Goal: Task Accomplishment & Management: Use online tool/utility

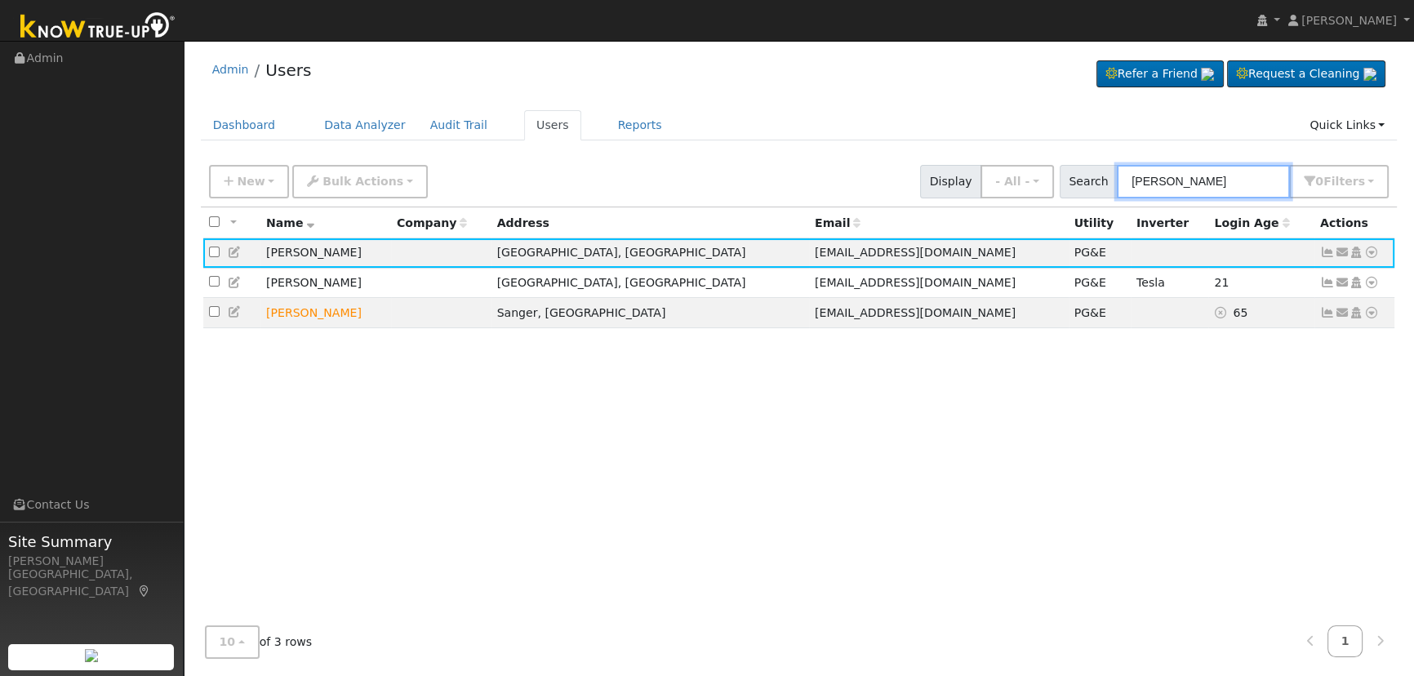
click at [1201, 178] on input "[PERSON_NAME]" at bounding box center [1203, 181] width 173 height 33
drag, startPoint x: 1198, startPoint y: 177, endPoint x: 1084, endPoint y: 157, distance: 116.1
click at [1084, 157] on div "New Add User Quick Add Quick Connect Quick Convert Lead Bulk Actions Send Email…" at bounding box center [799, 182] width 1197 height 50
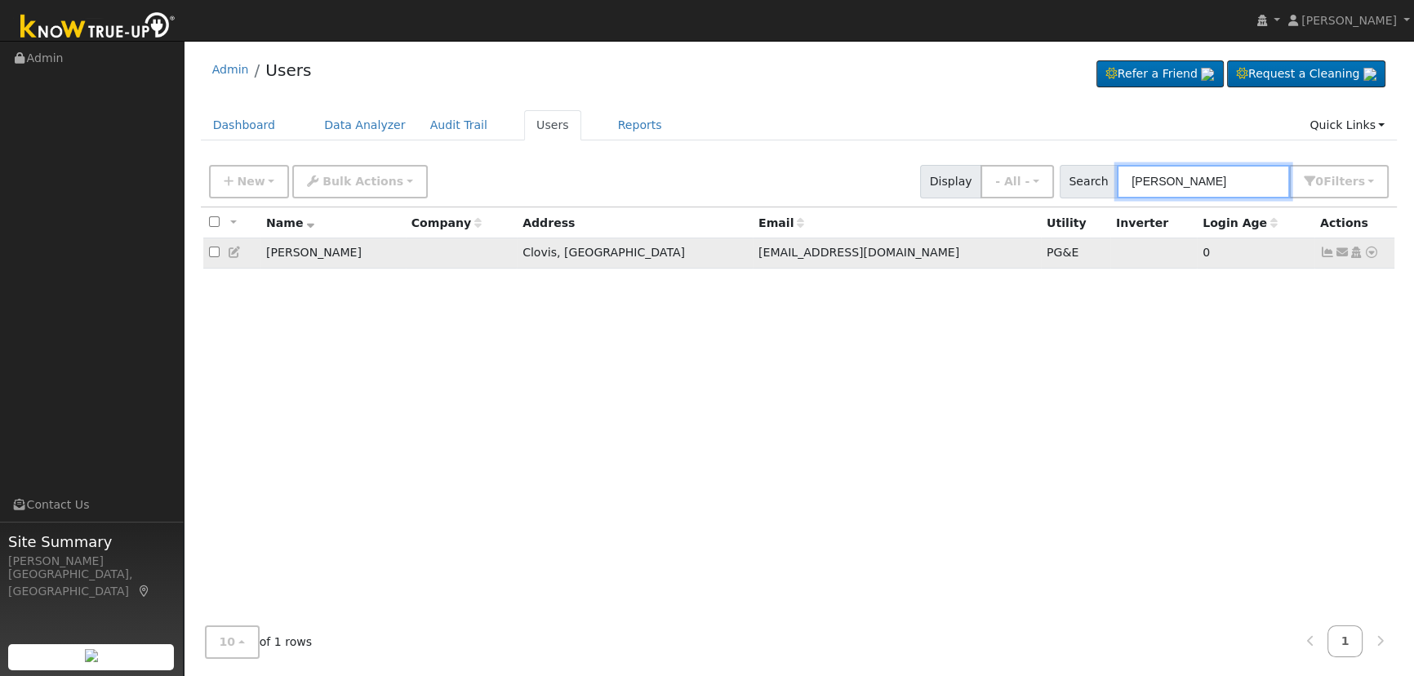
type input "[PERSON_NAME]"
click at [1327, 255] on icon at bounding box center [1327, 251] width 15 height 11
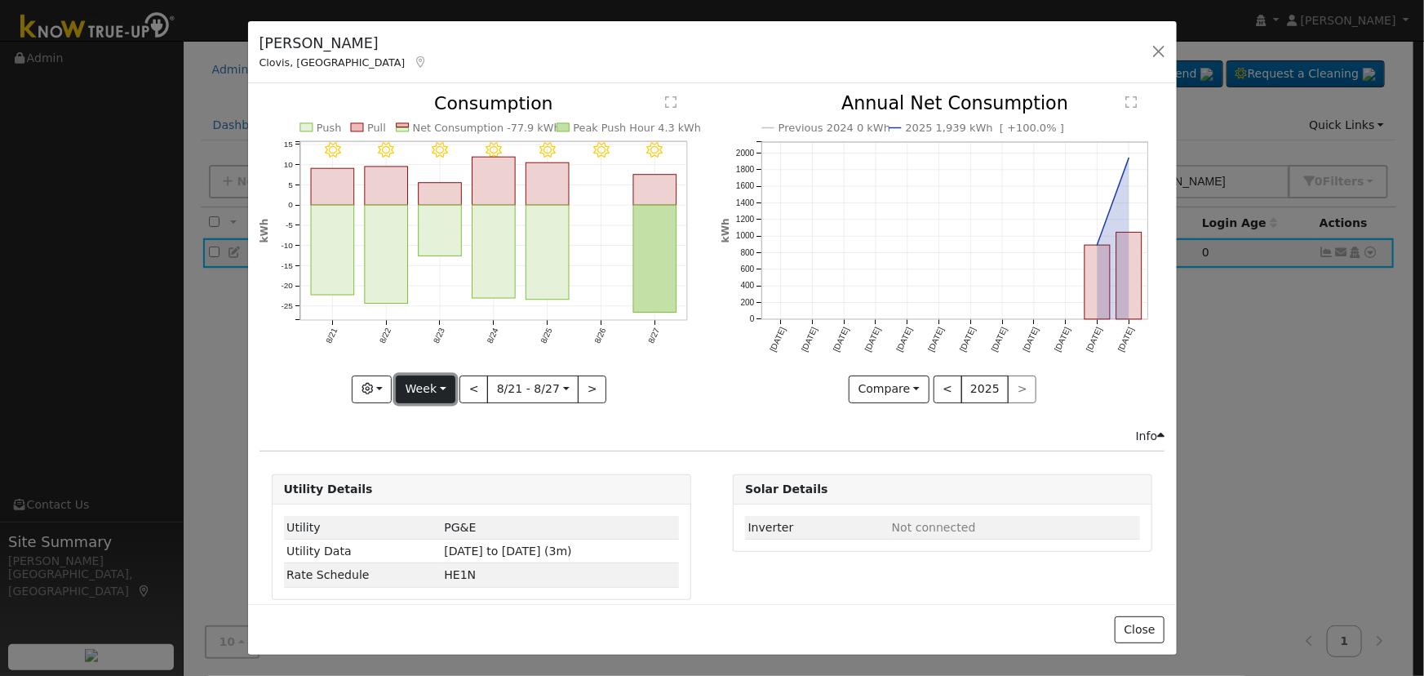
click at [411, 385] on button "Week" at bounding box center [426, 389] width 60 height 28
click at [431, 418] on link "Day" at bounding box center [453, 422] width 113 height 23
type input "[DATE]"
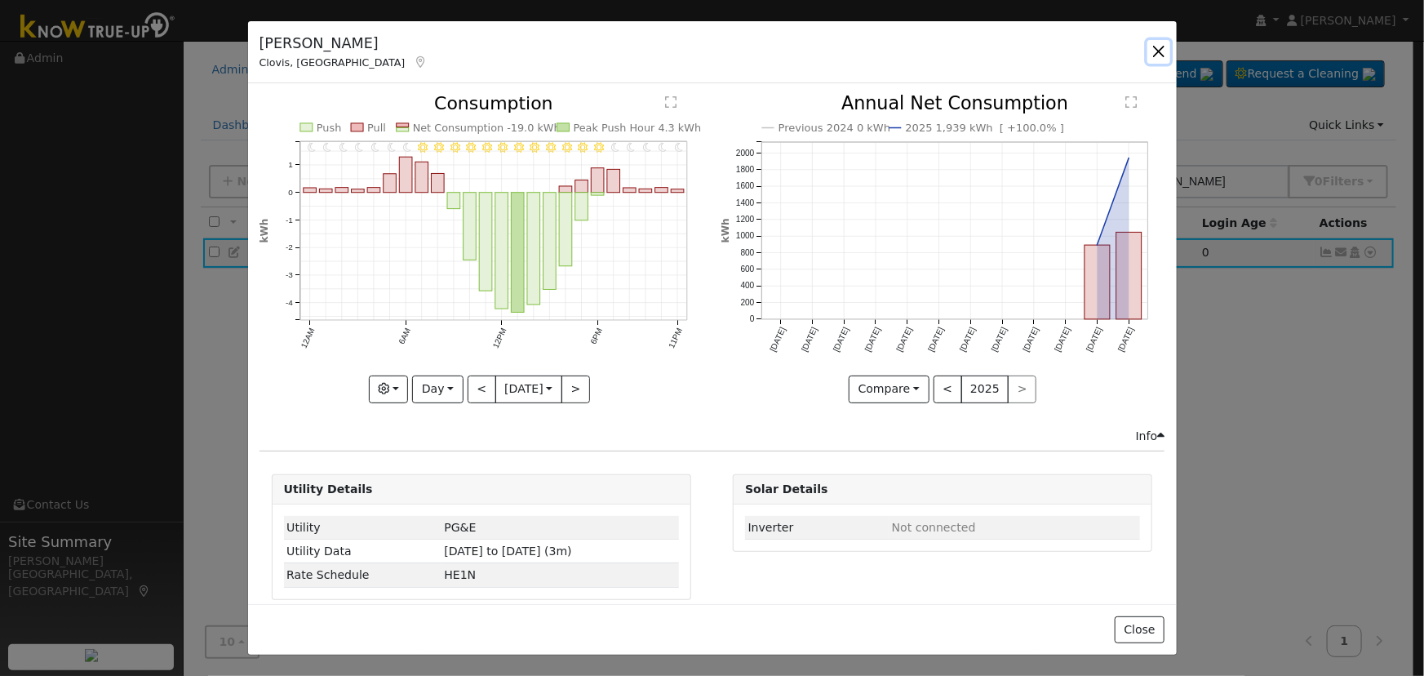
click at [1161, 47] on button "button" at bounding box center [1159, 51] width 23 height 23
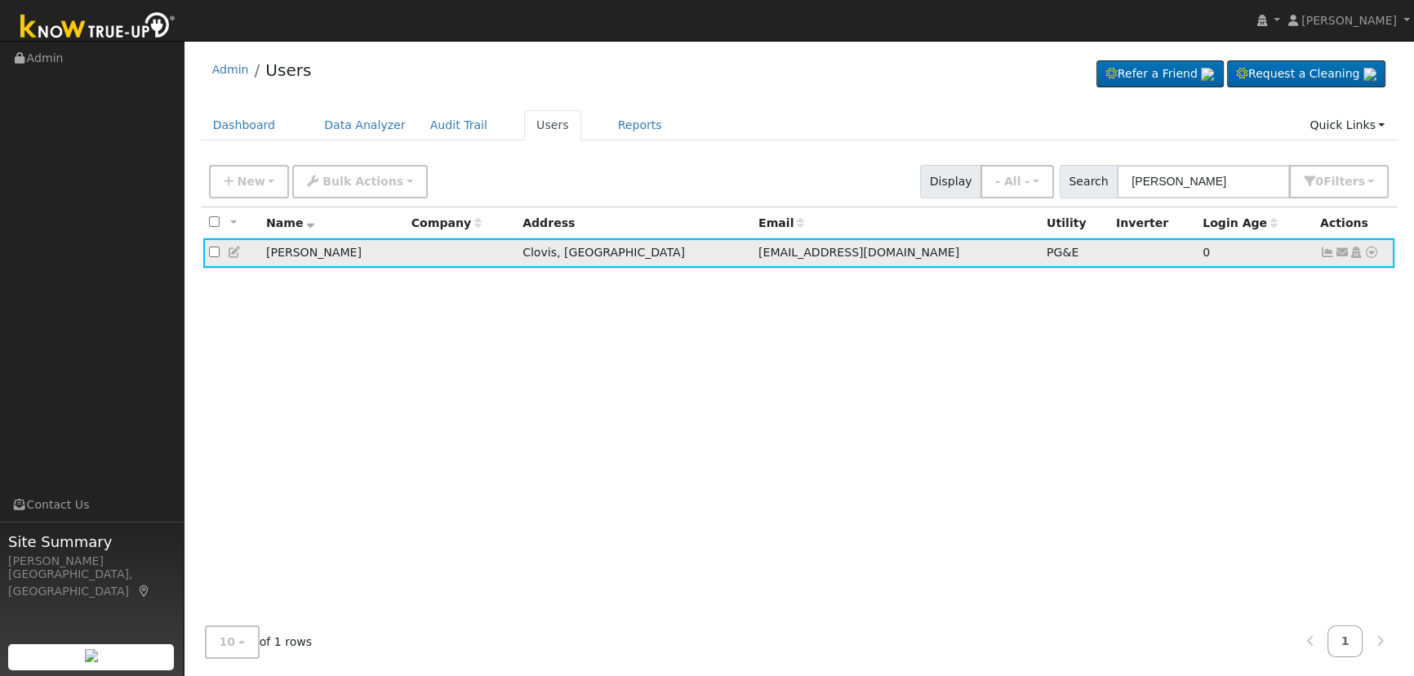
click at [1344, 249] on icon at bounding box center [1342, 251] width 15 height 11
click at [0, 0] on link "Connect Solar Account" at bounding box center [0, 0] width 0 height 0
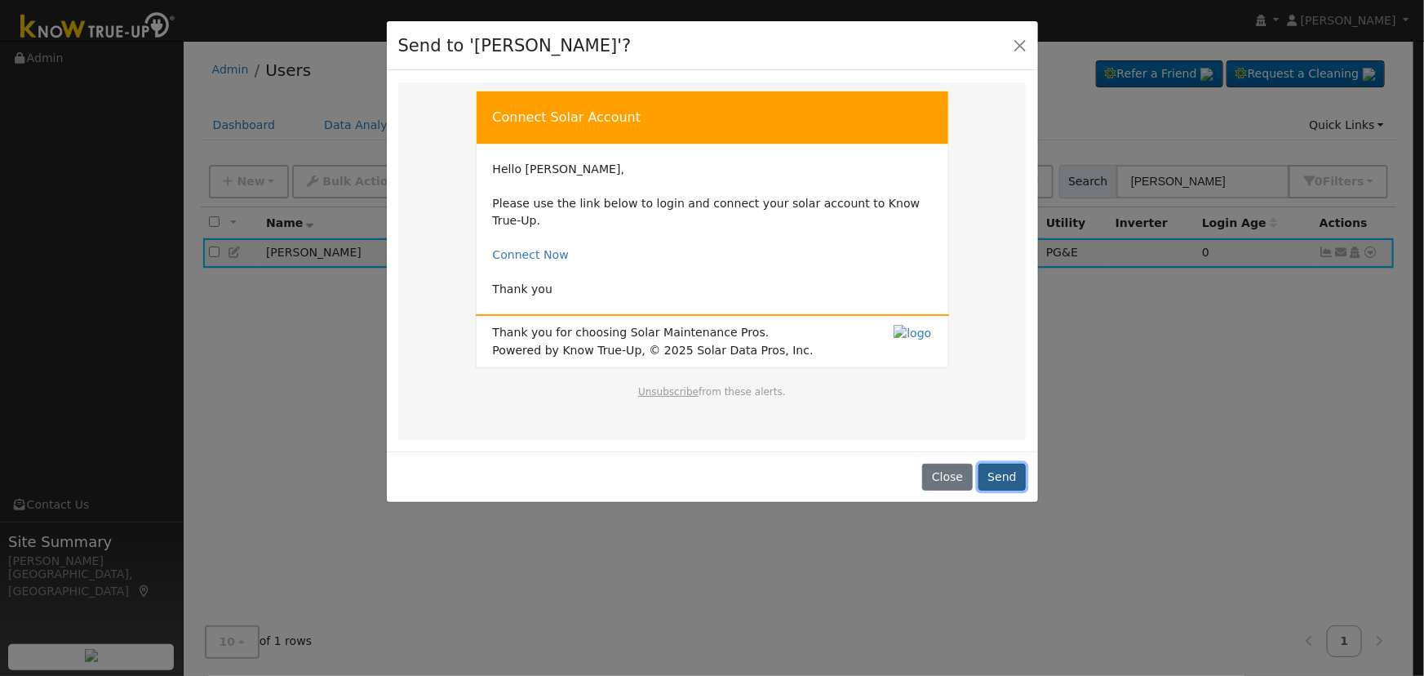
click at [1018, 464] on button "Send" at bounding box center [1003, 478] width 48 height 28
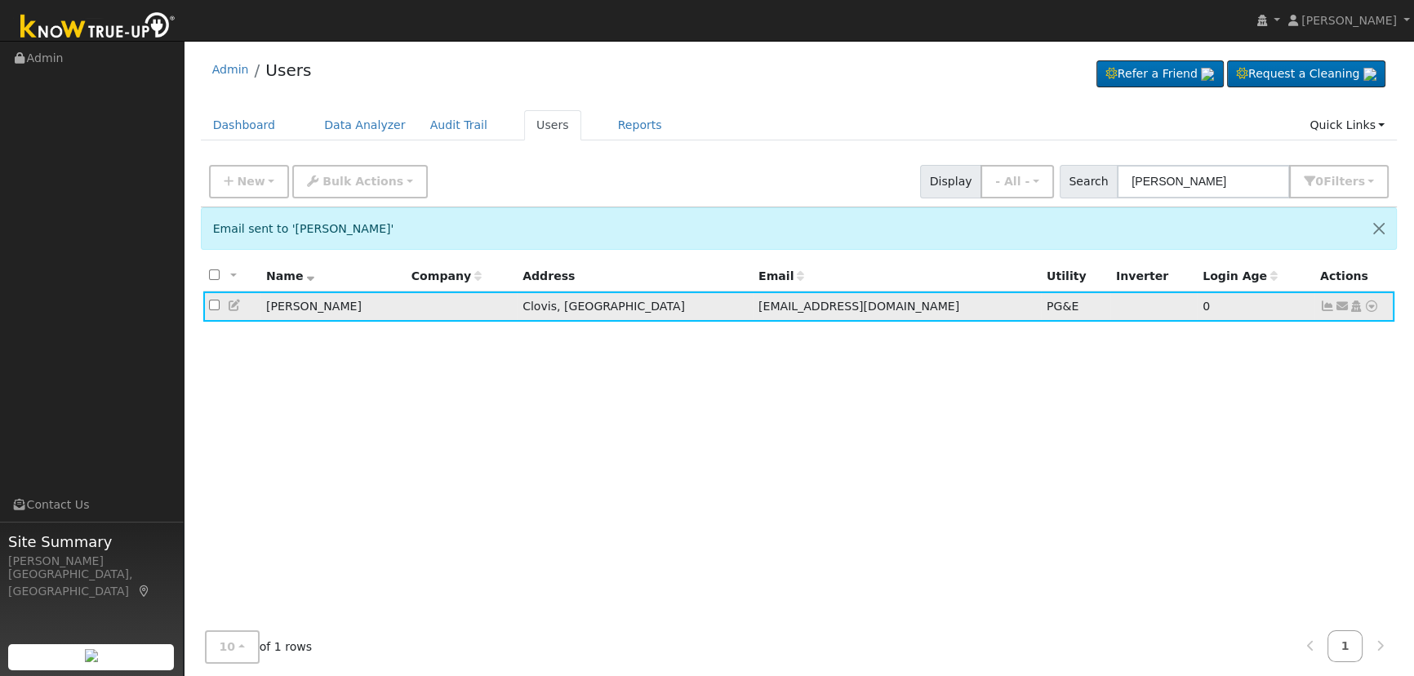
click at [1369, 303] on icon at bounding box center [1371, 305] width 15 height 11
click at [1286, 253] on div "Email sent to '[PERSON_NAME]' All None All on page None on page Name Company Ad…" at bounding box center [799, 465] width 1197 height 517
click at [1324, 305] on icon at bounding box center [1327, 305] width 15 height 11
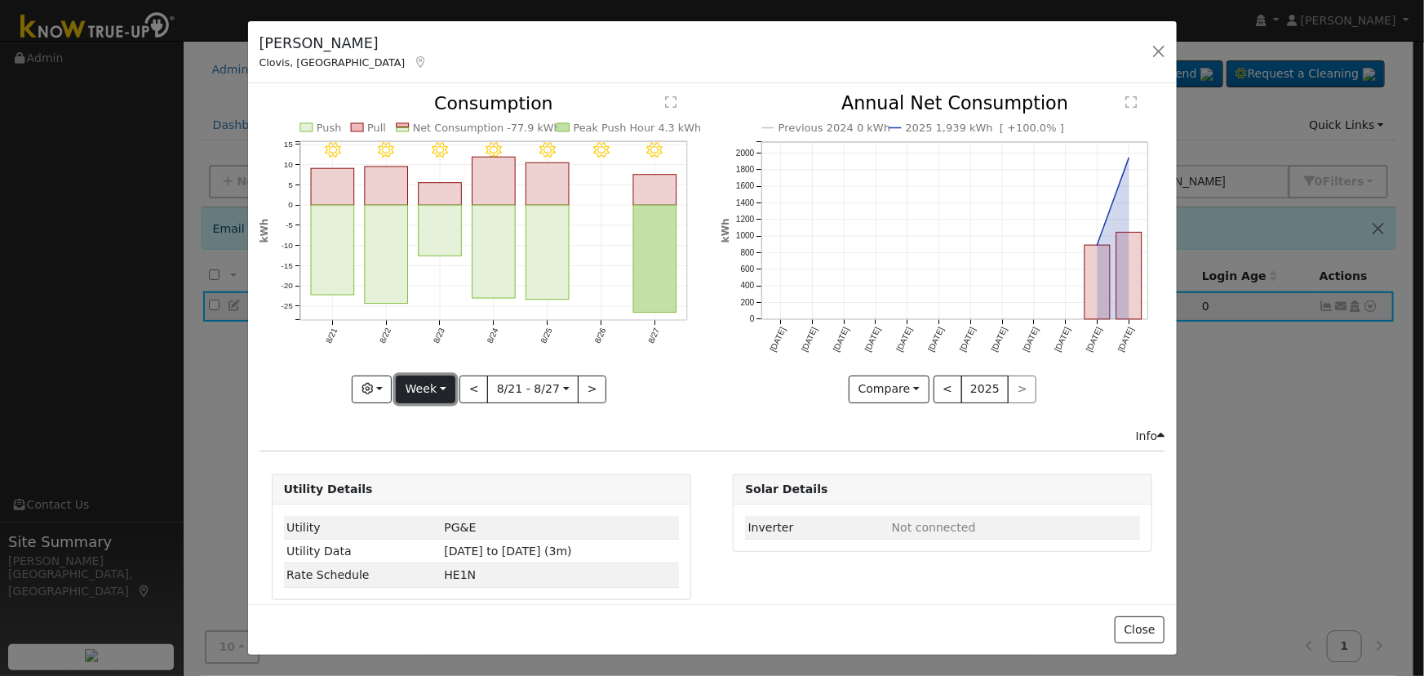
click at [431, 384] on button "Week" at bounding box center [426, 389] width 60 height 28
click at [446, 415] on link "Day" at bounding box center [453, 422] width 113 height 23
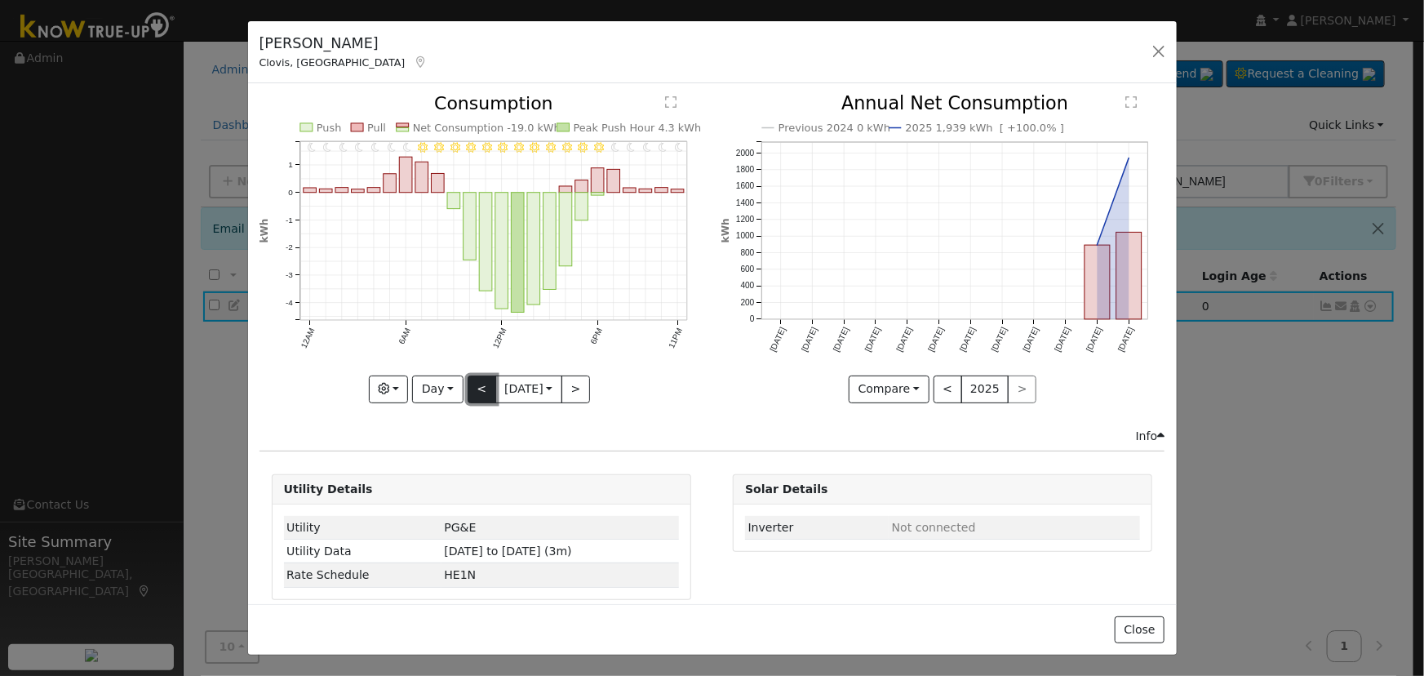
click at [468, 393] on button "<" at bounding box center [482, 389] width 29 height 28
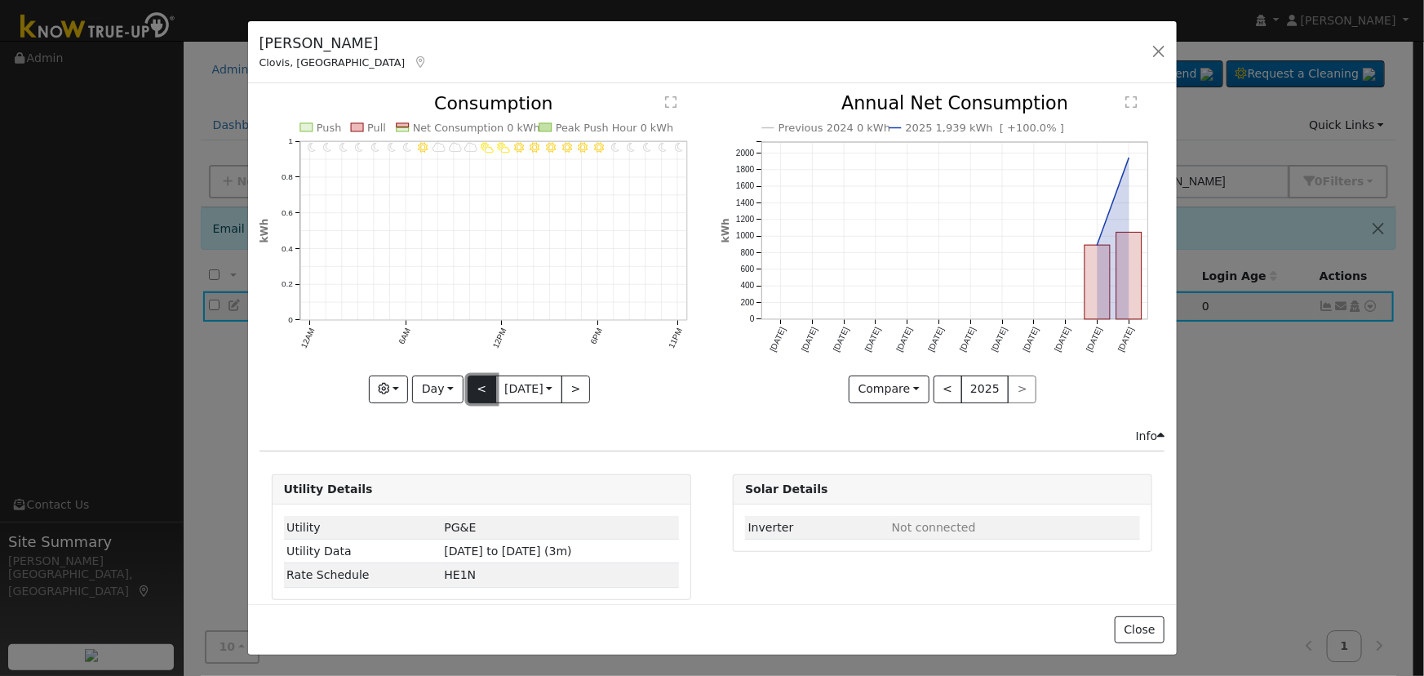
click at [468, 383] on button "<" at bounding box center [482, 389] width 29 height 28
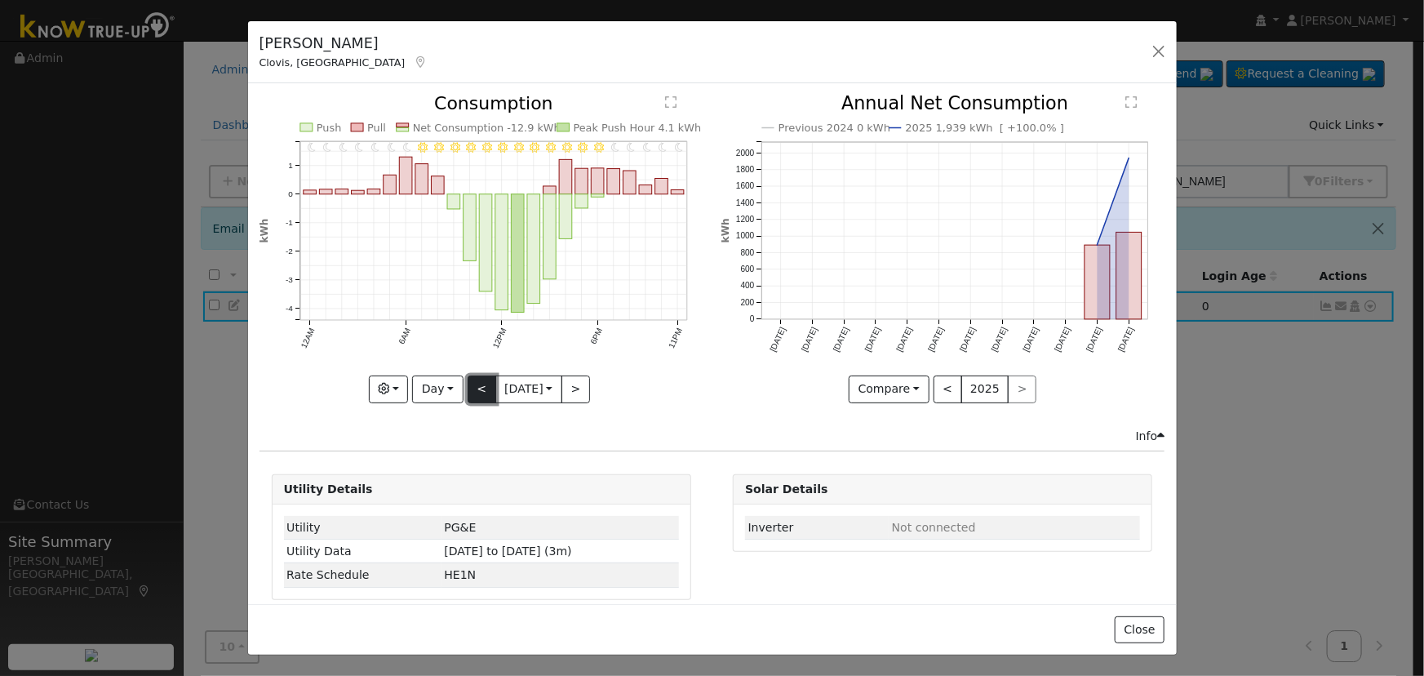
click at [468, 383] on button "<" at bounding box center [482, 389] width 29 height 28
click at [571, 391] on button ">" at bounding box center [576, 389] width 29 height 28
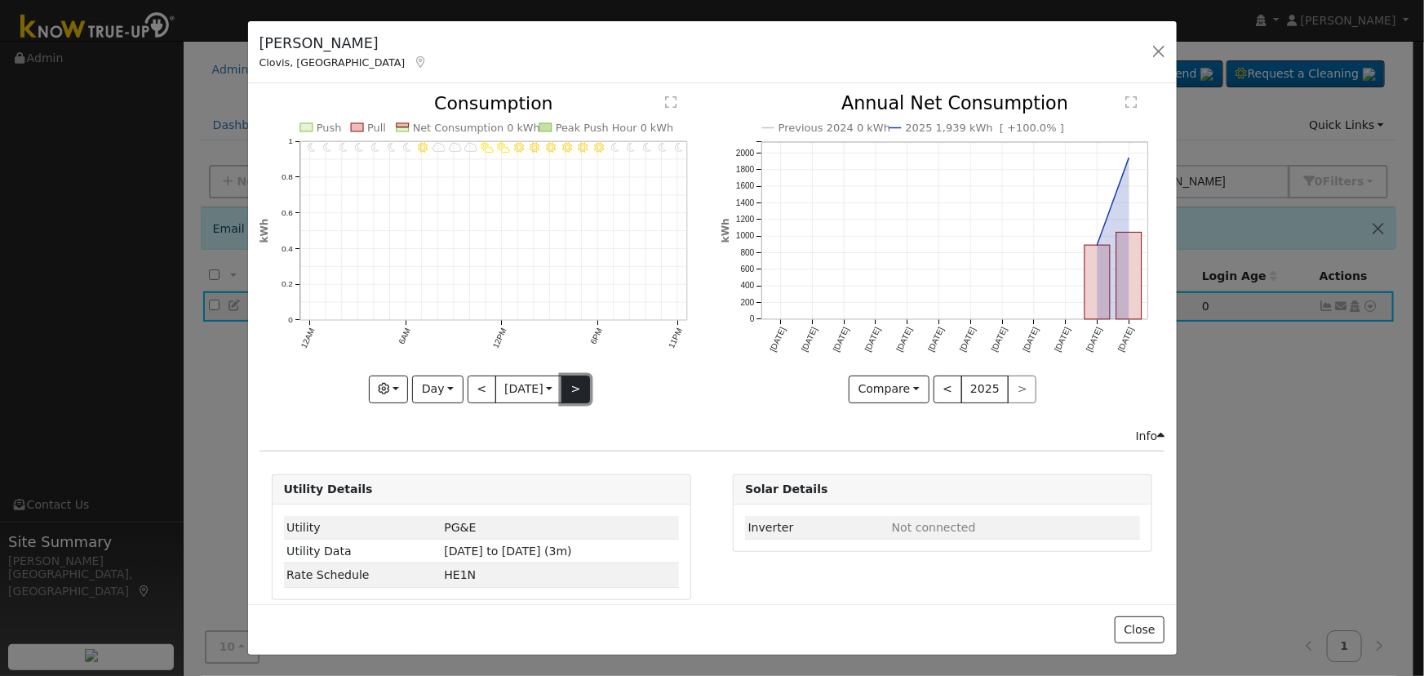
click at [571, 391] on button ">" at bounding box center [576, 389] width 29 height 28
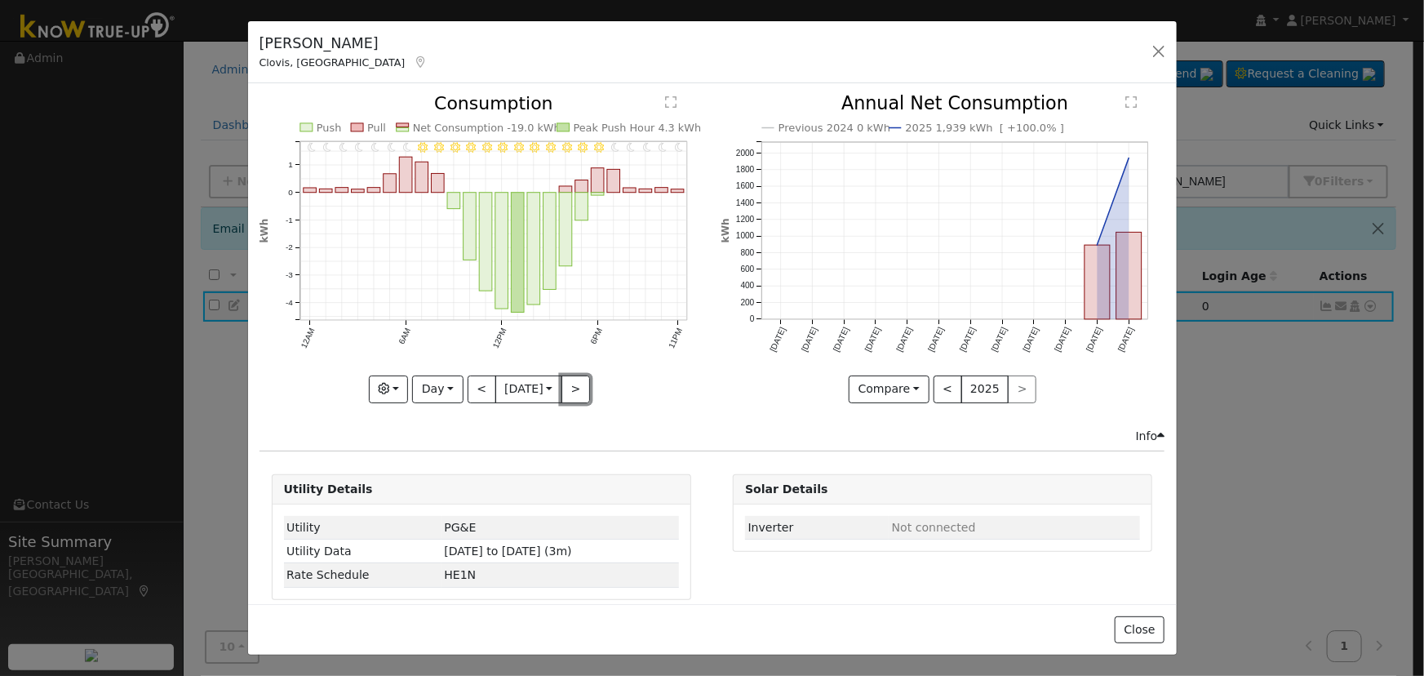
click at [587, 391] on button ">" at bounding box center [576, 389] width 29 height 28
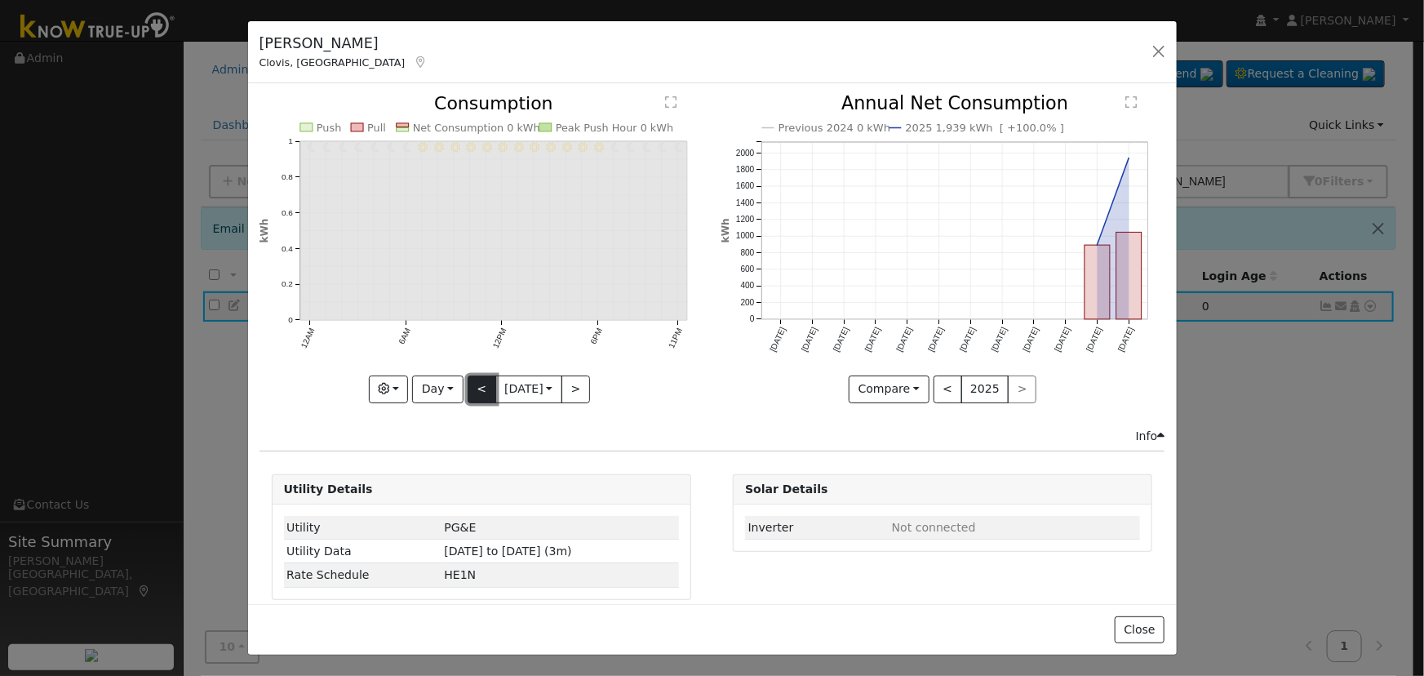
click at [468, 384] on button "<" at bounding box center [482, 389] width 29 height 28
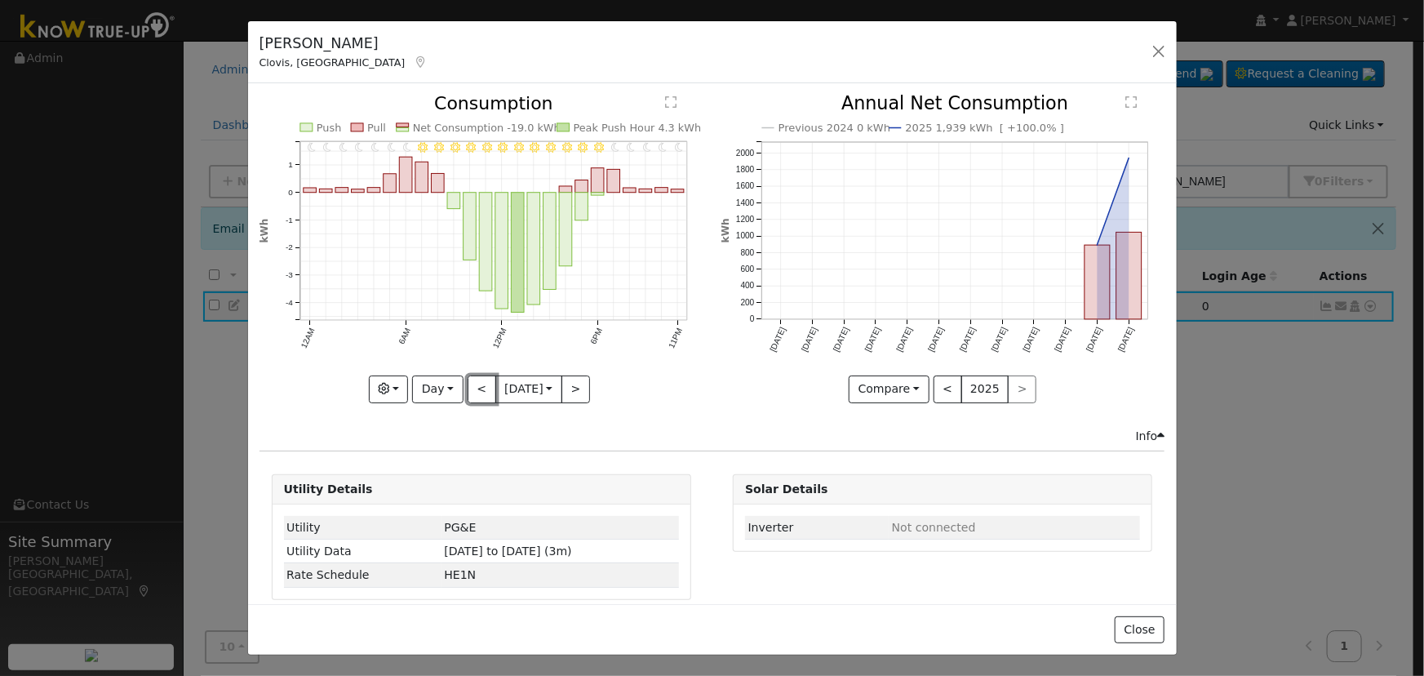
click at [468, 387] on button "<" at bounding box center [482, 389] width 29 height 28
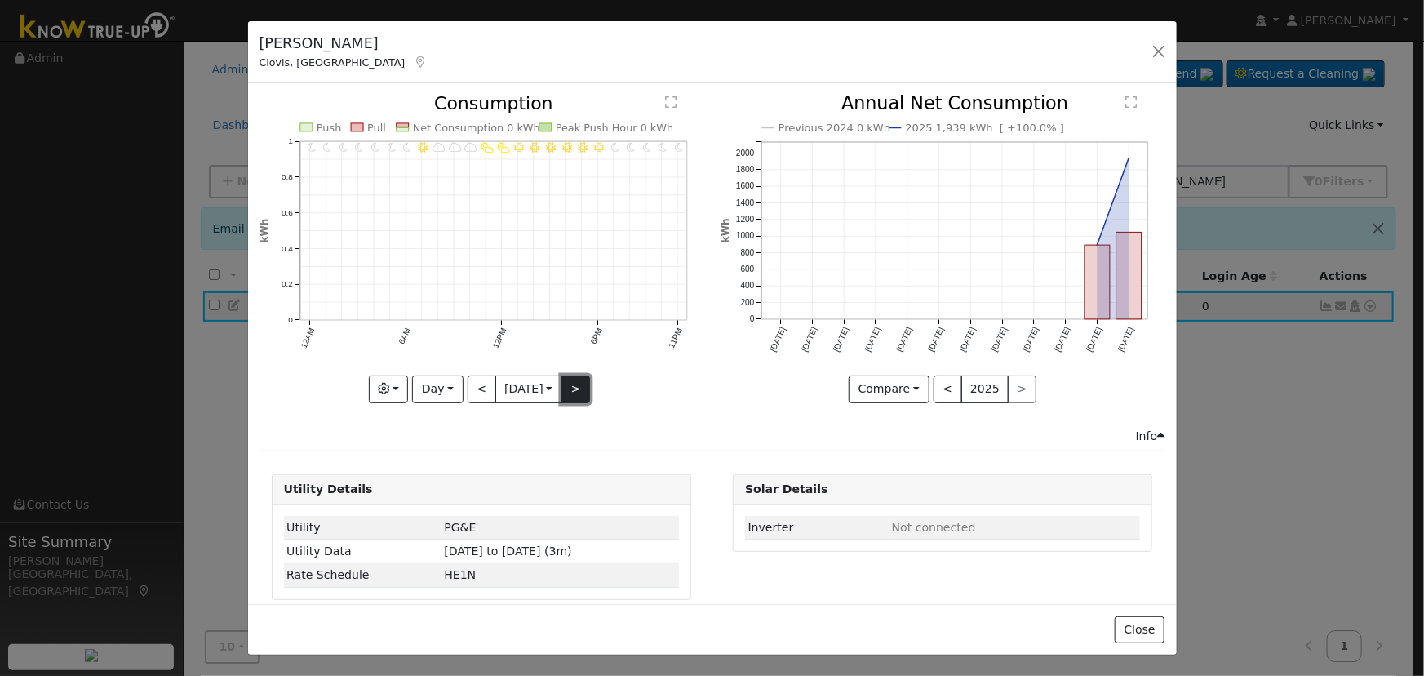
click at [574, 390] on button ">" at bounding box center [576, 389] width 29 height 28
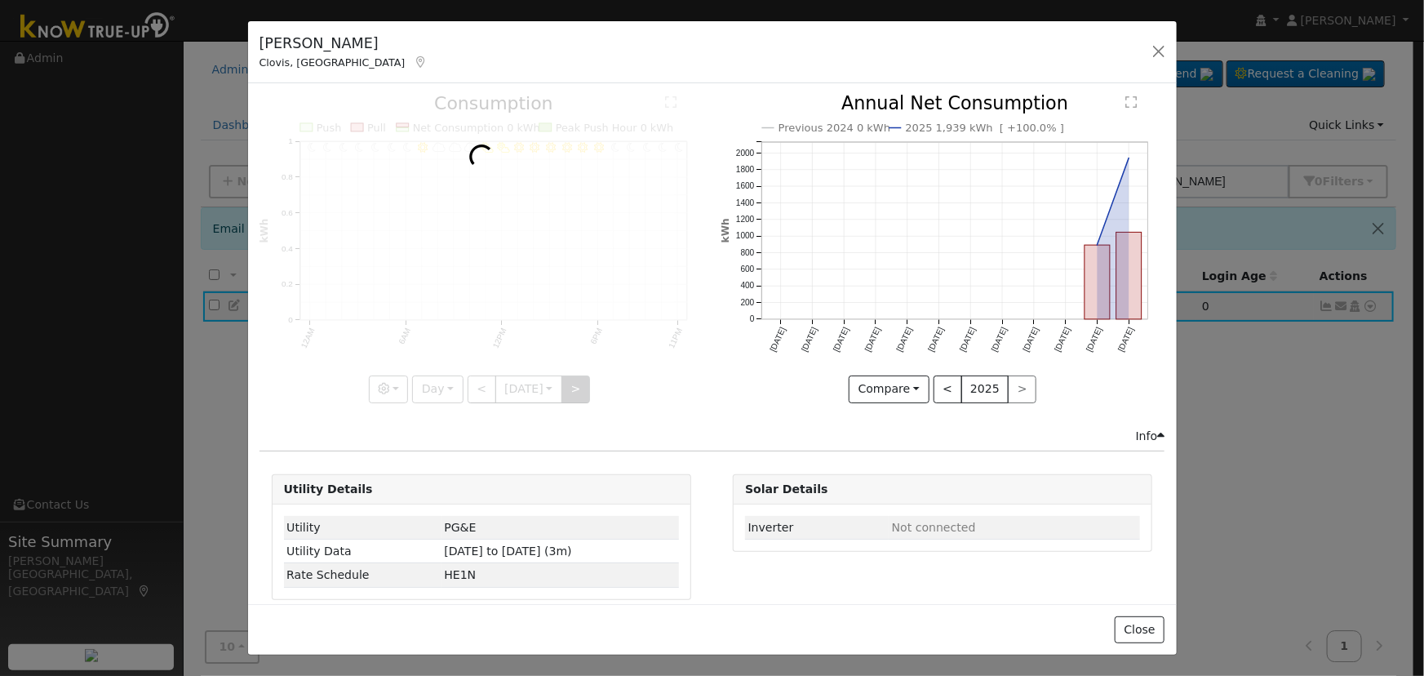
click at [574, 391] on div at bounding box center [482, 249] width 444 height 308
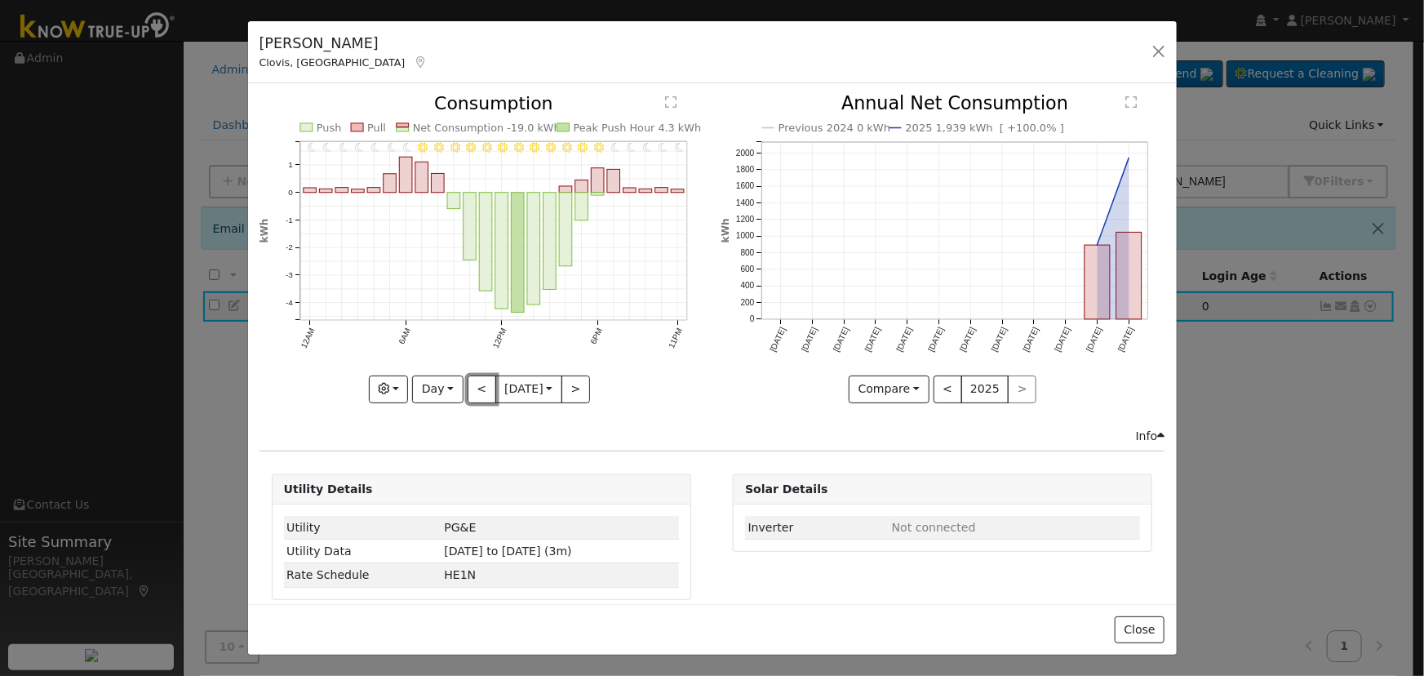
click at [477, 380] on button "<" at bounding box center [482, 389] width 29 height 28
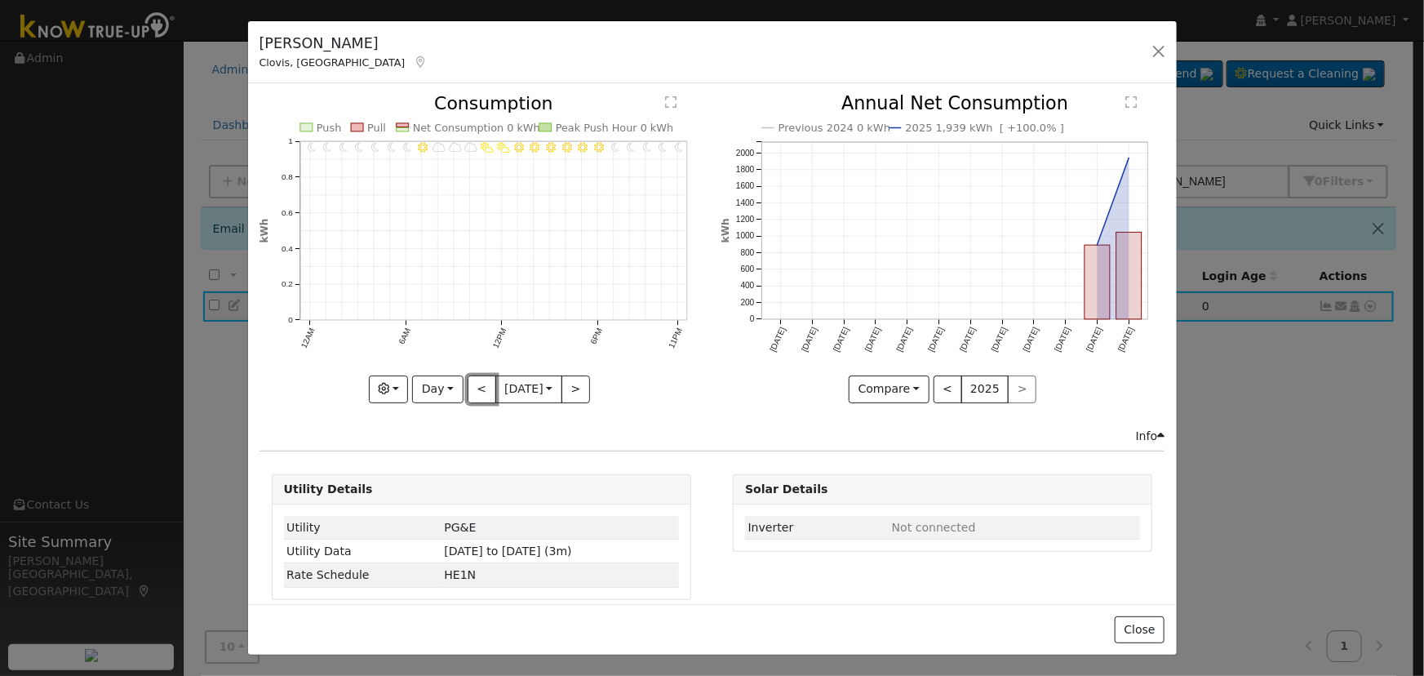
click at [475, 381] on button "<" at bounding box center [482, 389] width 29 height 28
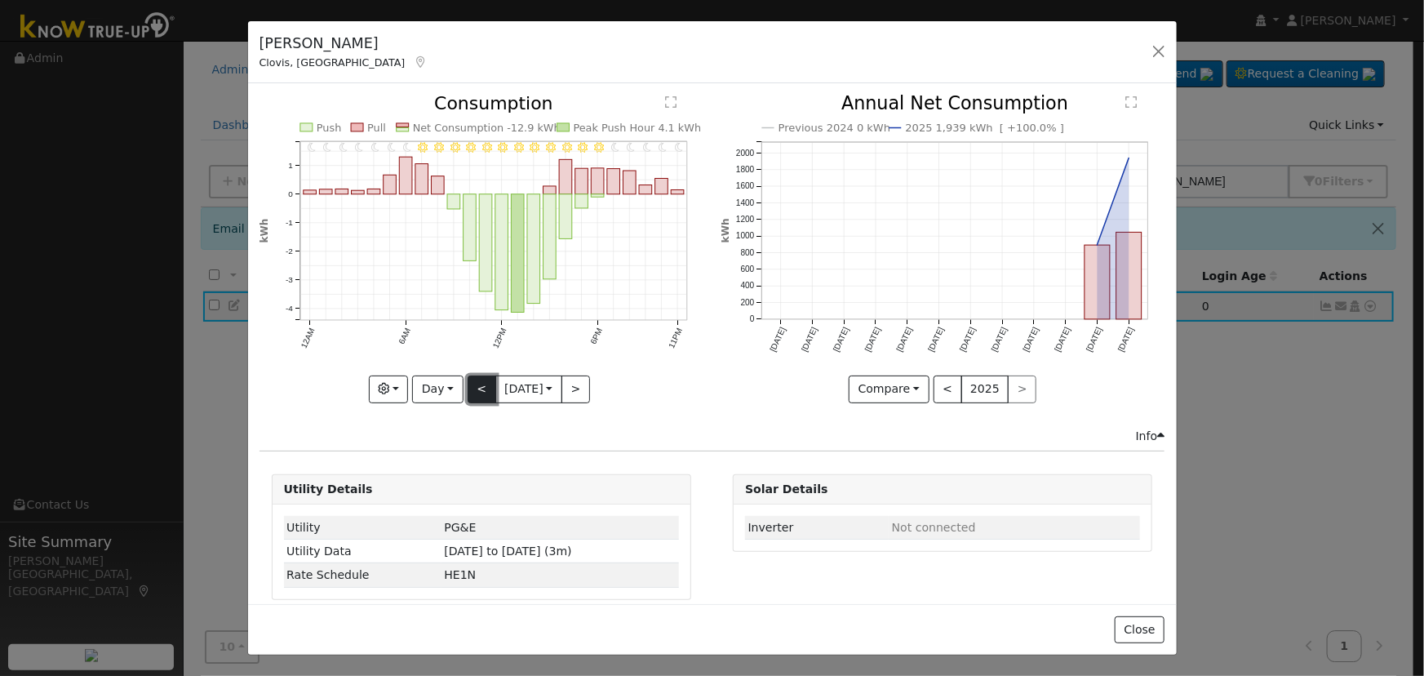
click at [476, 382] on button "<" at bounding box center [482, 389] width 29 height 28
click at [476, 383] on button "<" at bounding box center [482, 389] width 29 height 28
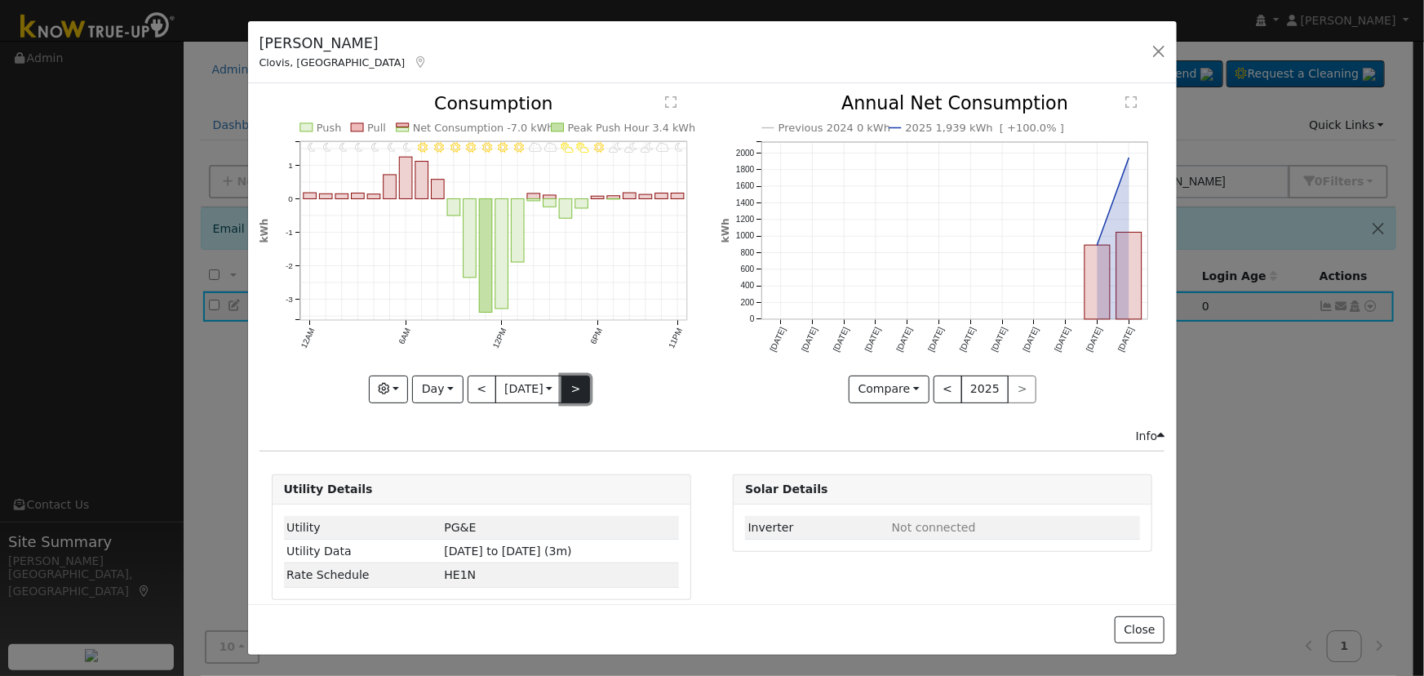
click at [566, 381] on button ">" at bounding box center [576, 389] width 29 height 28
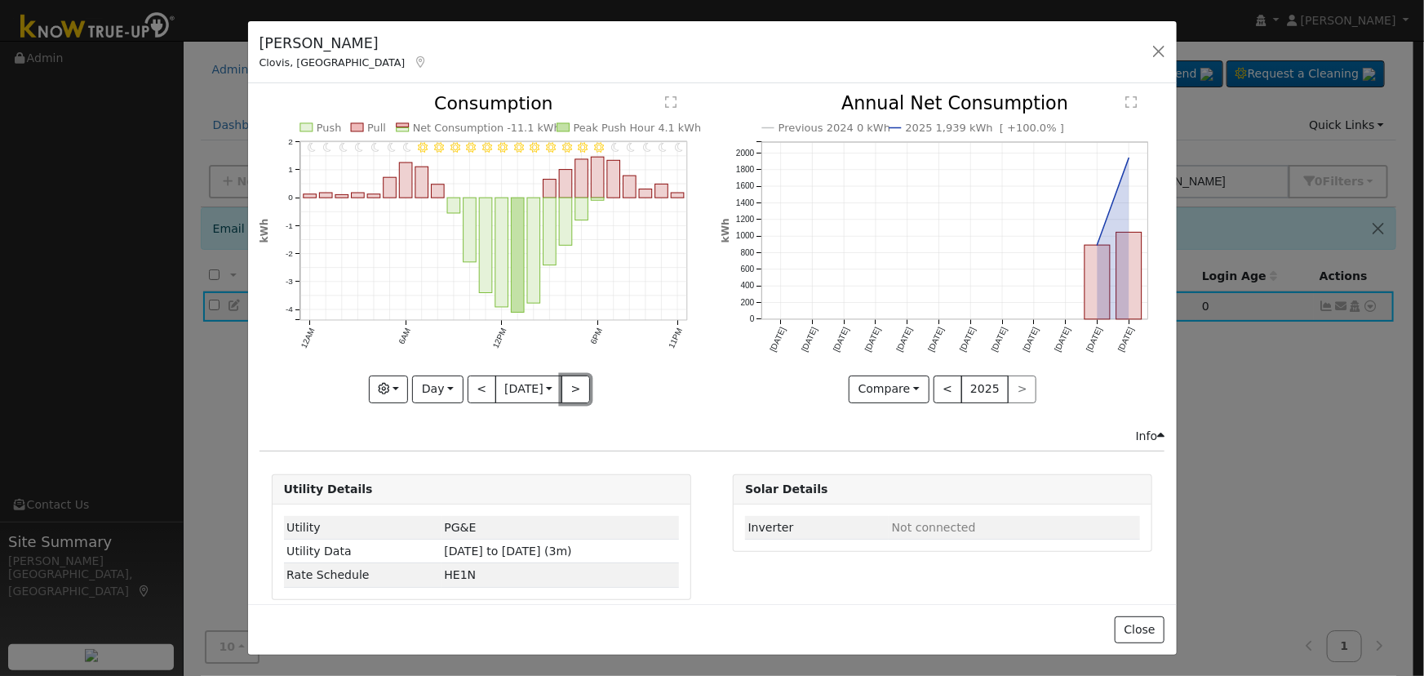
click at [566, 382] on button ">" at bounding box center [576, 389] width 29 height 28
click at [469, 380] on button "<" at bounding box center [482, 389] width 29 height 28
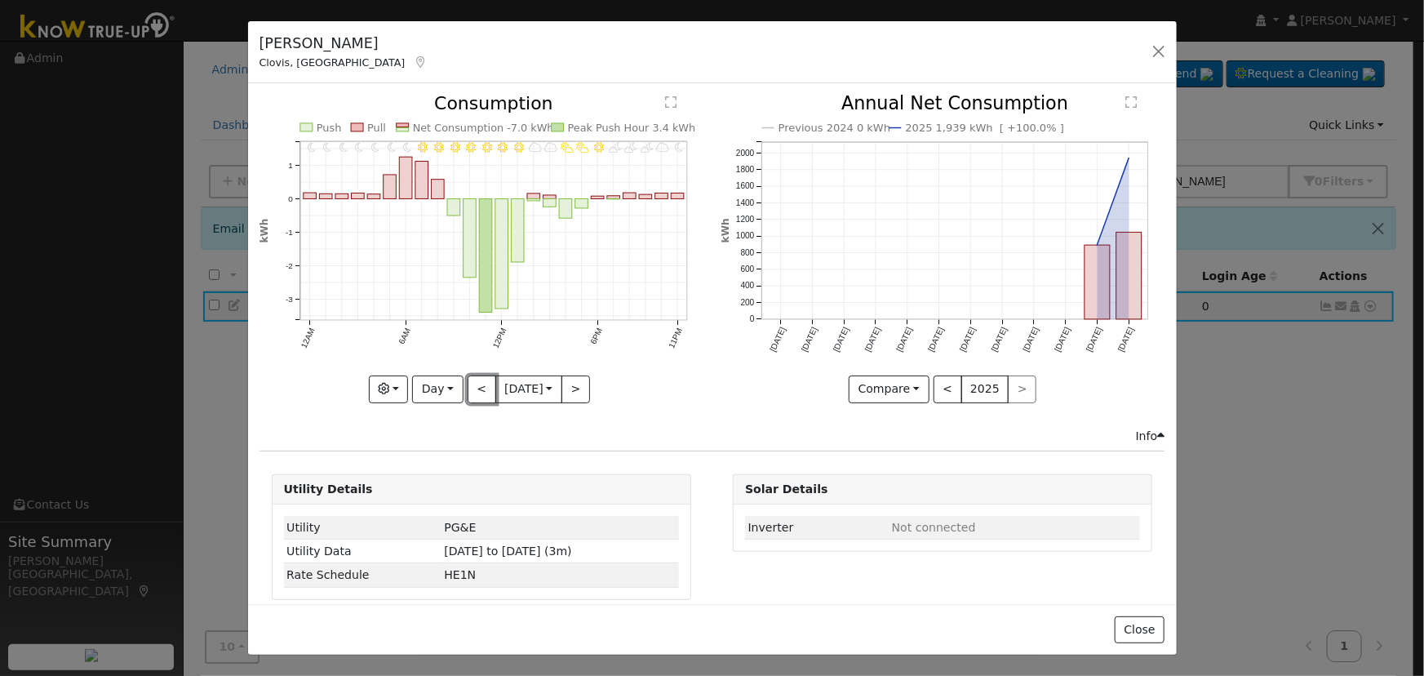
click at [469, 380] on button "<" at bounding box center [482, 389] width 29 height 28
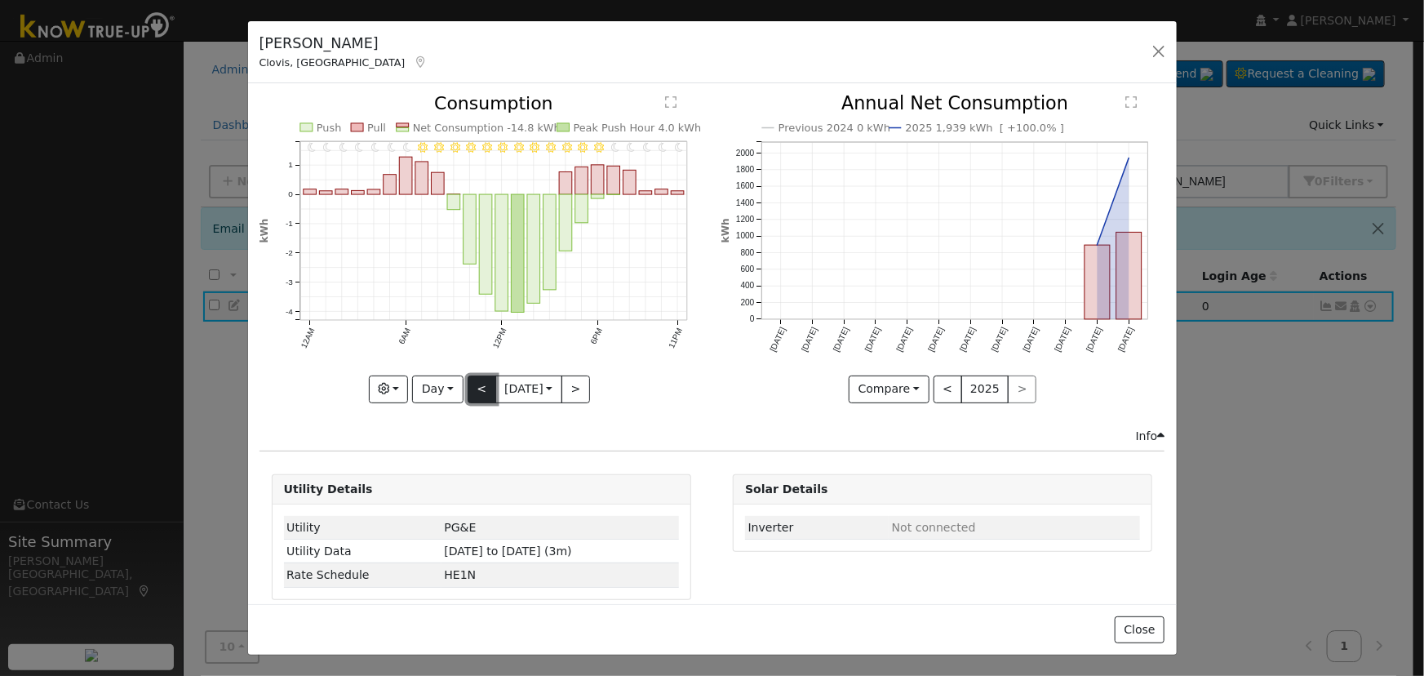
click at [482, 383] on button "<" at bounding box center [482, 389] width 29 height 28
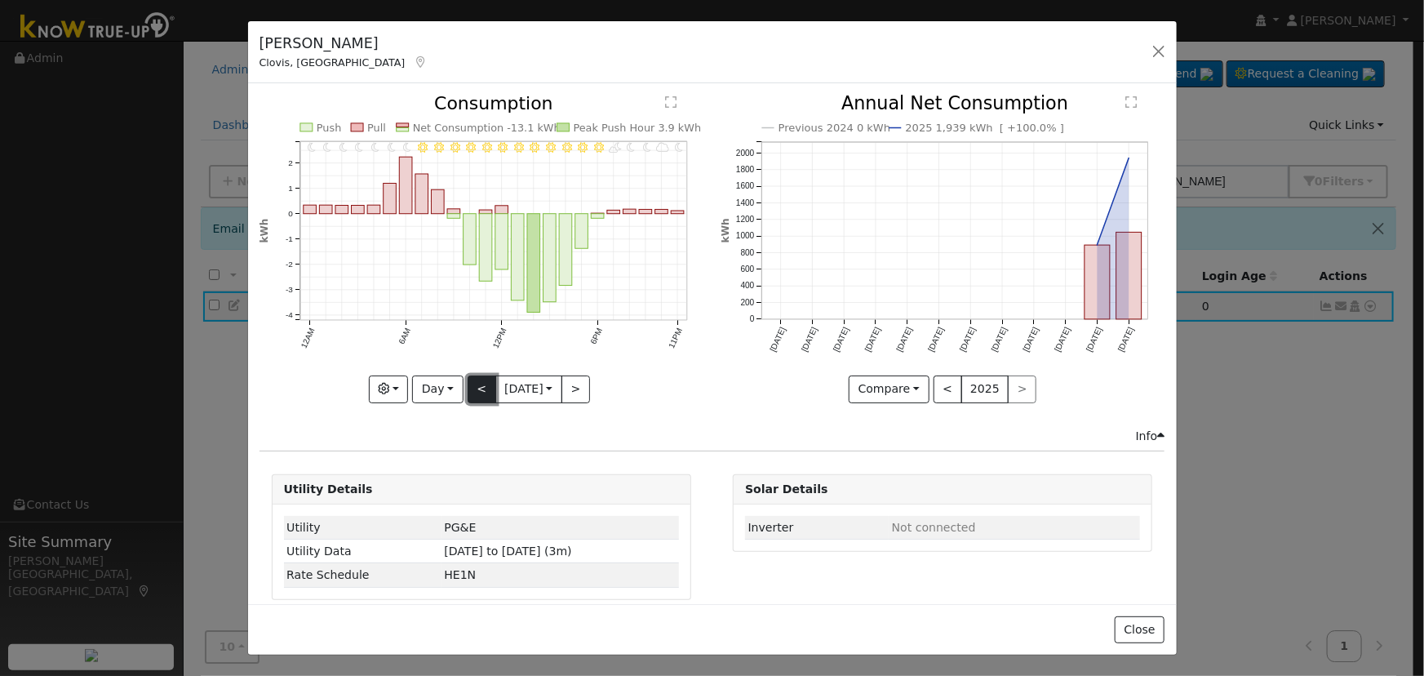
click at [482, 383] on button "<" at bounding box center [482, 389] width 29 height 28
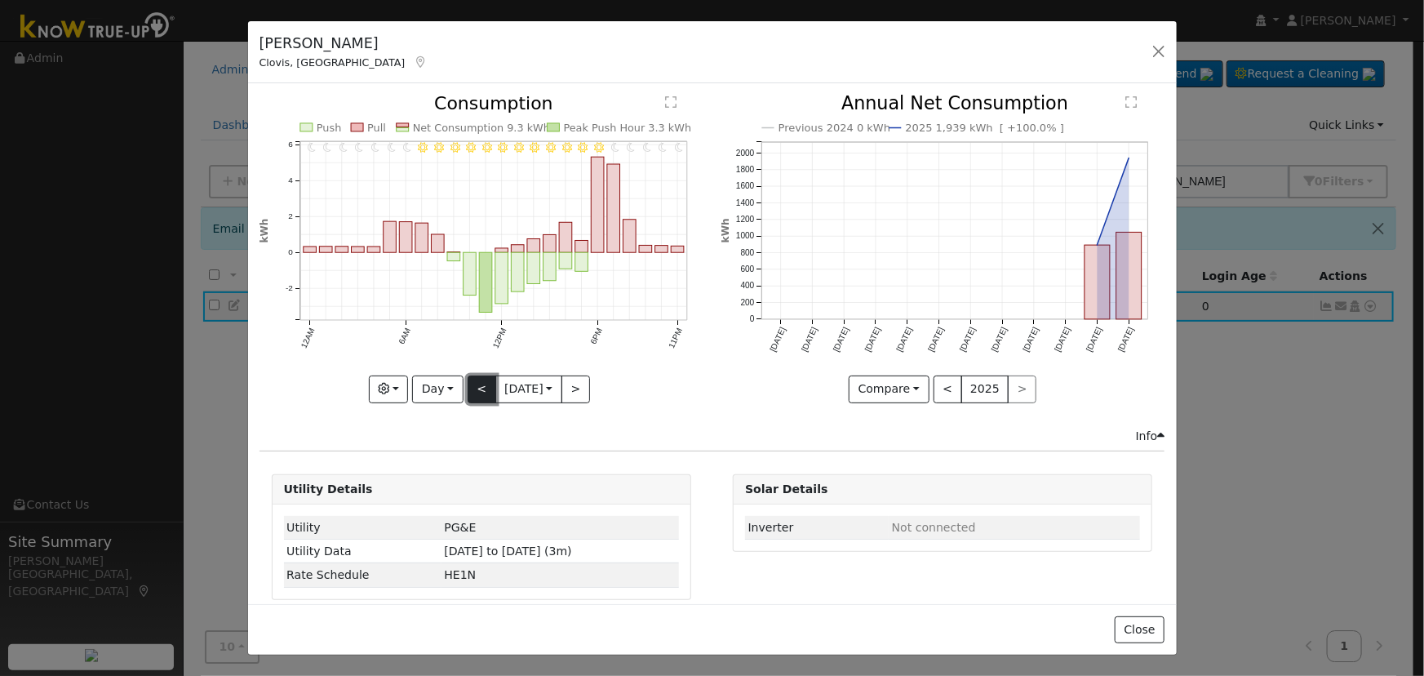
click at [470, 381] on button "<" at bounding box center [482, 389] width 29 height 28
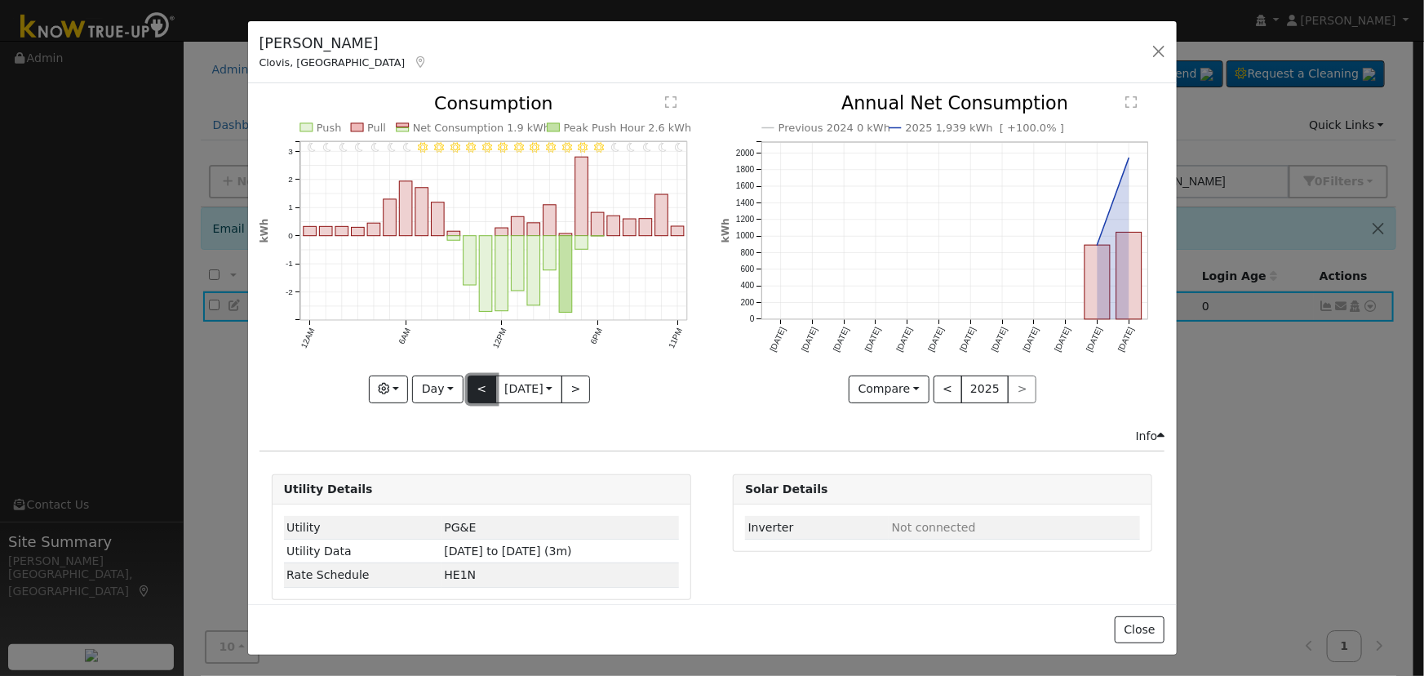
click at [469, 381] on button "<" at bounding box center [482, 389] width 29 height 28
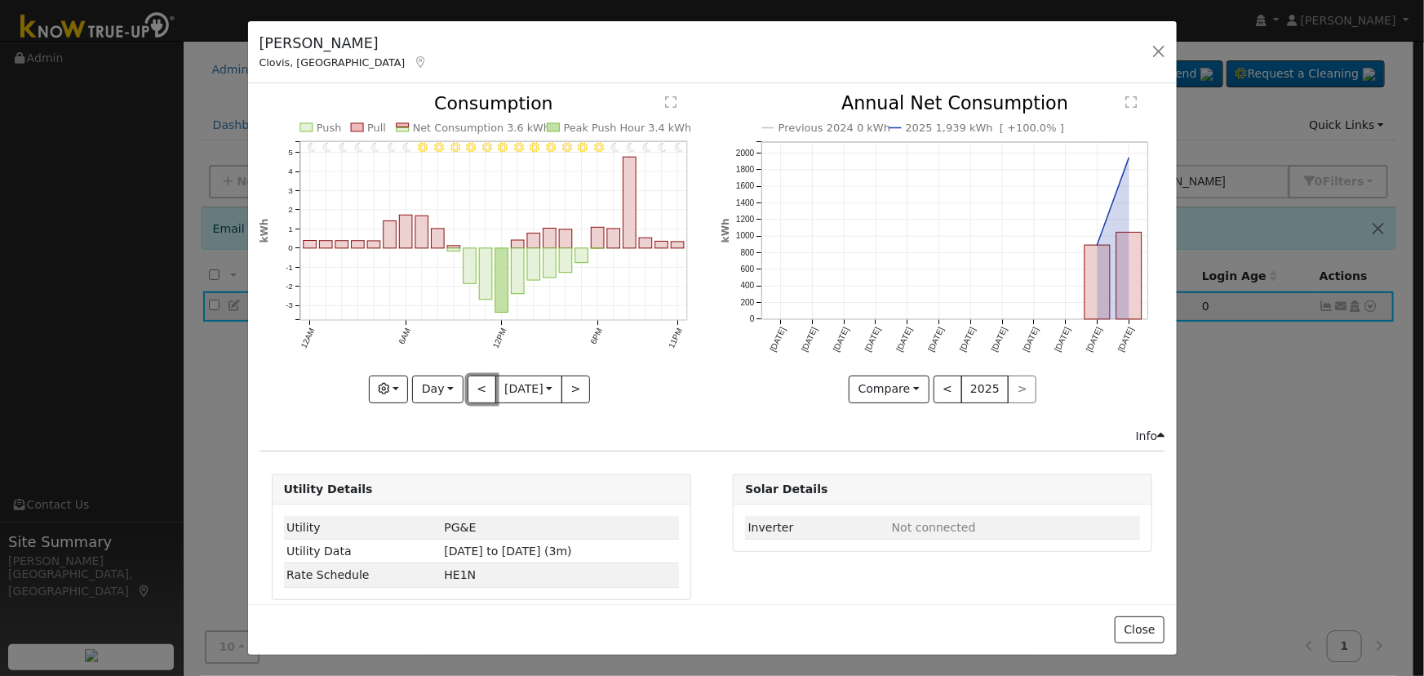
click at [469, 380] on button "<" at bounding box center [482, 389] width 29 height 28
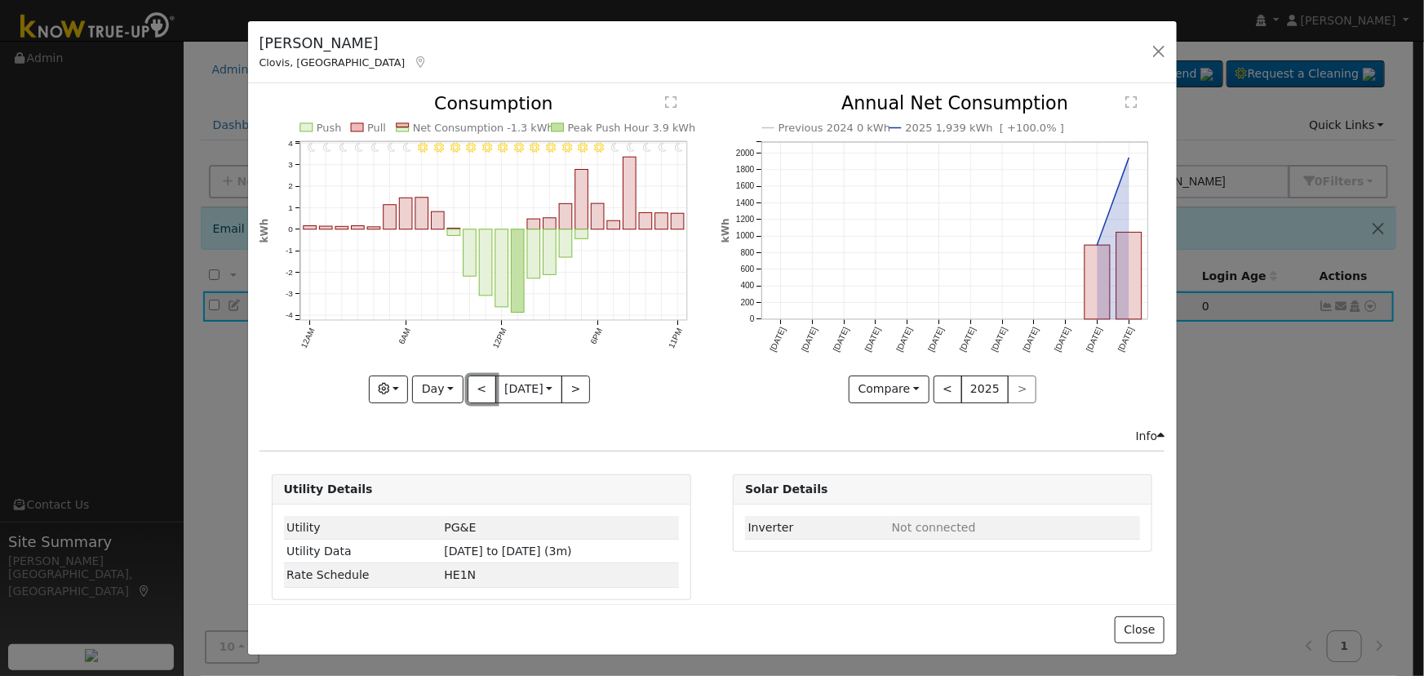
click at [469, 380] on button "<" at bounding box center [482, 389] width 29 height 28
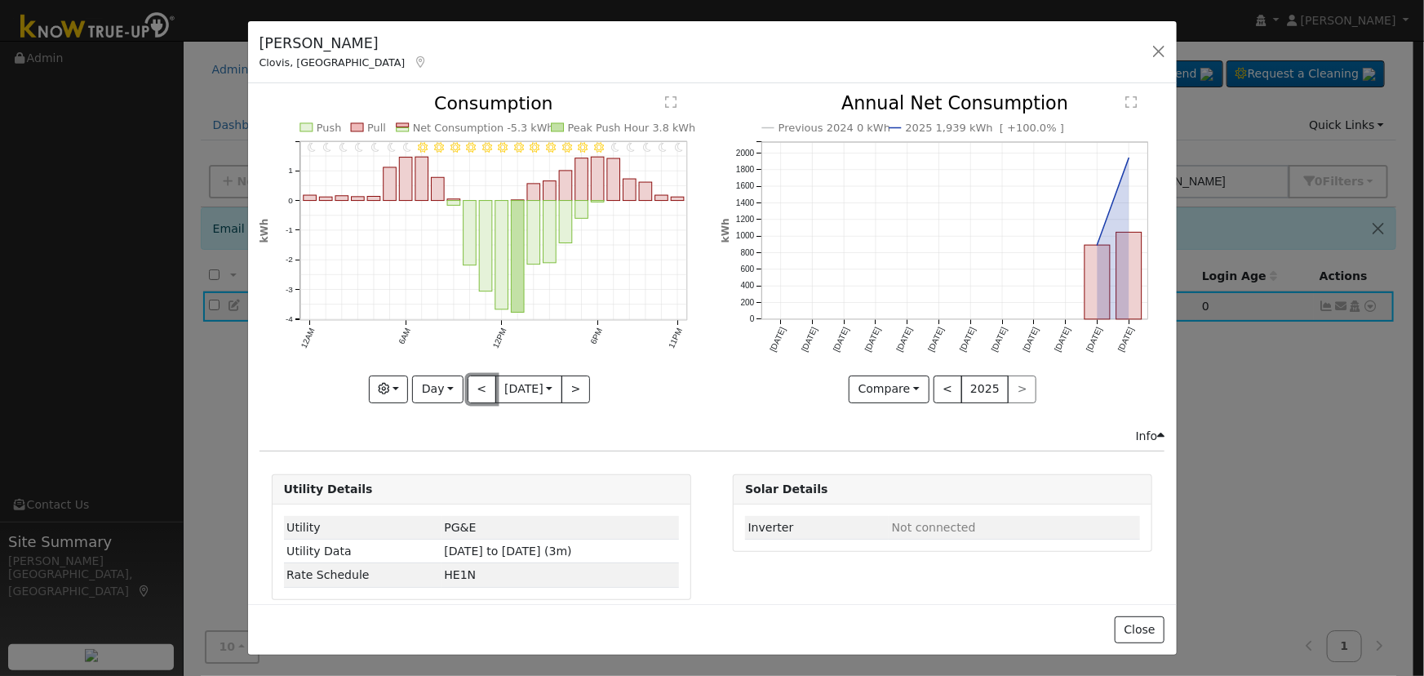
click at [468, 380] on button "<" at bounding box center [482, 389] width 29 height 28
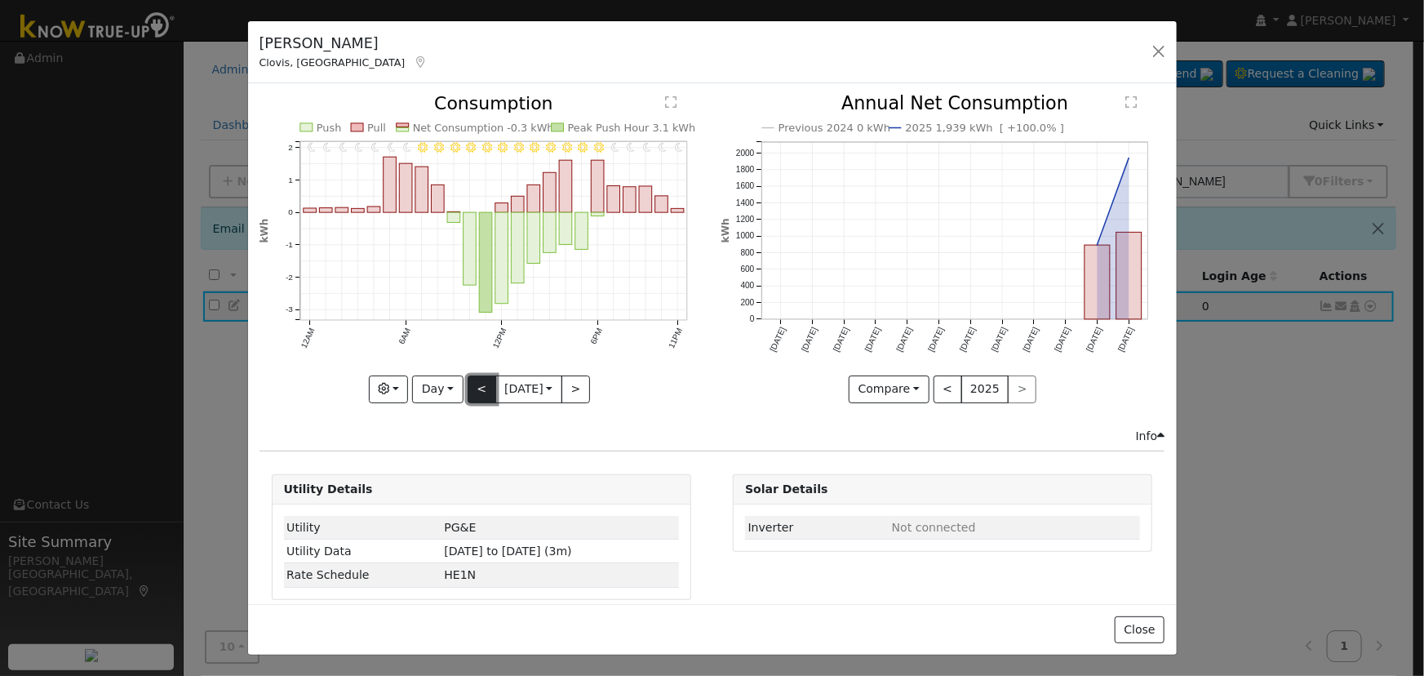
click at [468, 380] on button "<" at bounding box center [482, 389] width 29 height 28
click at [468, 380] on div "11PM - Clear 10PM - Clear 9PM - Clear 8PM - Clear 7PM - Clear 6PM - Clear 5PM -…" at bounding box center [482, 249] width 444 height 308
click at [468, 380] on button "<" at bounding box center [482, 389] width 29 height 28
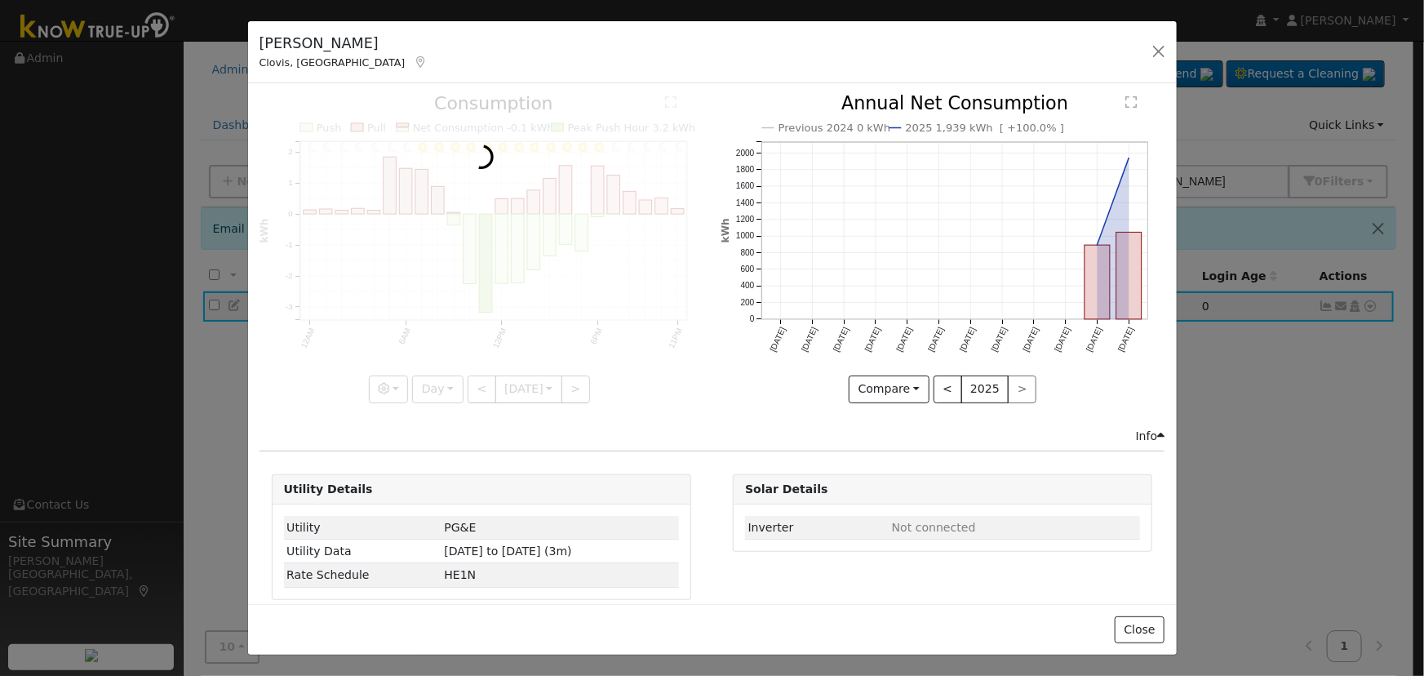
click at [468, 380] on div at bounding box center [482, 249] width 444 height 308
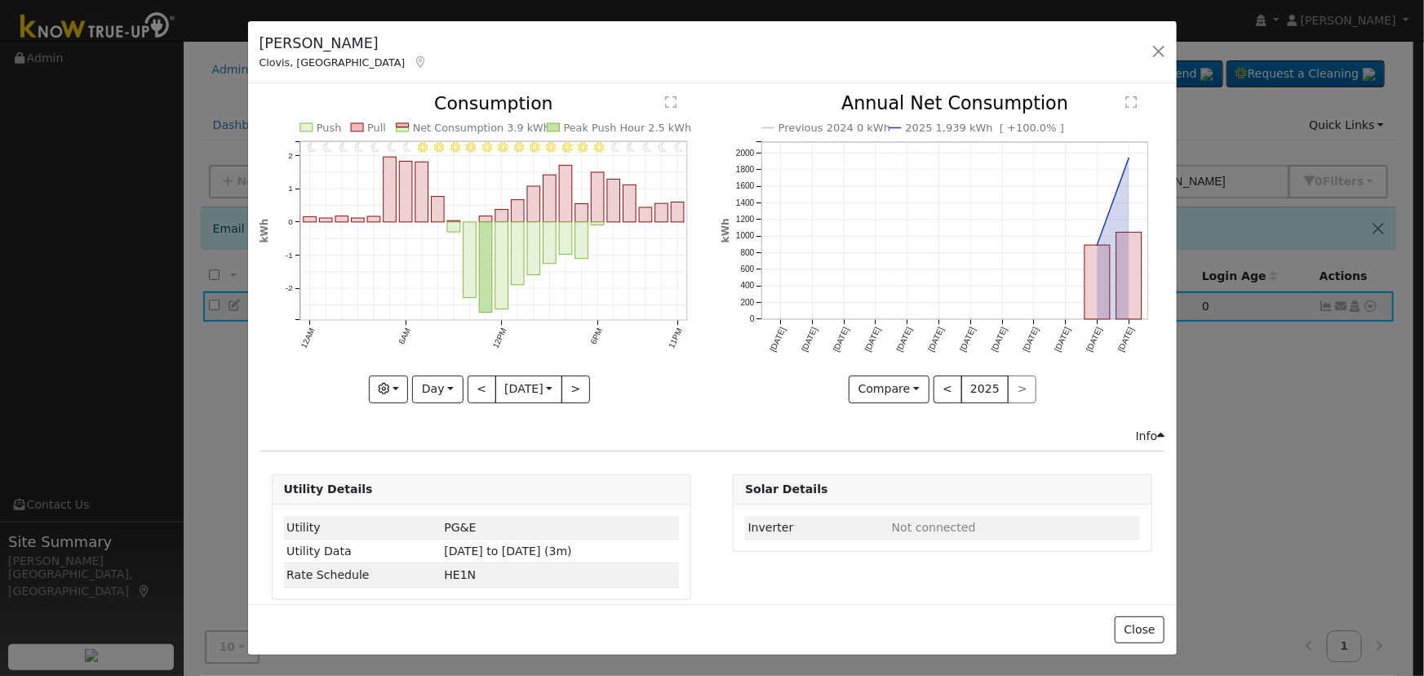
click at [468, 380] on div at bounding box center [482, 249] width 444 height 308
click at [468, 380] on button "<" at bounding box center [482, 389] width 29 height 28
click at [0, 0] on div at bounding box center [0, 0] width 0 height 0
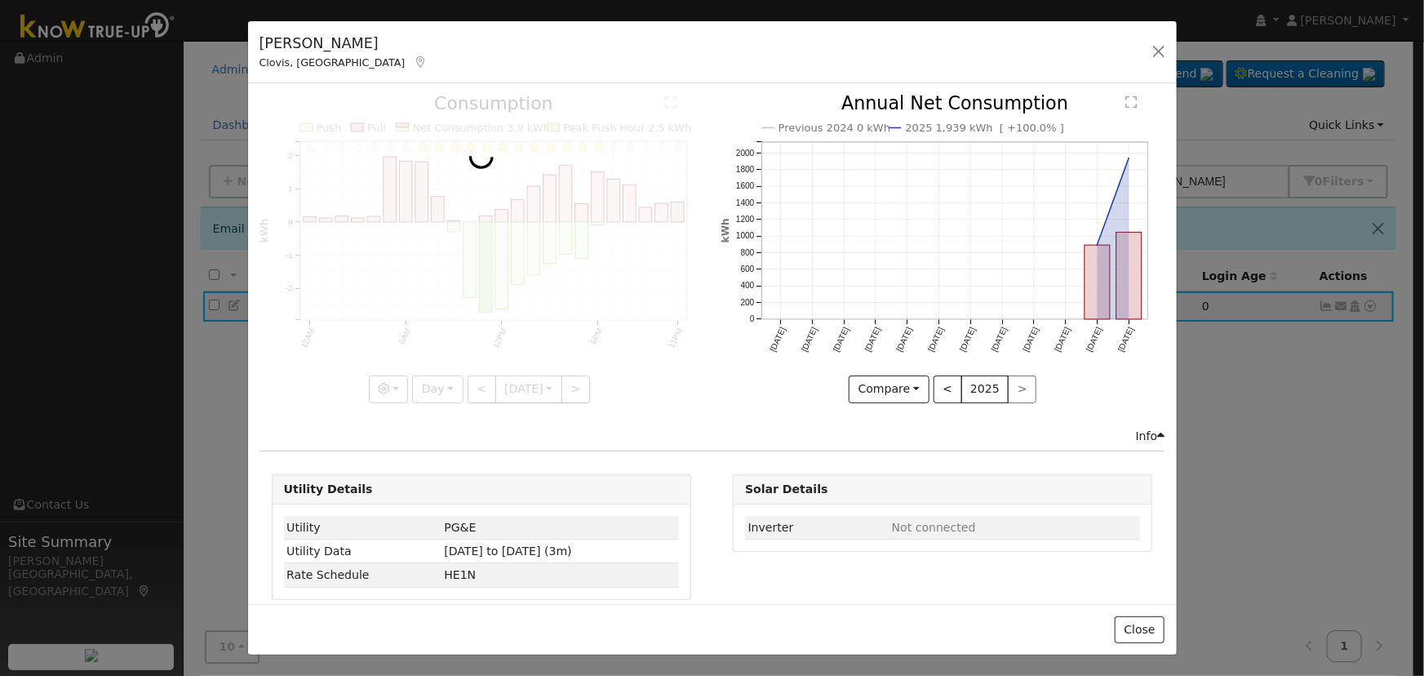
click at [468, 380] on div at bounding box center [482, 249] width 444 height 308
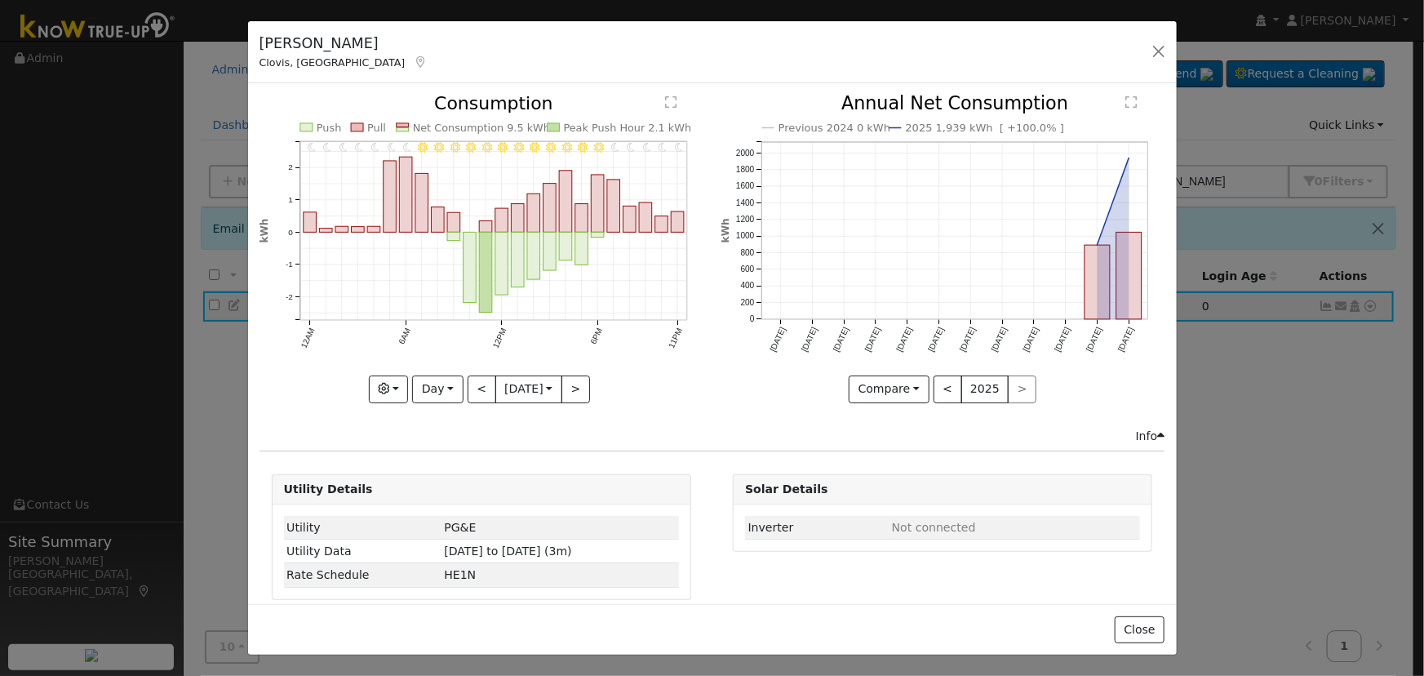
click at [468, 380] on div "11PM - Clear 10PM - Clear 9PM - Clear 8PM - Clear 7PM - Clear 6PM - Clear 5PM -…" at bounding box center [482, 249] width 444 height 308
click at [468, 380] on button "<" at bounding box center [482, 389] width 29 height 28
click at [468, 380] on div at bounding box center [482, 249] width 444 height 308
click at [468, 380] on button "<" at bounding box center [482, 389] width 29 height 28
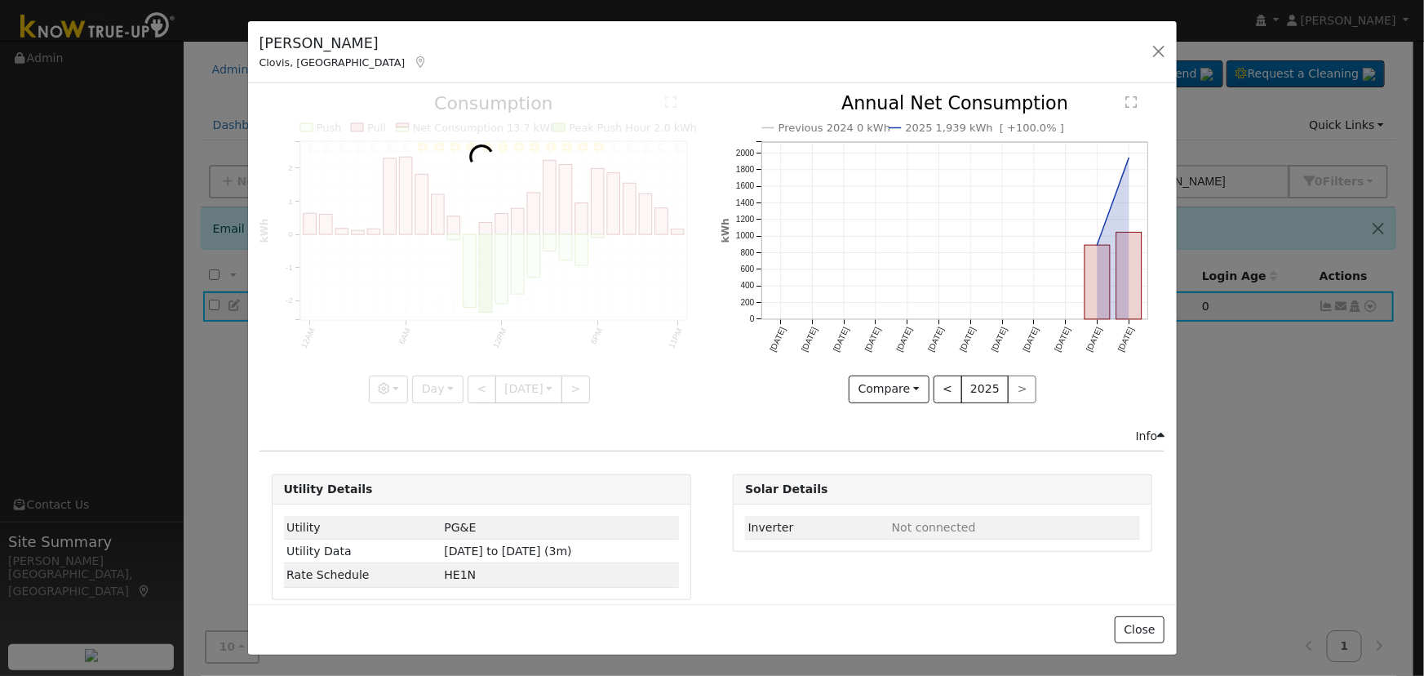
click at [468, 380] on div at bounding box center [482, 249] width 444 height 308
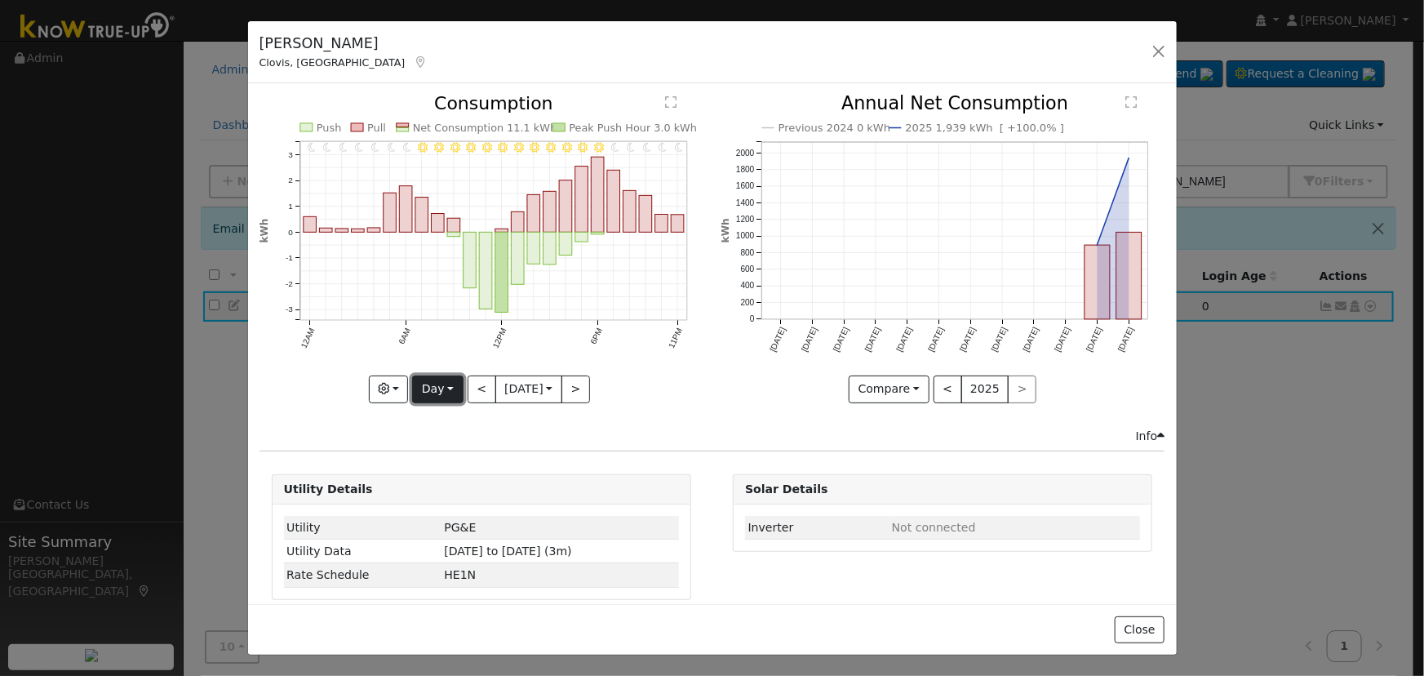
click at [450, 375] on button "Day" at bounding box center [437, 389] width 51 height 28
click at [549, 350] on icon "11PM - Clear 10PM - Clear 9PM - Clear 8PM - Clear 7PM - Clear 6PM - Clear 5PM -…" at bounding box center [482, 244] width 444 height 298
click at [567, 390] on button ">" at bounding box center [576, 389] width 29 height 28
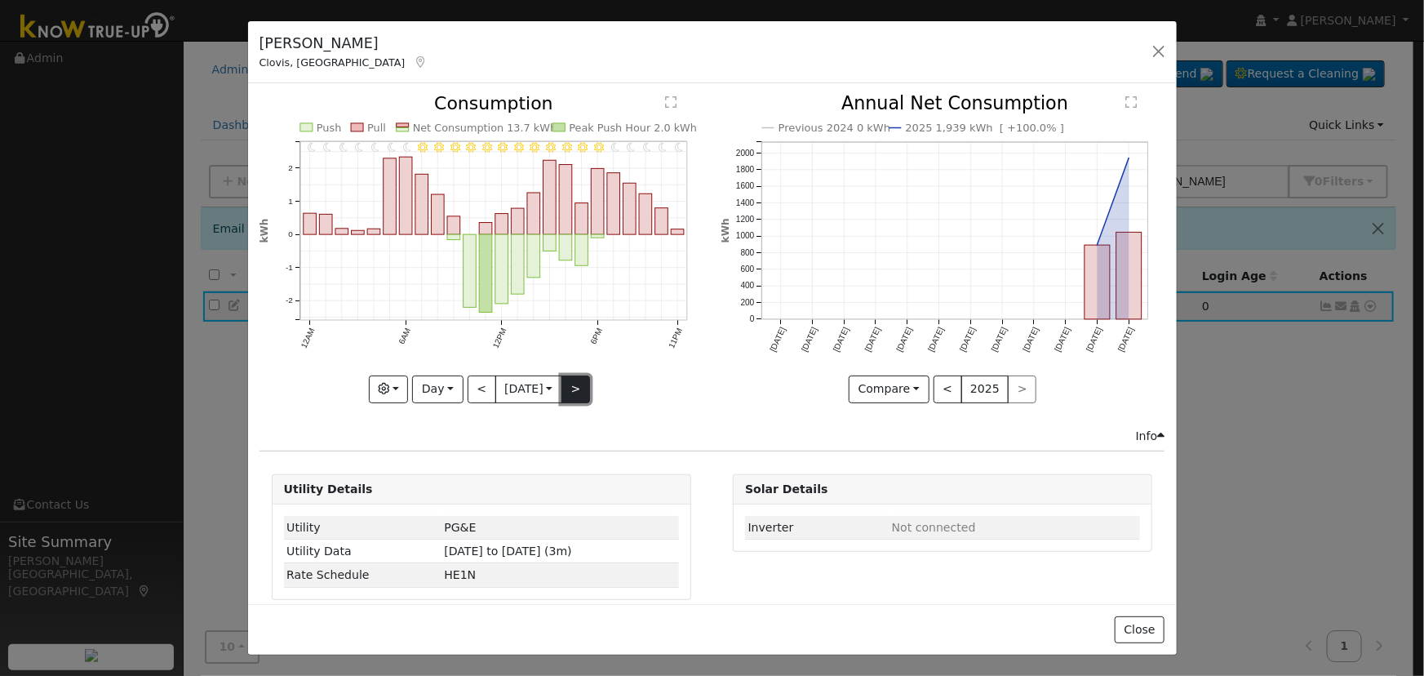
click at [567, 385] on button ">" at bounding box center [576, 389] width 29 height 28
click at [477, 385] on button "<" at bounding box center [482, 389] width 29 height 28
click at [477, 385] on div "11PM - Clear 10PM - Clear 9PM - Clear 8PM - Clear 7PM - Clear 6PM - Clear 5PM -…" at bounding box center [482, 249] width 444 height 308
click at [477, 385] on button "<" at bounding box center [482, 389] width 29 height 28
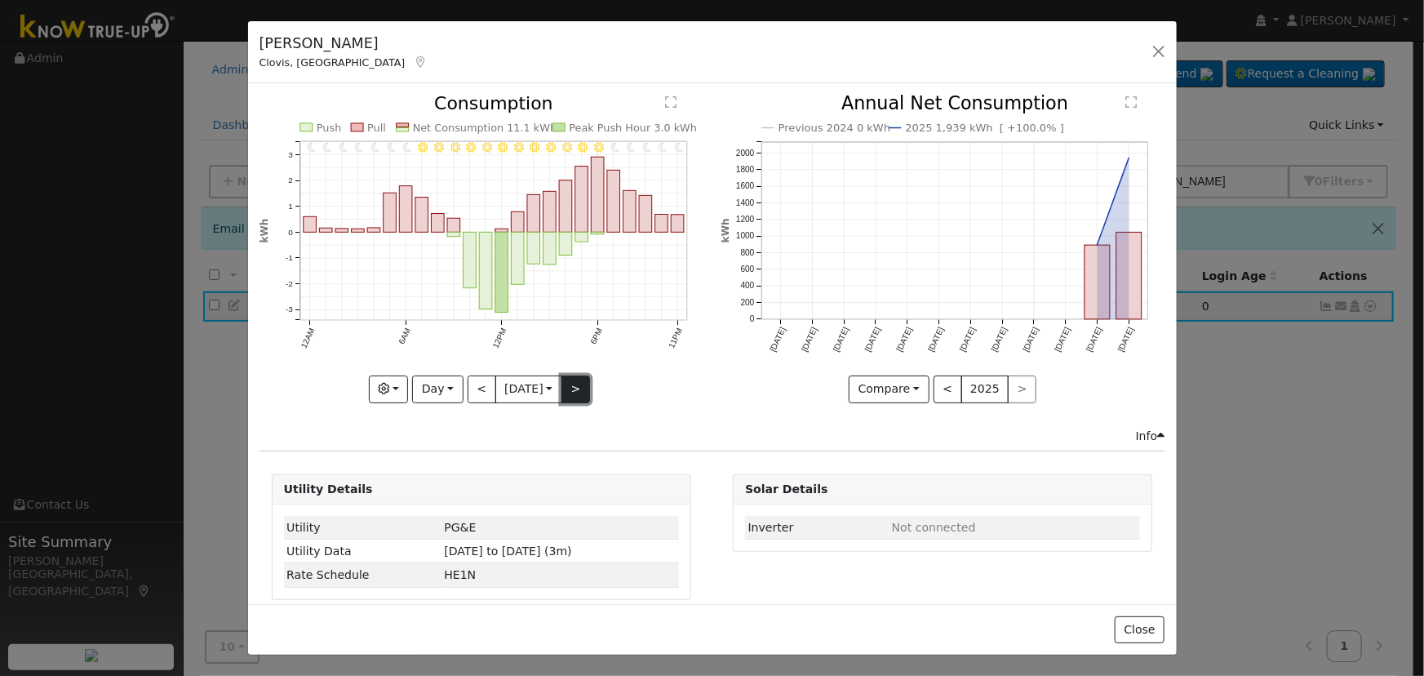
click at [571, 386] on button ">" at bounding box center [576, 389] width 29 height 28
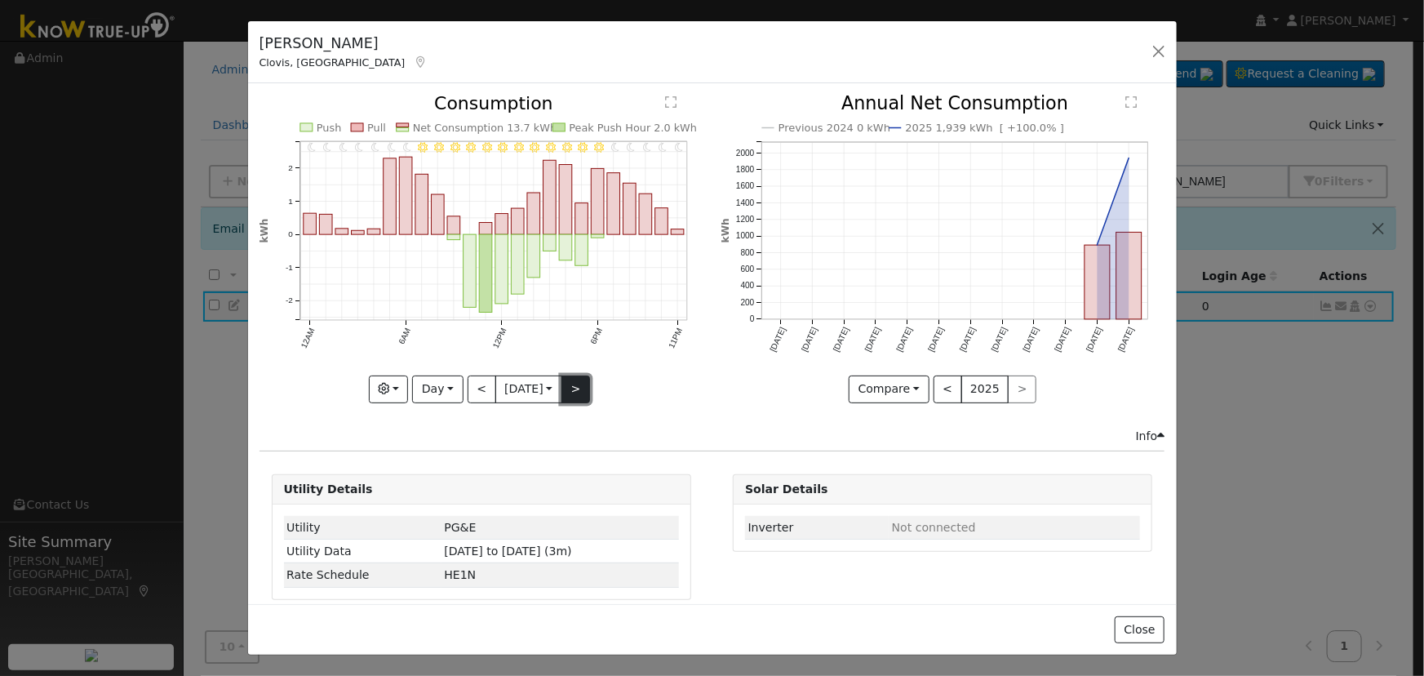
click at [570, 386] on button ">" at bounding box center [576, 389] width 29 height 28
click at [570, 385] on button ">" at bounding box center [576, 389] width 29 height 28
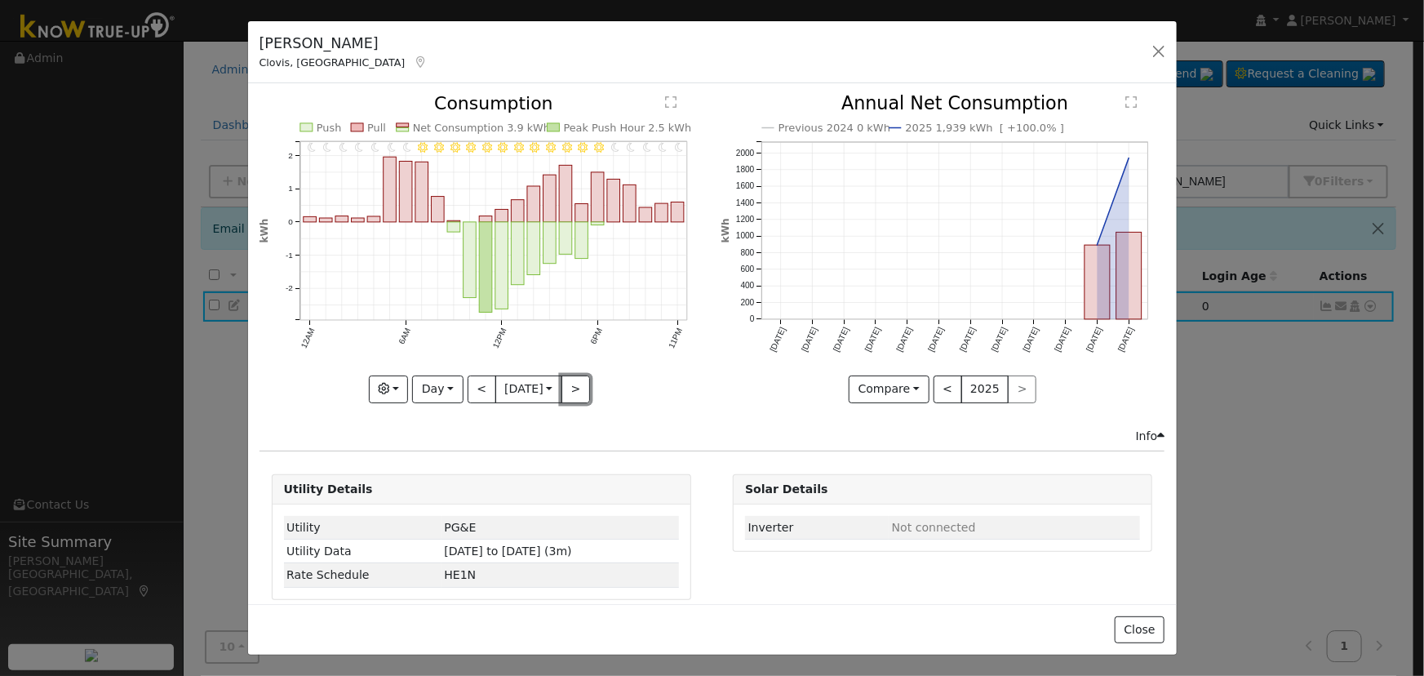
click at [569, 385] on button ">" at bounding box center [576, 389] width 29 height 28
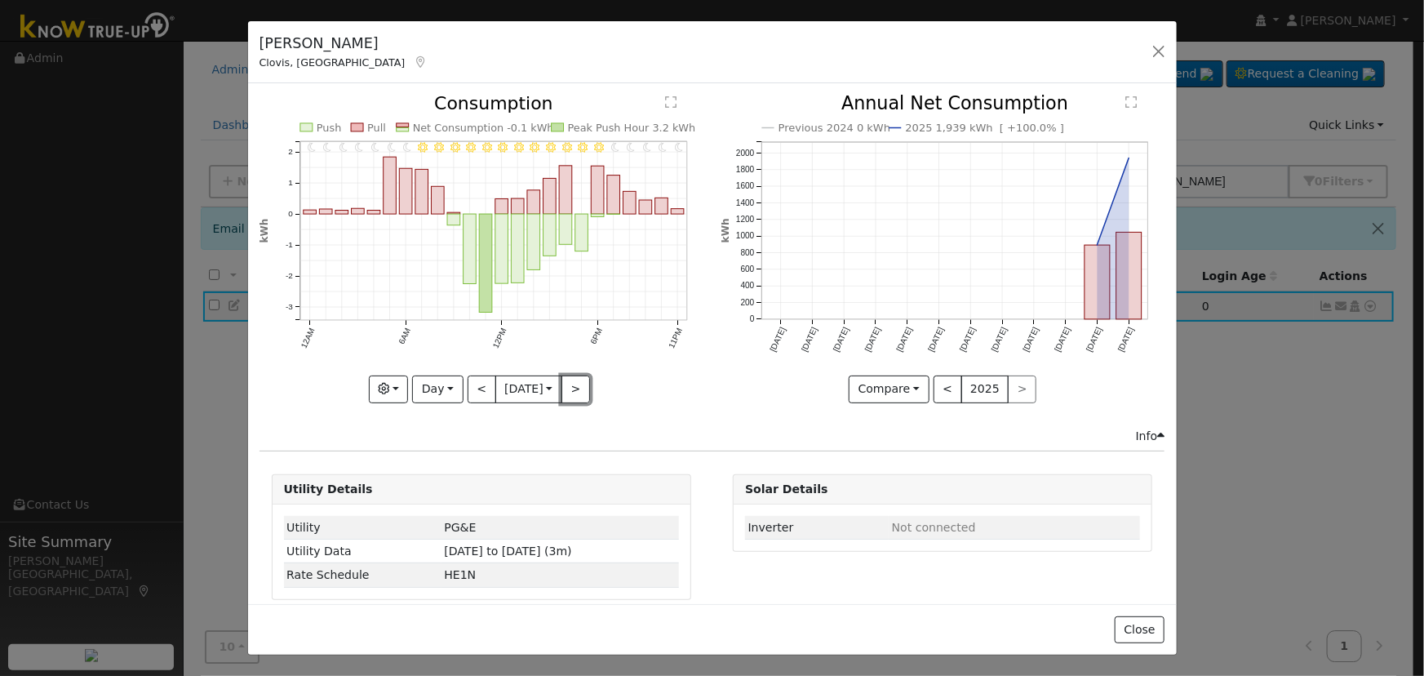
click at [569, 385] on button ">" at bounding box center [576, 389] width 29 height 28
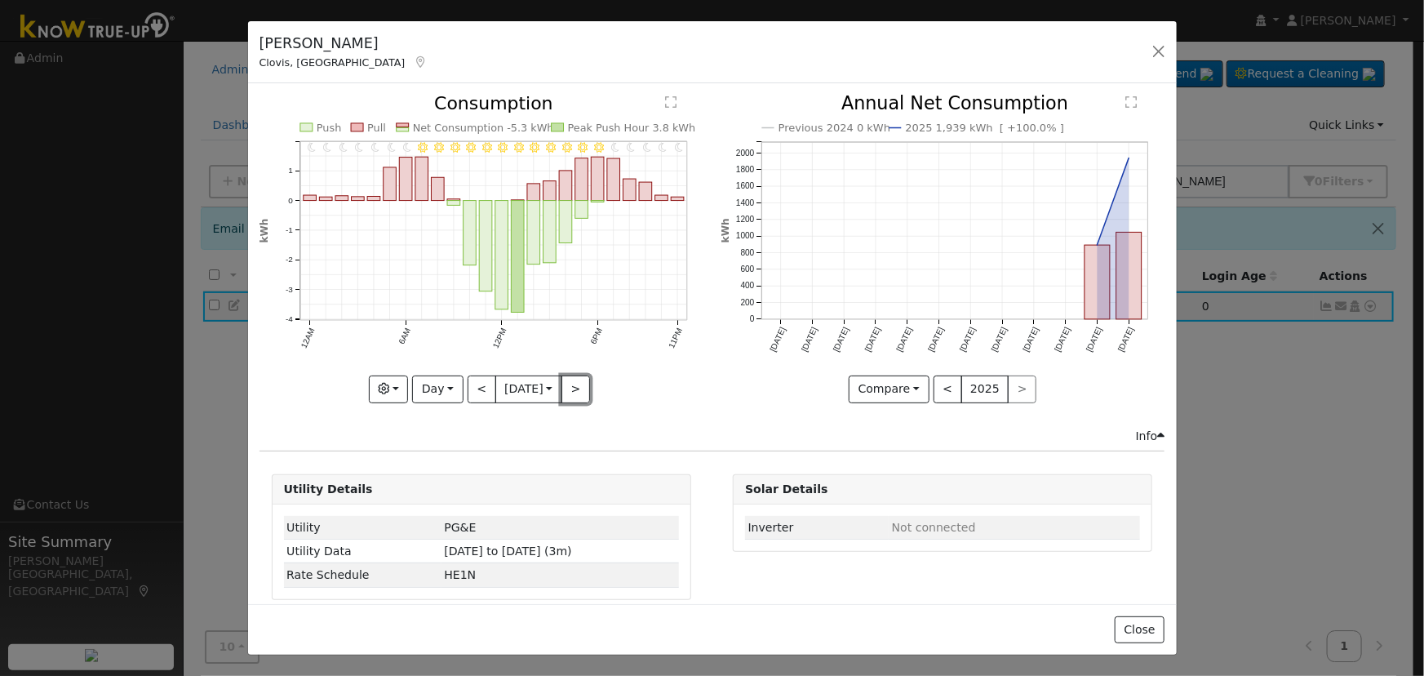
click at [569, 385] on button ">" at bounding box center [576, 389] width 29 height 28
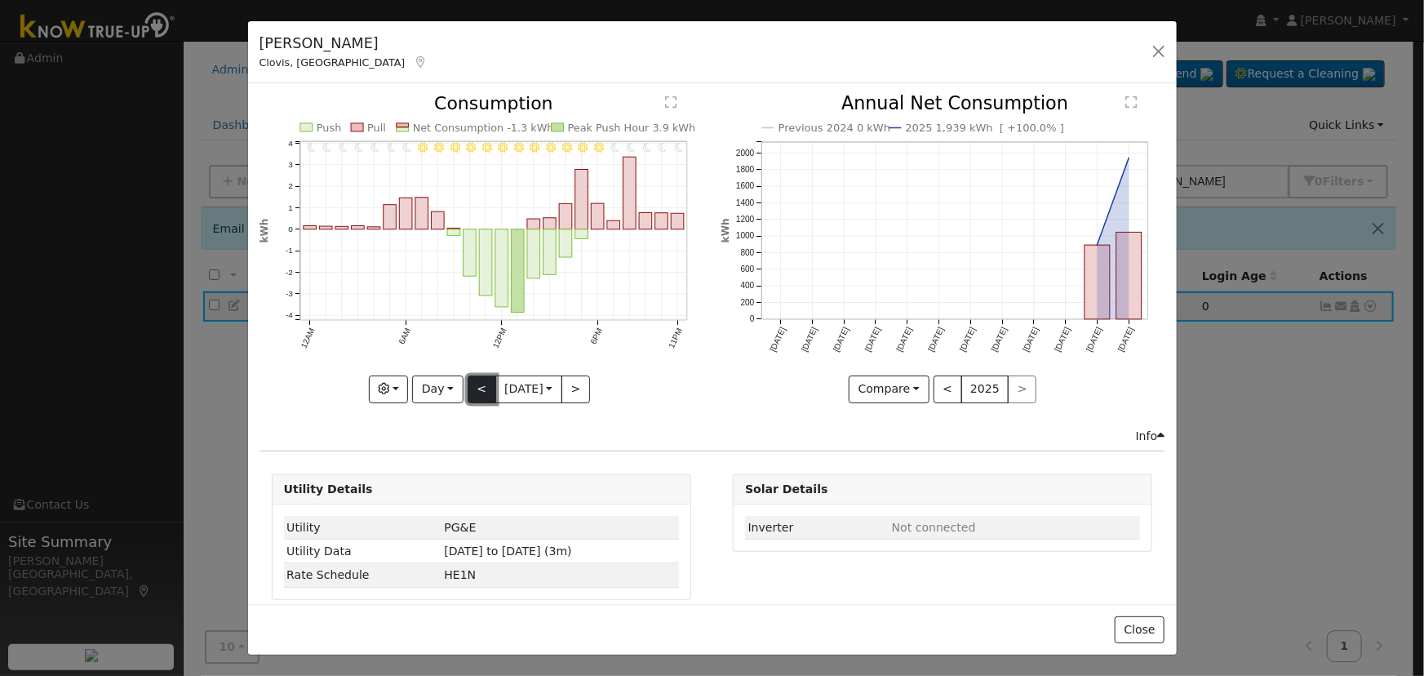
click at [476, 383] on button "<" at bounding box center [482, 389] width 29 height 28
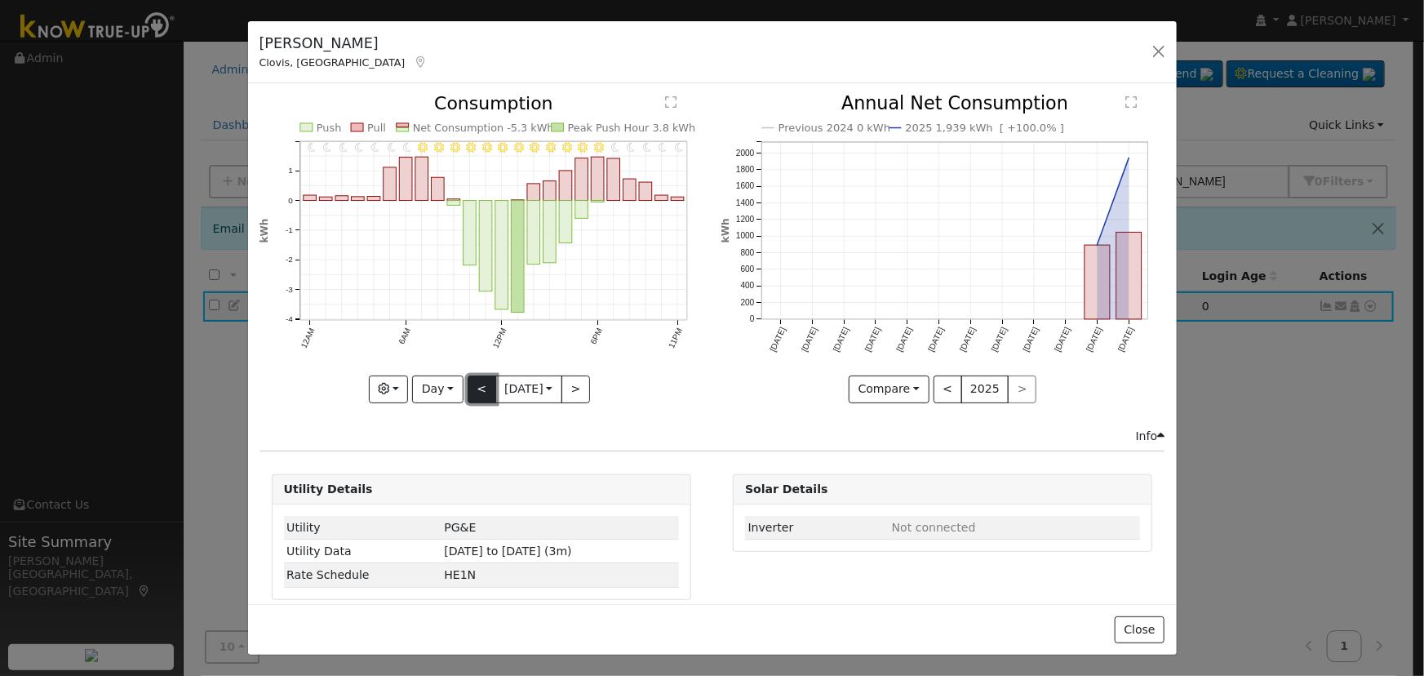
click at [476, 383] on button "<" at bounding box center [482, 389] width 29 height 28
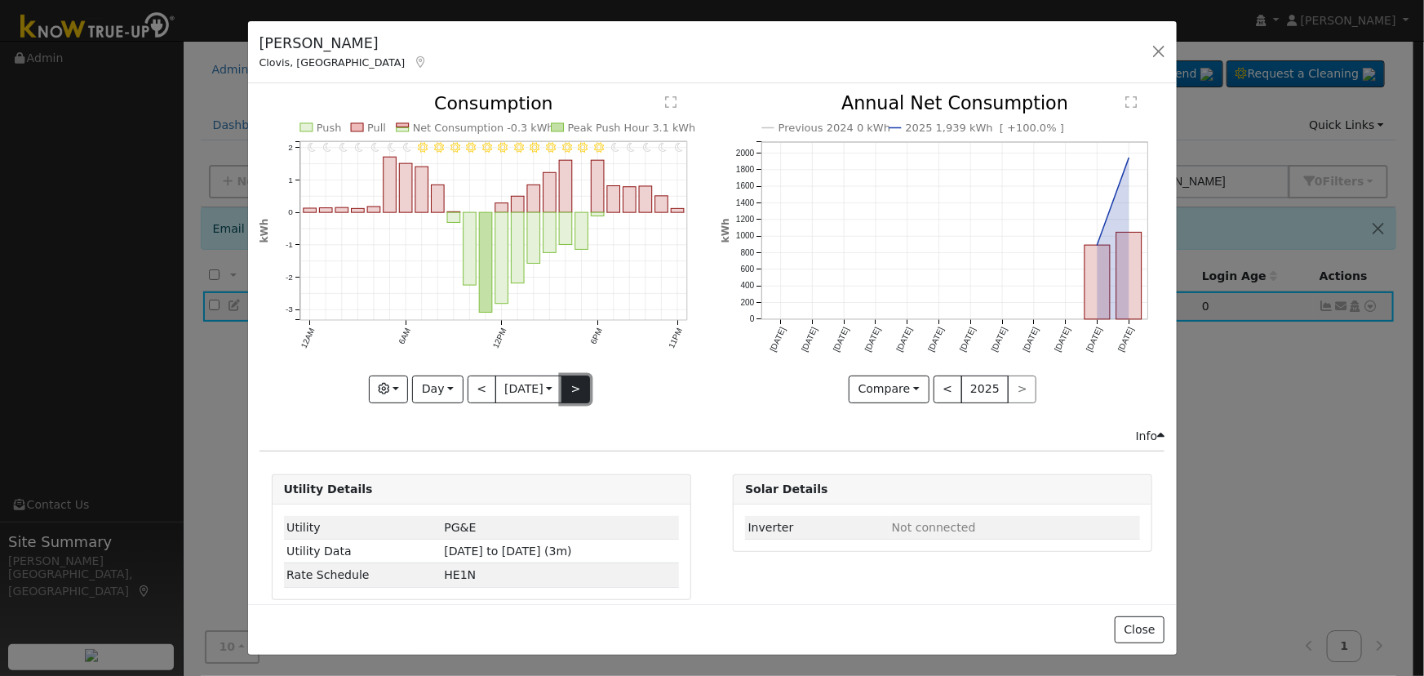
click at [571, 384] on button ">" at bounding box center [576, 389] width 29 height 28
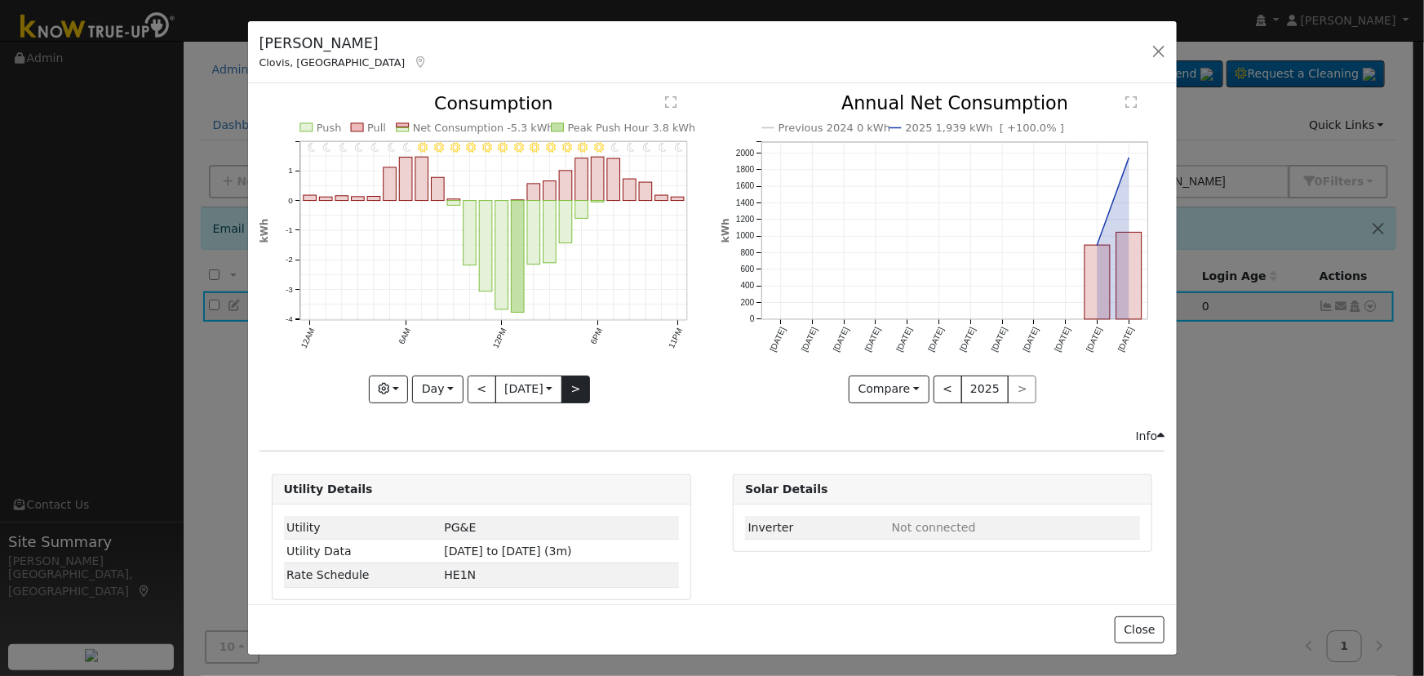
click at [571, 384] on div "11PM - Clear 10PM - Clear 9PM - Clear 8PM - Clear 7PM - Clear 6PM - Clear 5PM -…" at bounding box center [482, 249] width 444 height 308
click at [571, 384] on button ">" at bounding box center [576, 389] width 29 height 28
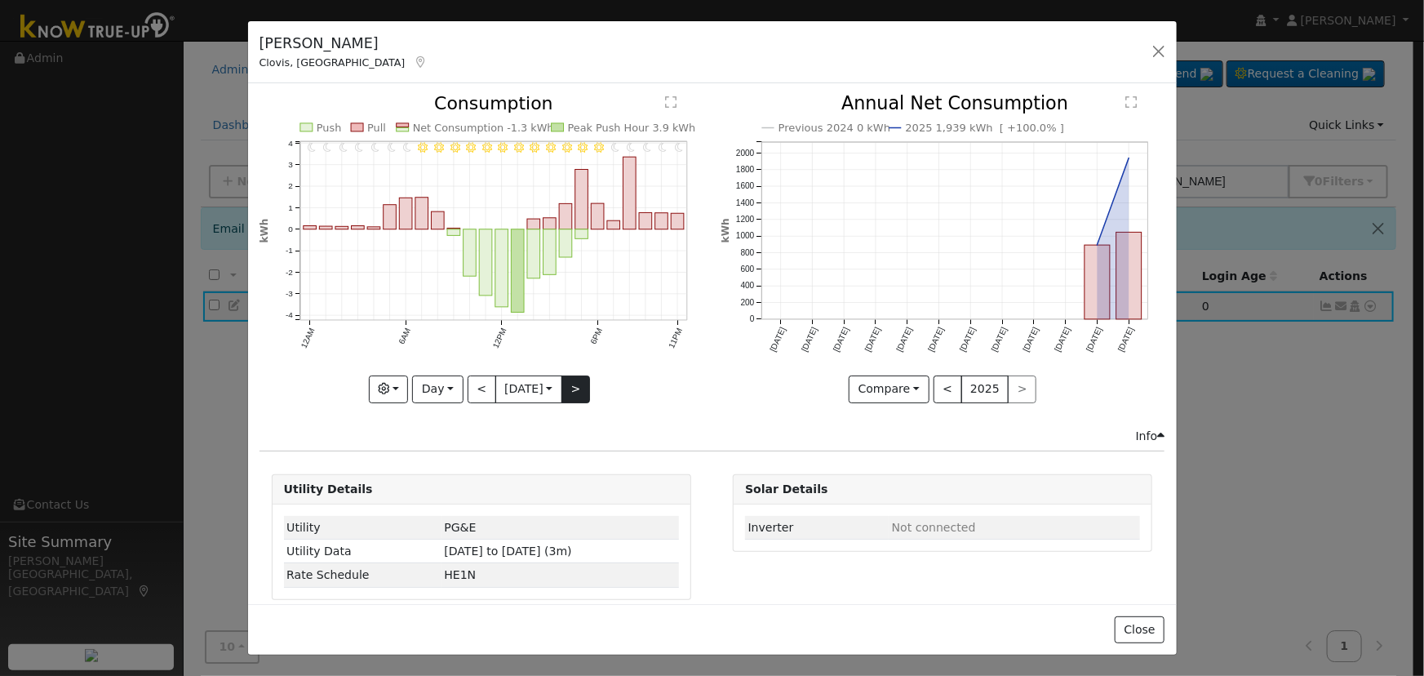
click at [571, 384] on div "11PM - Clear 10PM - Clear 9PM - Clear 8PM - Clear 7PM - Clear 6PM - Clear 5PM -…" at bounding box center [482, 249] width 444 height 308
click at [571, 384] on button ">" at bounding box center [576, 389] width 29 height 28
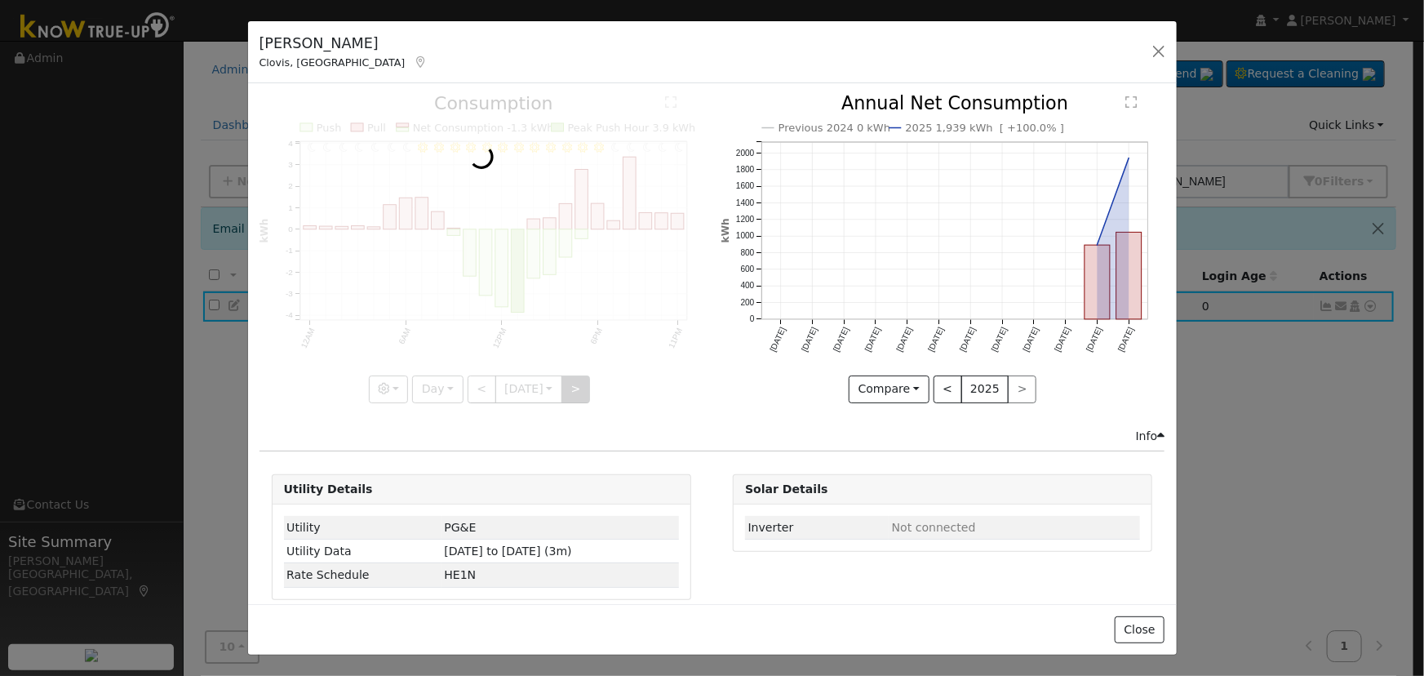
click at [571, 384] on div at bounding box center [482, 249] width 444 height 308
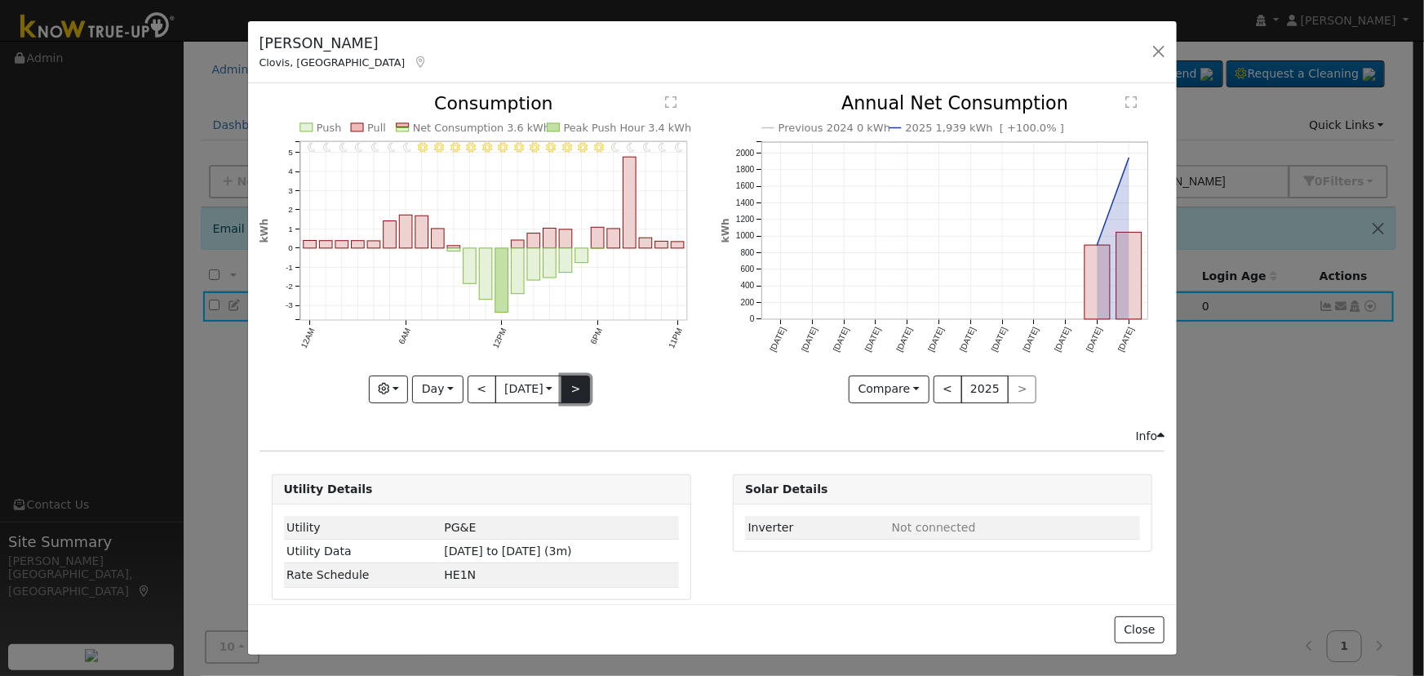
click at [571, 384] on button ">" at bounding box center [576, 389] width 29 height 28
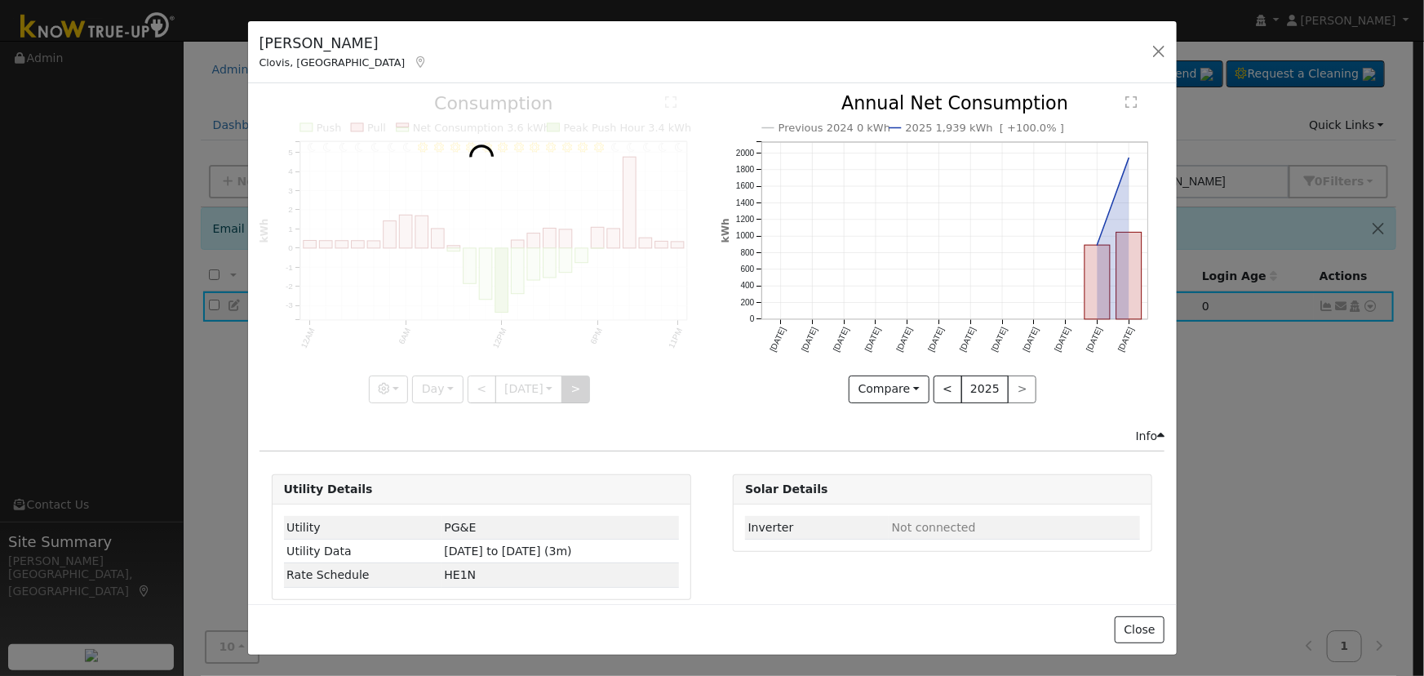
click at [571, 384] on div at bounding box center [482, 249] width 444 height 308
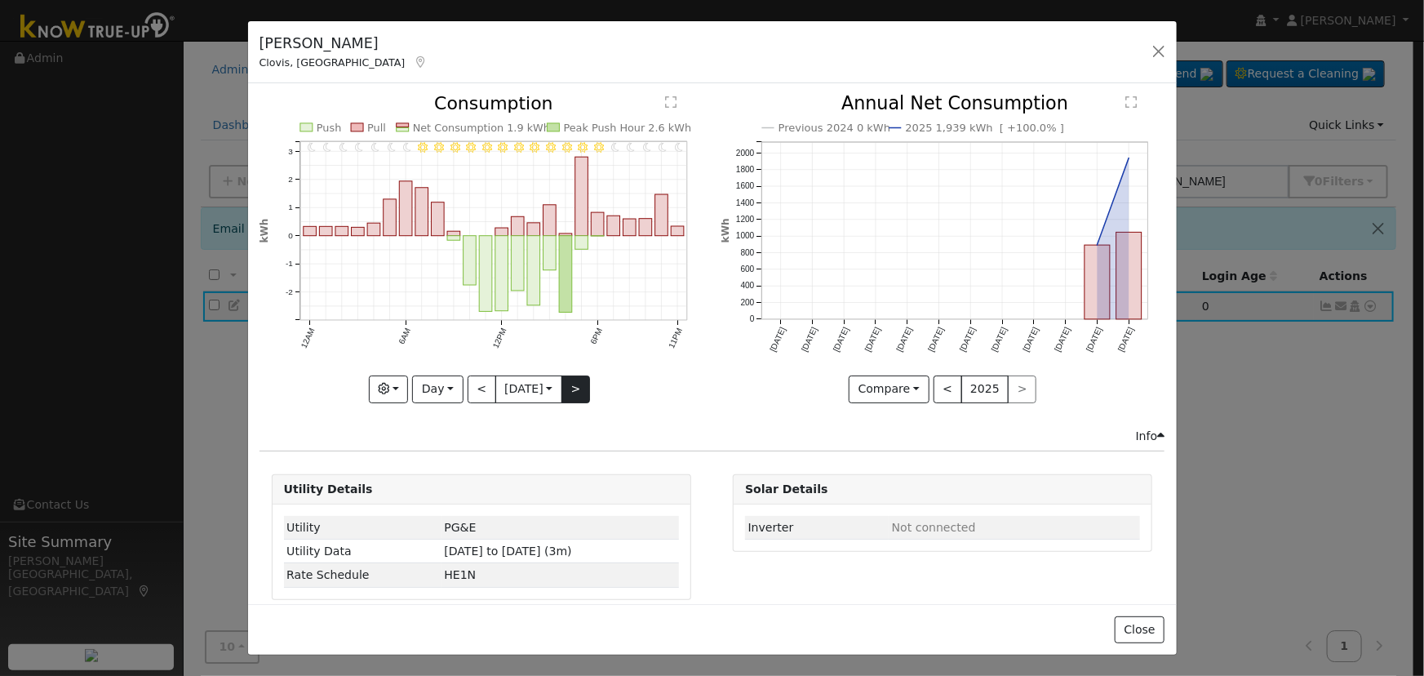
click at [571, 384] on div "11PM - Clear 10PM - Clear 9PM - Clear 8PM - Clear 7PM - Clear 6PM - Clear 5PM -…" at bounding box center [482, 249] width 444 height 308
click at [571, 384] on button ">" at bounding box center [576, 389] width 29 height 28
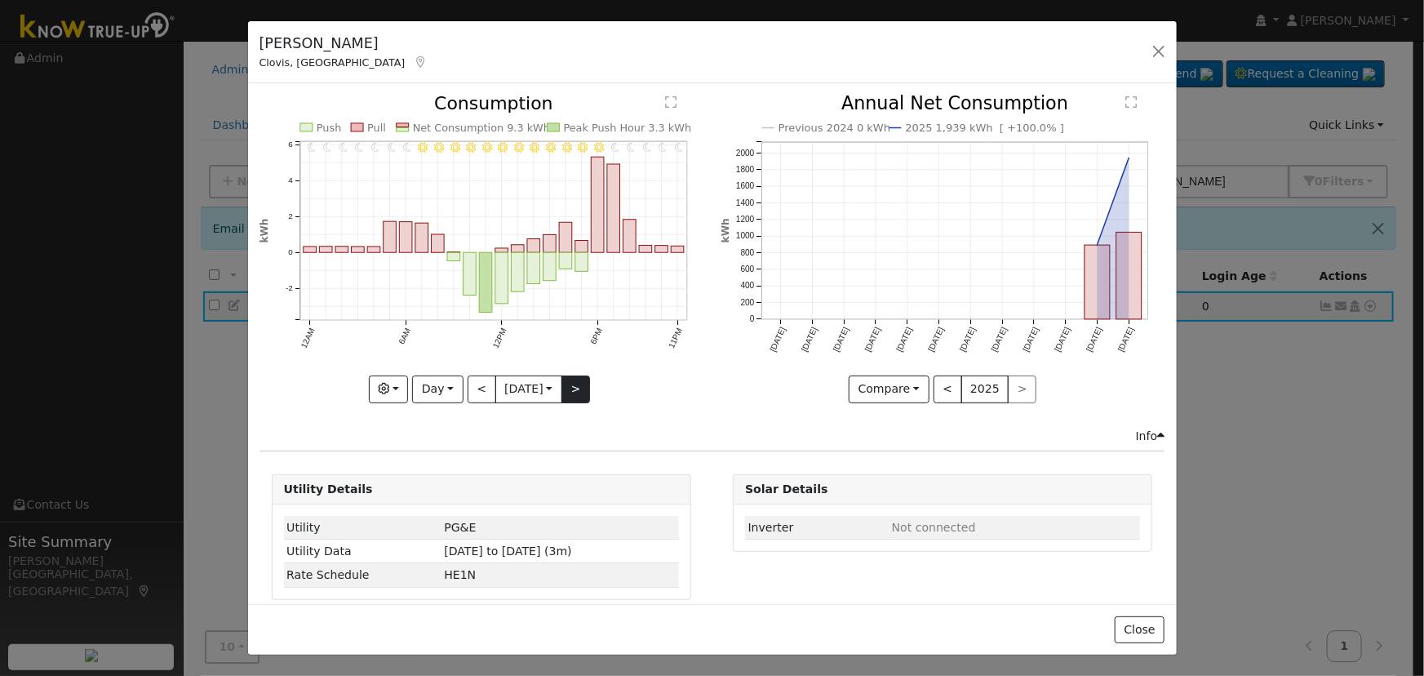
click at [571, 384] on div at bounding box center [482, 249] width 444 height 308
click at [571, 384] on button ">" at bounding box center [576, 389] width 29 height 28
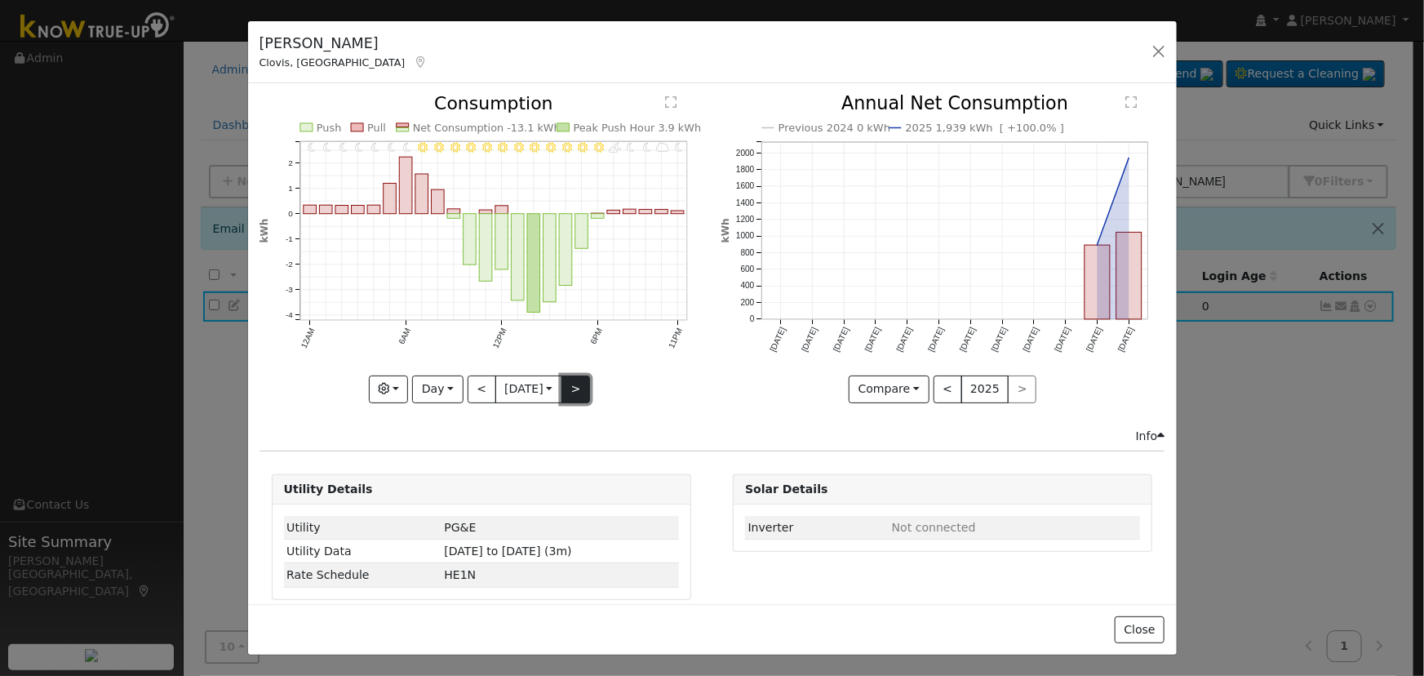
click at [571, 384] on button ">" at bounding box center [576, 389] width 29 height 28
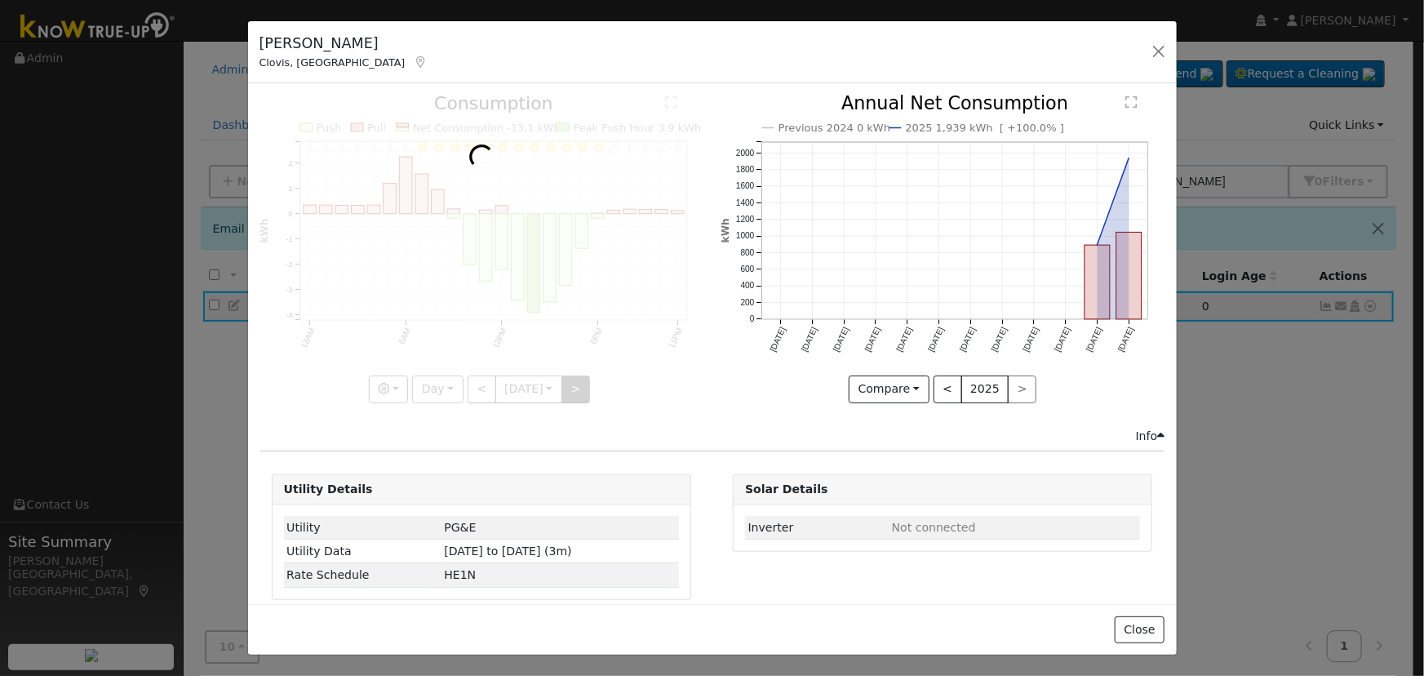
click at [571, 384] on div at bounding box center [482, 249] width 444 height 308
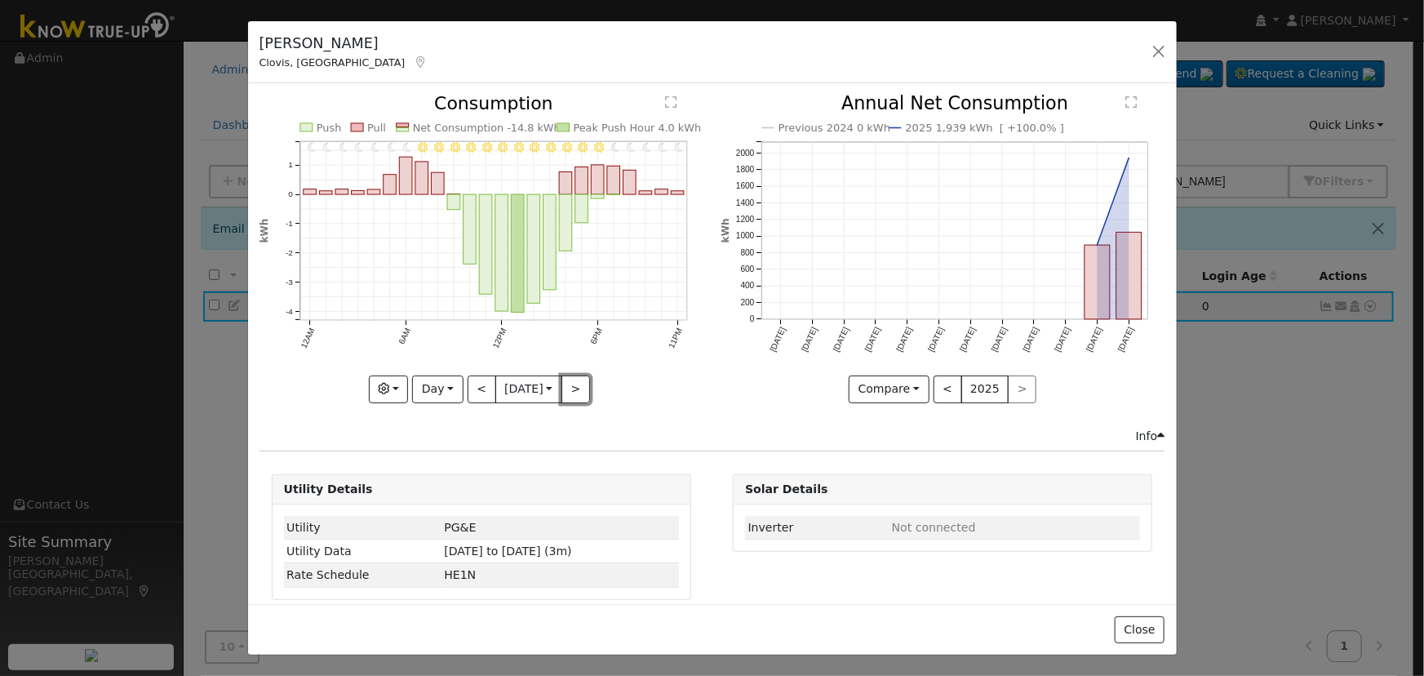
click at [571, 385] on button ">" at bounding box center [576, 389] width 29 height 28
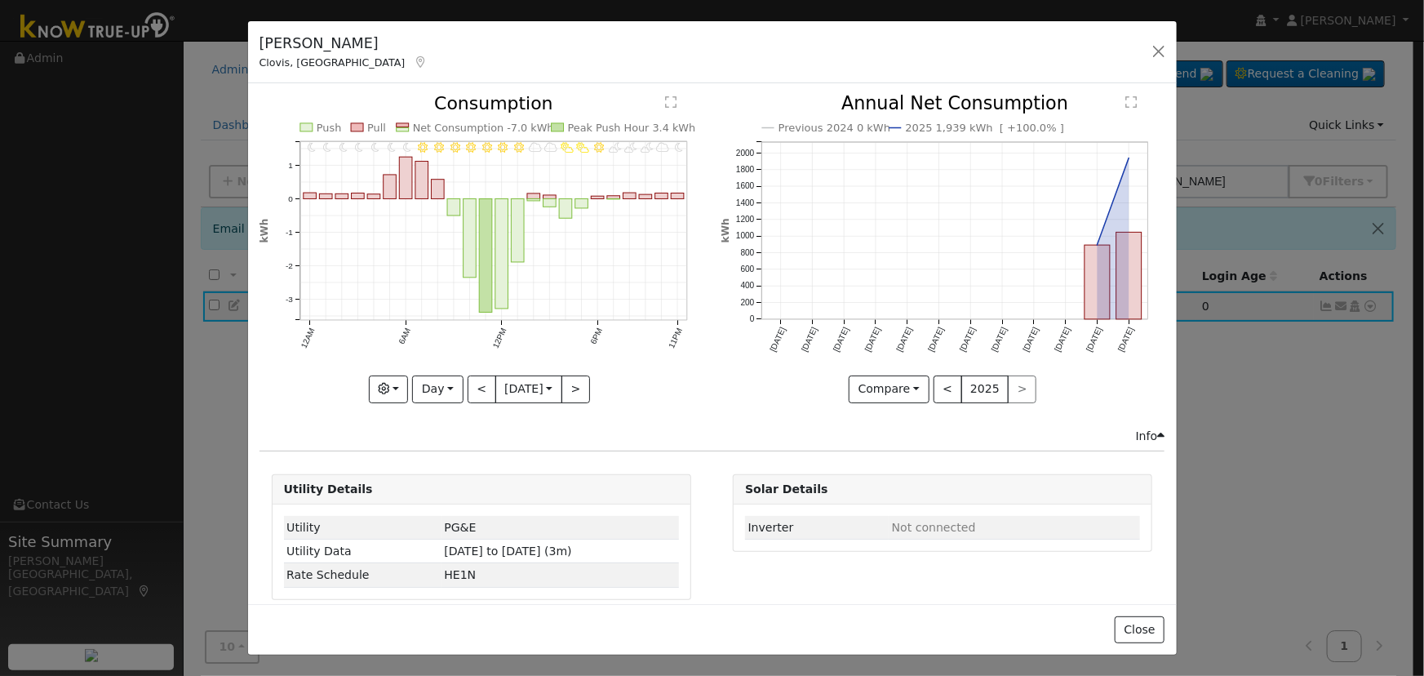
click at [568, 390] on div "11PM - MostlyClear 10PM - MostlyCloudy 9PM - PartlyCloudy 8PM - PartlyCloudy 7P…" at bounding box center [482, 249] width 444 height 308
click at [568, 390] on button ">" at bounding box center [576, 389] width 29 height 28
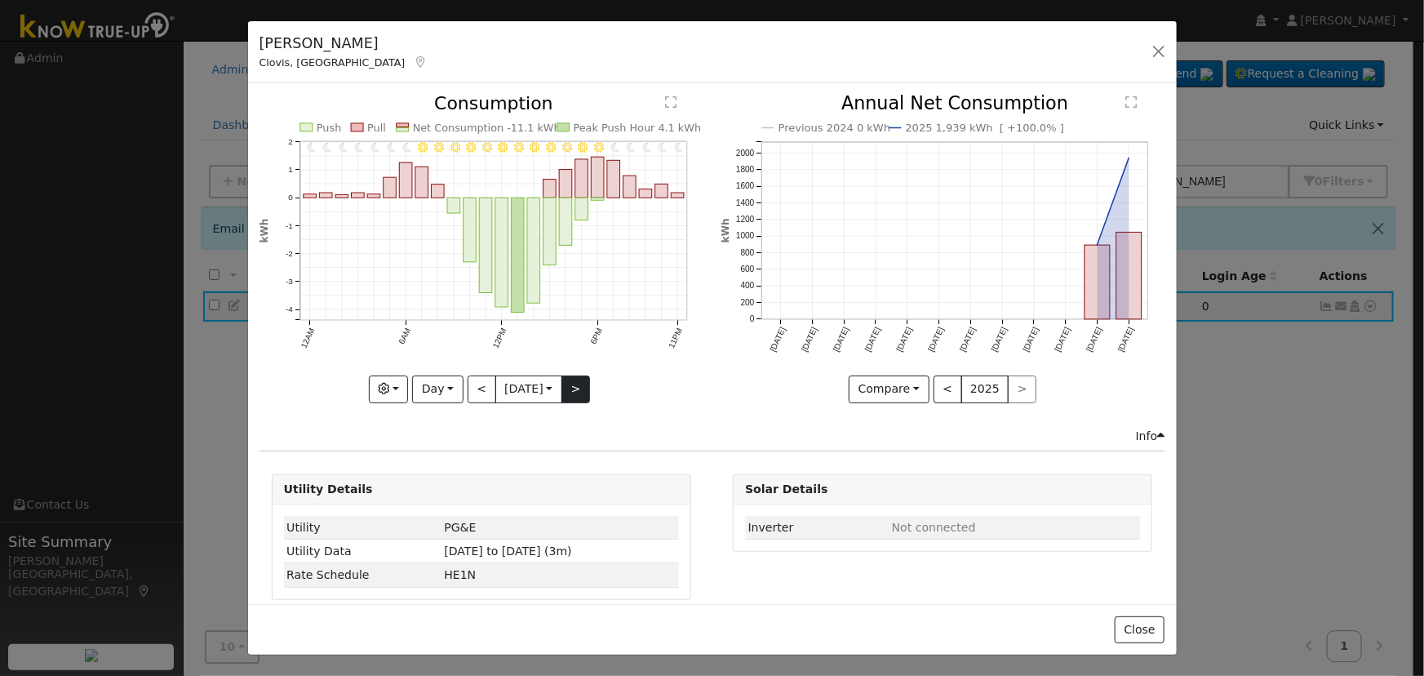
click at [567, 390] on div "11PM - Clear 10PM - Clear 9PM - Clear 8PM - Clear 7PM - Clear 6PM - Clear 5PM -…" at bounding box center [482, 249] width 444 height 308
click at [567, 390] on button ">" at bounding box center [576, 389] width 29 height 28
click at [567, 390] on div at bounding box center [482, 249] width 444 height 308
click at [567, 390] on button ">" at bounding box center [576, 389] width 29 height 28
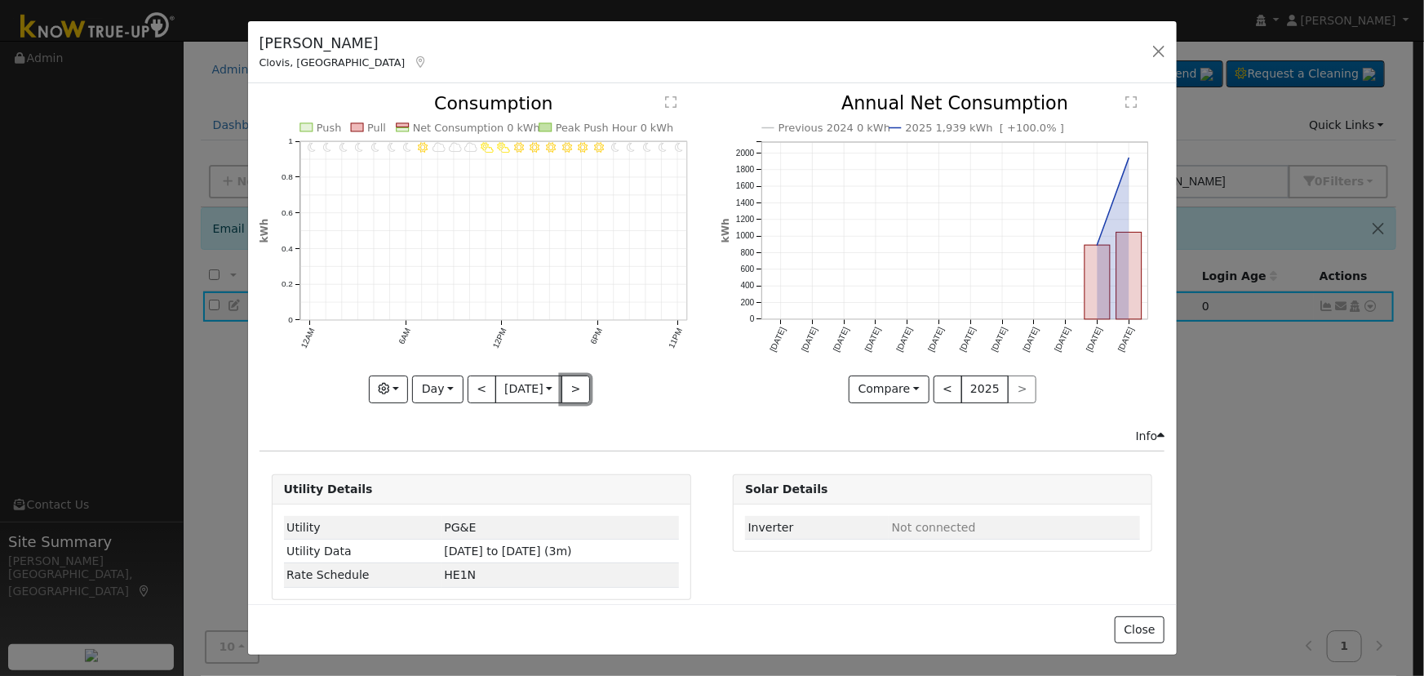
click at [566, 391] on button ">" at bounding box center [576, 389] width 29 height 28
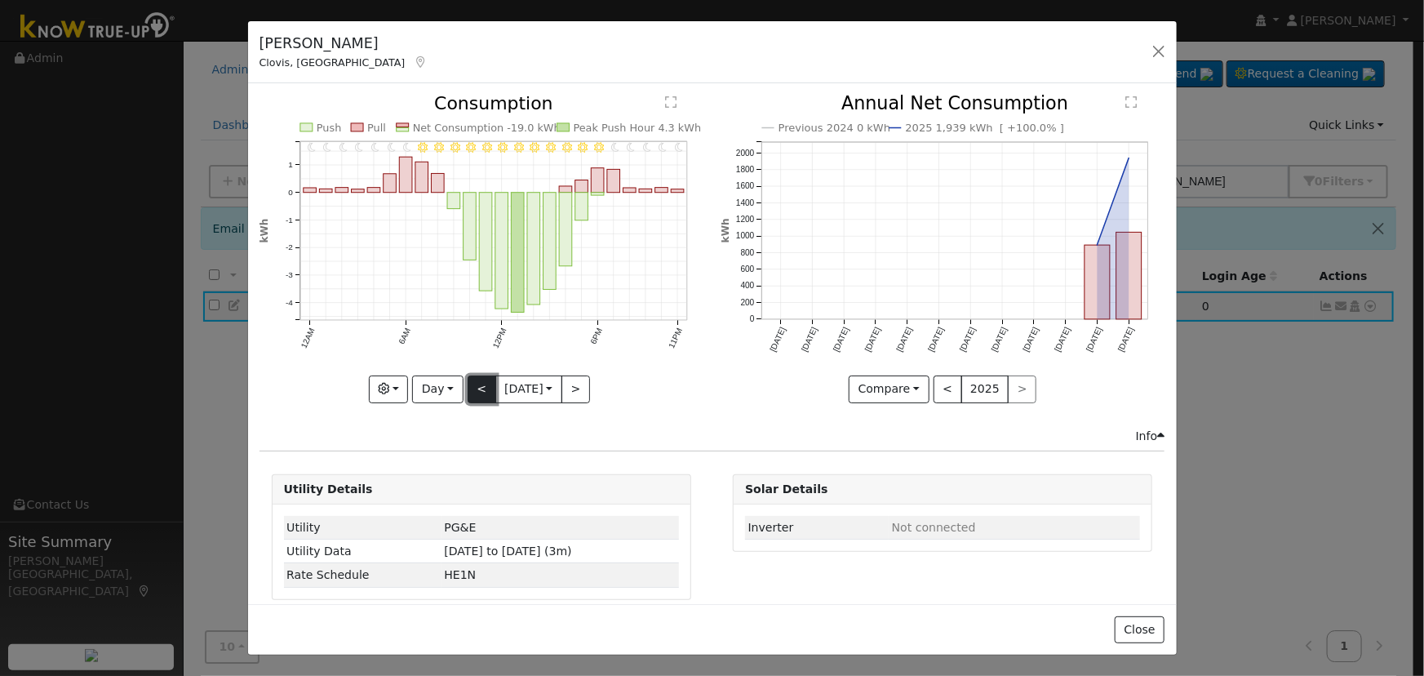
click at [475, 389] on button "<" at bounding box center [482, 389] width 29 height 28
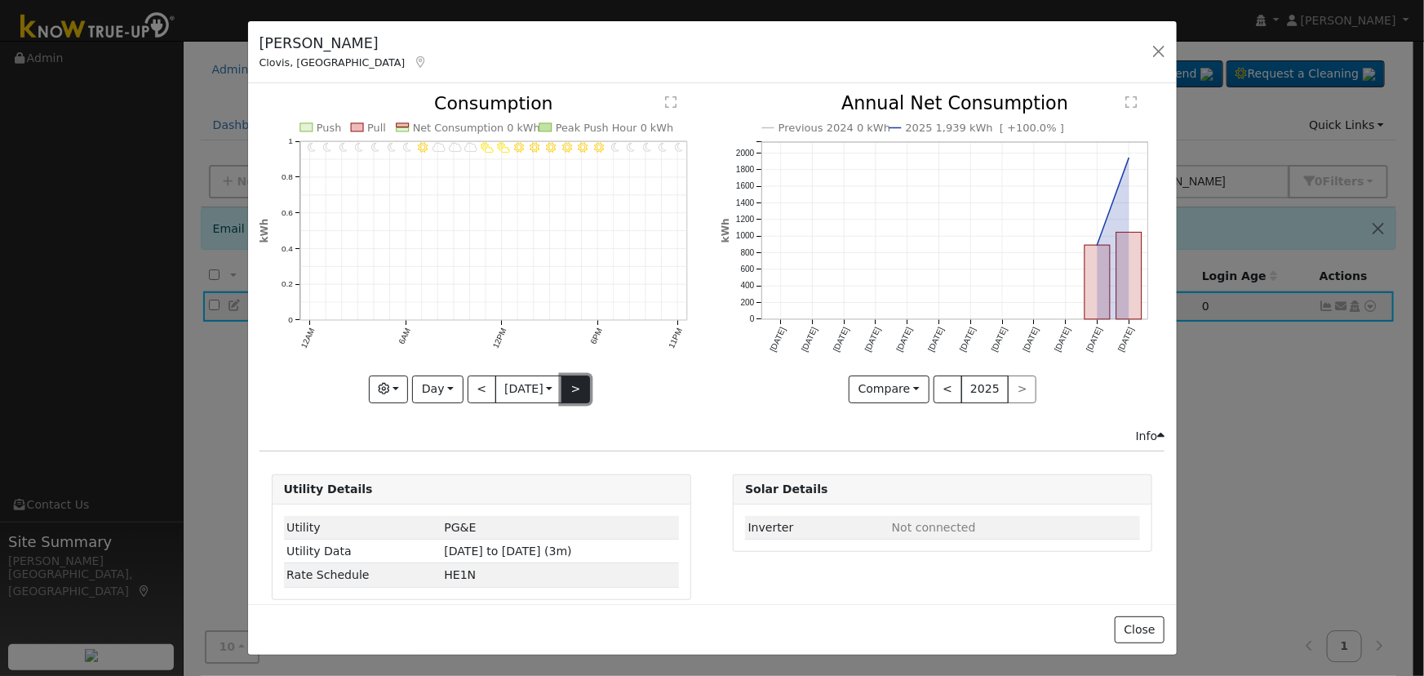
click at [565, 381] on button ">" at bounding box center [576, 389] width 29 height 28
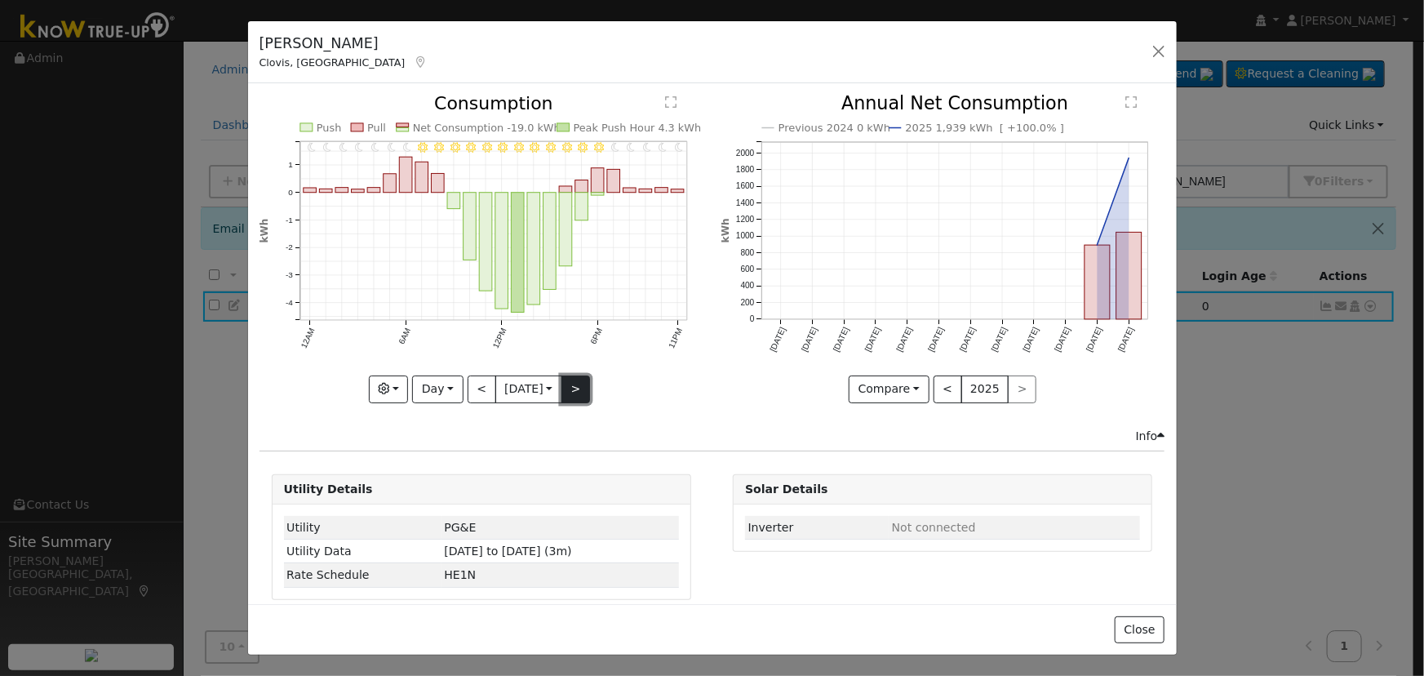
click at [565, 381] on button ">" at bounding box center [576, 389] width 29 height 28
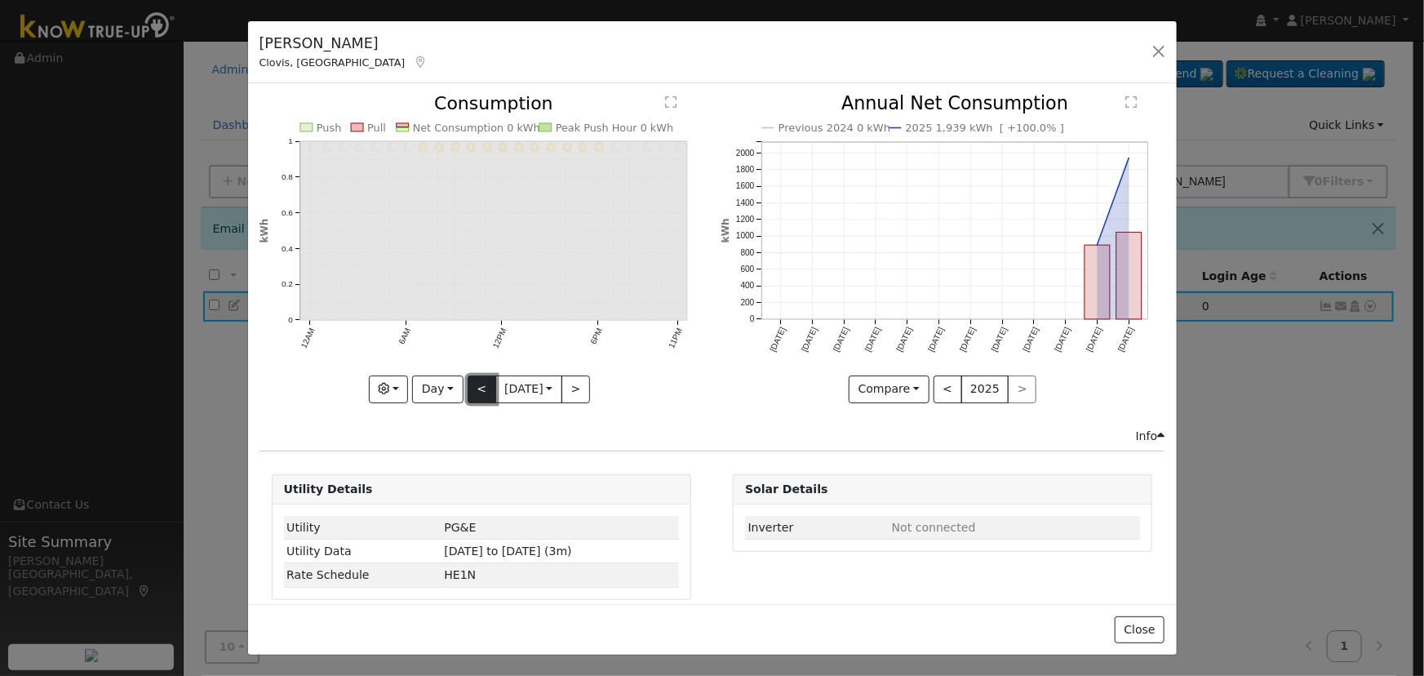
click at [477, 385] on button "<" at bounding box center [482, 389] width 29 height 28
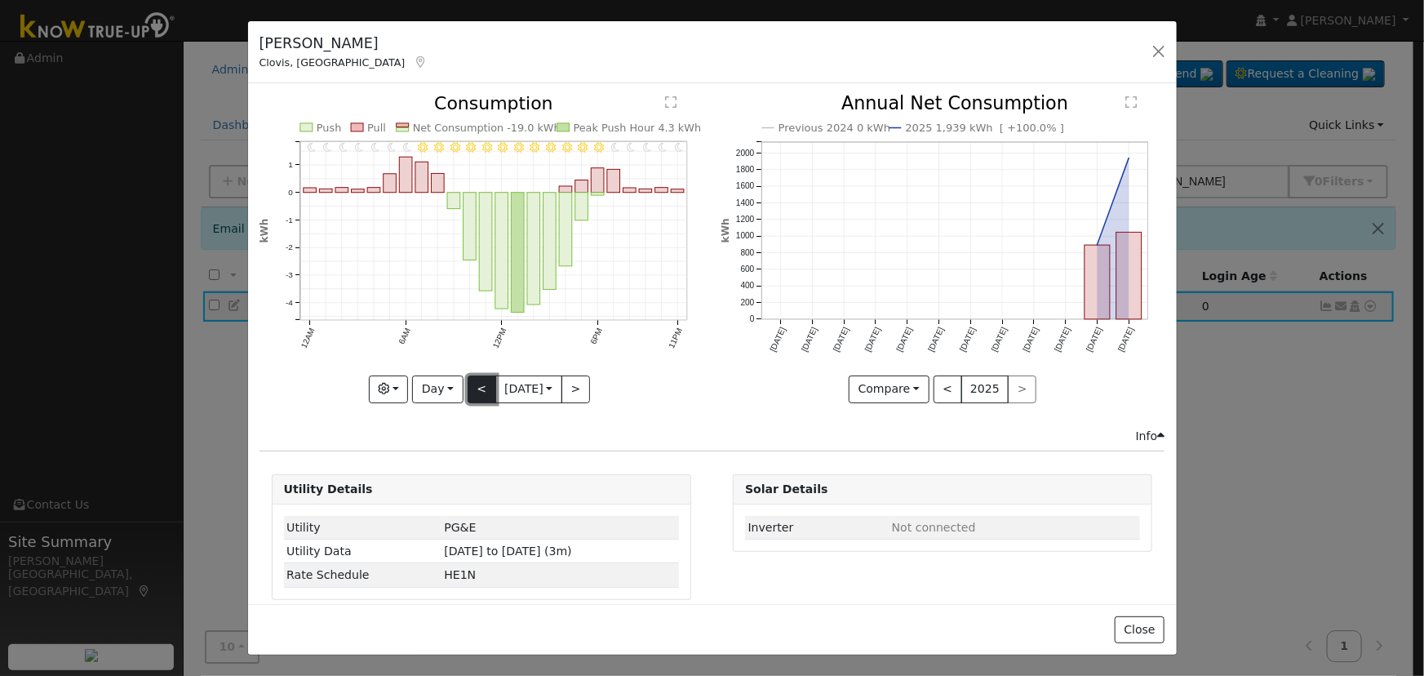
click at [477, 386] on button "<" at bounding box center [482, 389] width 29 height 28
type input "[DATE]"
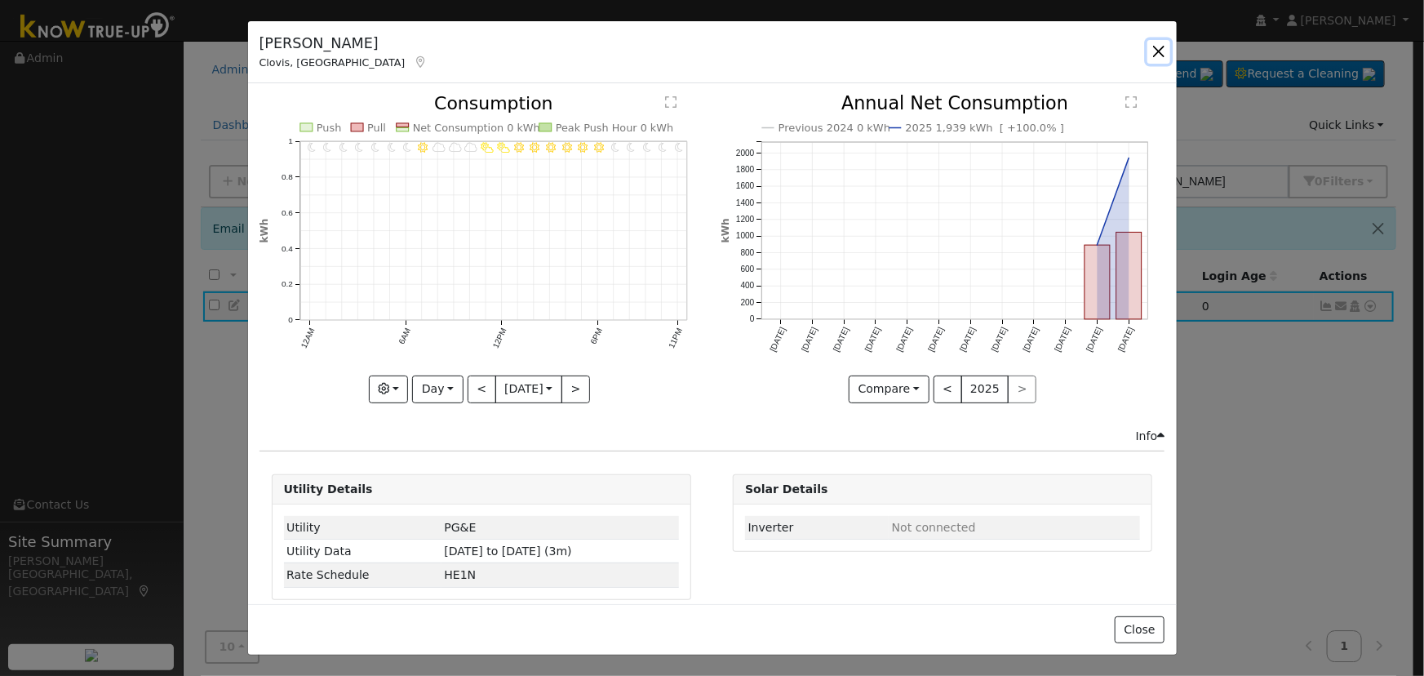
click at [1158, 48] on button "button" at bounding box center [1159, 51] width 23 height 23
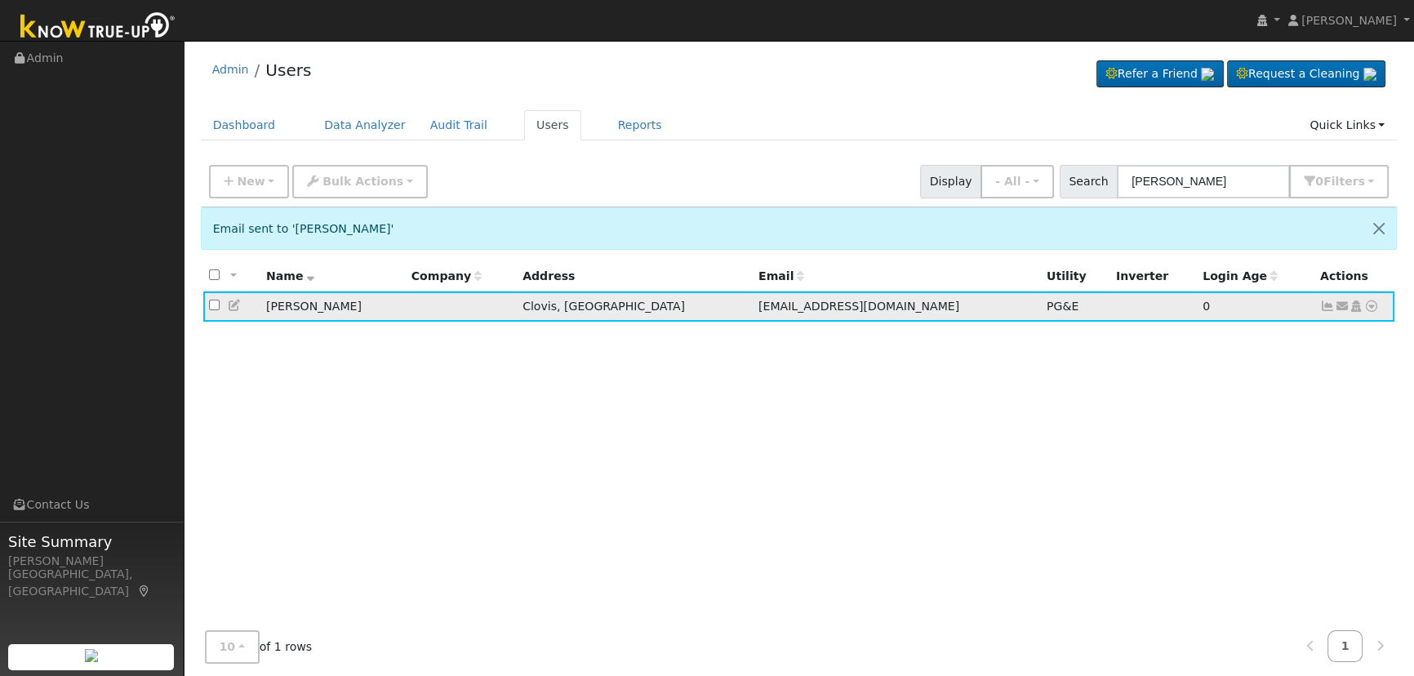
click at [1372, 302] on icon at bounding box center [1371, 305] width 15 height 11
click at [1351, 333] on link "Data Analyzer" at bounding box center [1318, 334] width 118 height 23
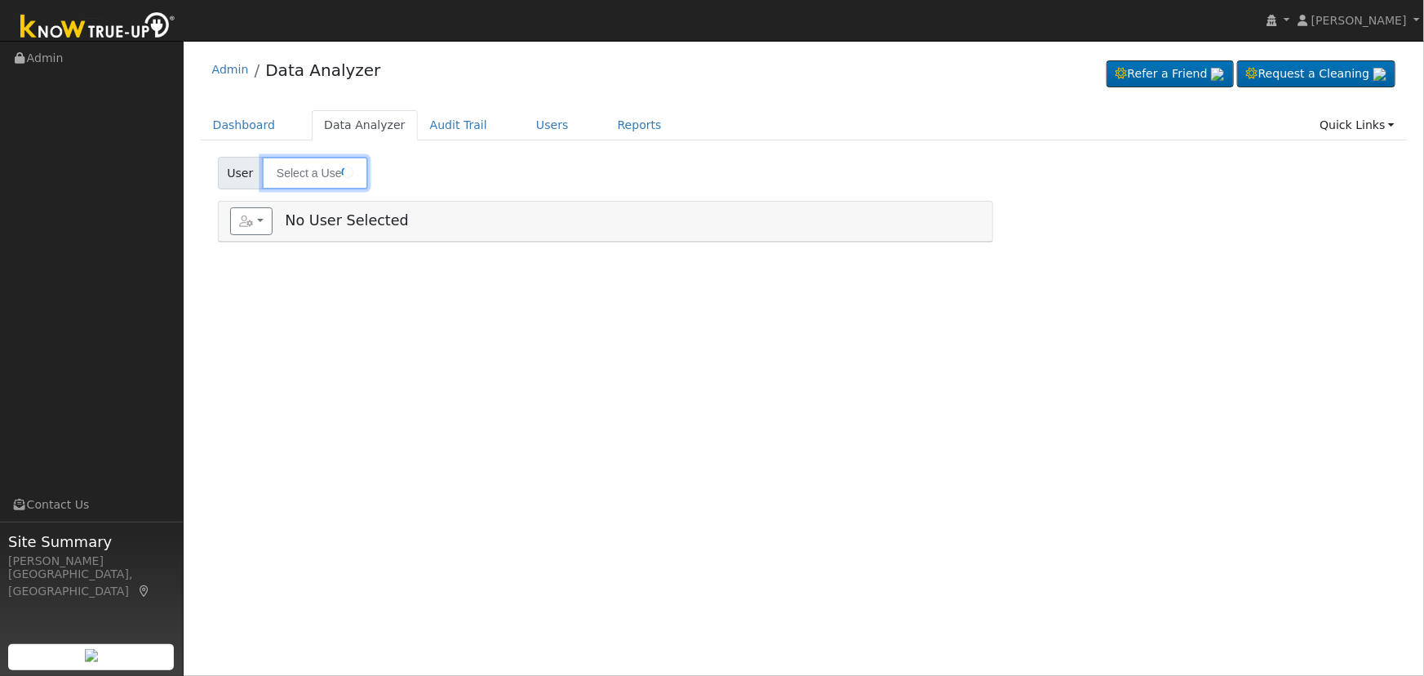
type input "[PERSON_NAME]"
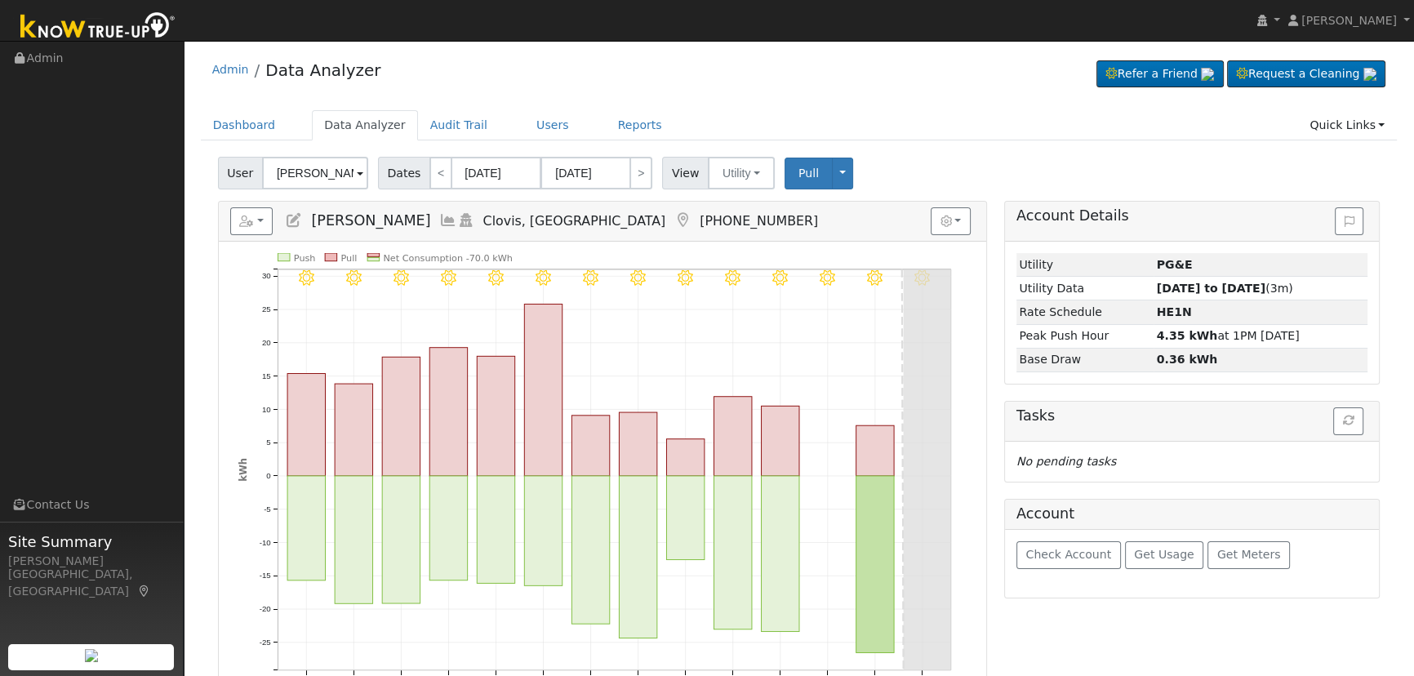
click at [406, 171] on span "Dates" at bounding box center [404, 173] width 52 height 33
click at [798, 171] on span "Pull" at bounding box center [808, 173] width 20 height 13
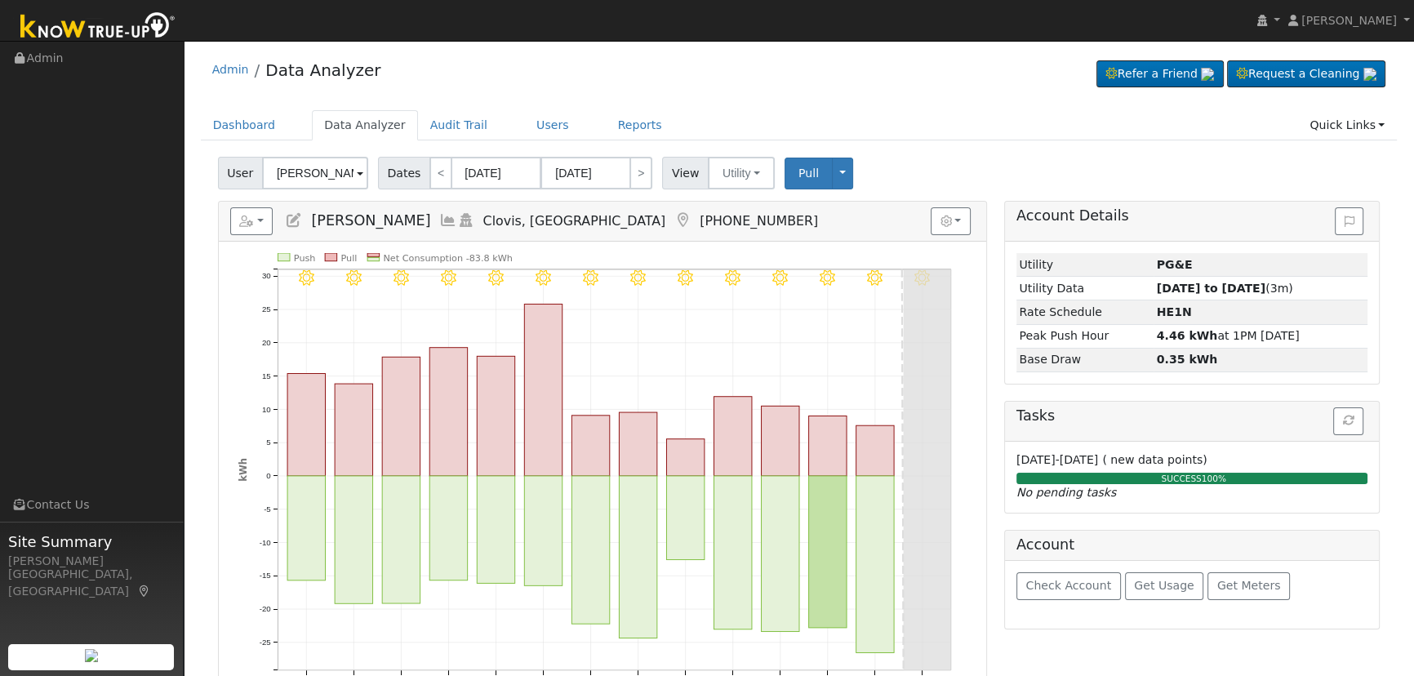
click at [790, 101] on div "Admin Data Analyzer Refer a Friend Request a Cleaning" at bounding box center [799, 528] width 1214 height 958
click at [439, 219] on icon at bounding box center [448, 220] width 18 height 15
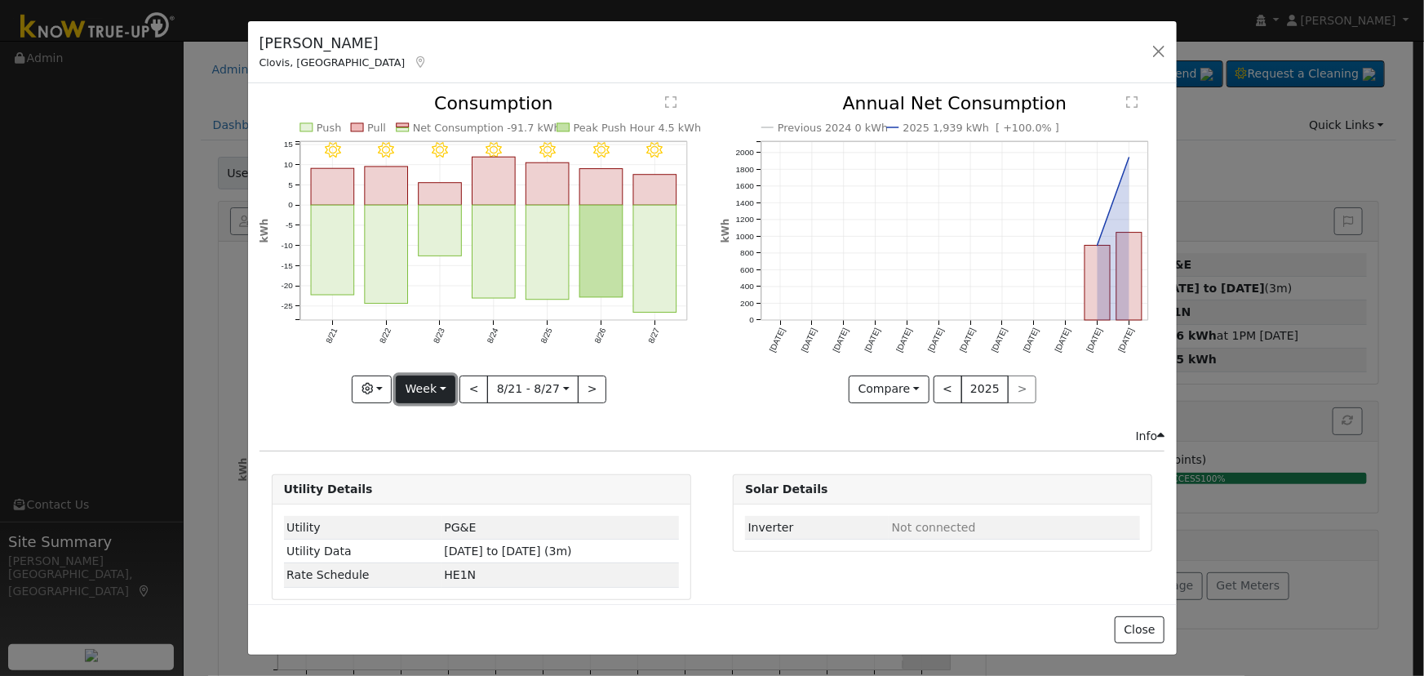
click at [432, 380] on button "Week" at bounding box center [426, 389] width 60 height 28
click at [465, 411] on link "Day" at bounding box center [453, 422] width 113 height 23
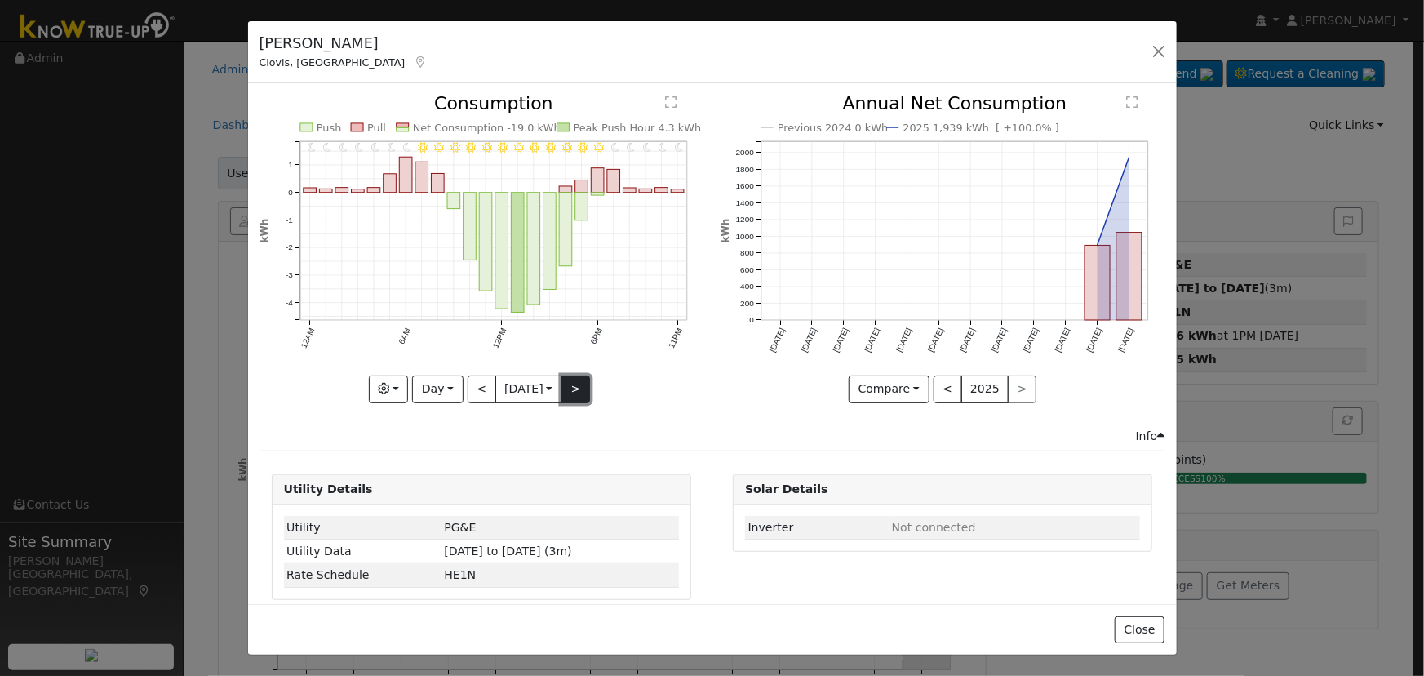
click at [580, 390] on button ">" at bounding box center [576, 389] width 29 height 28
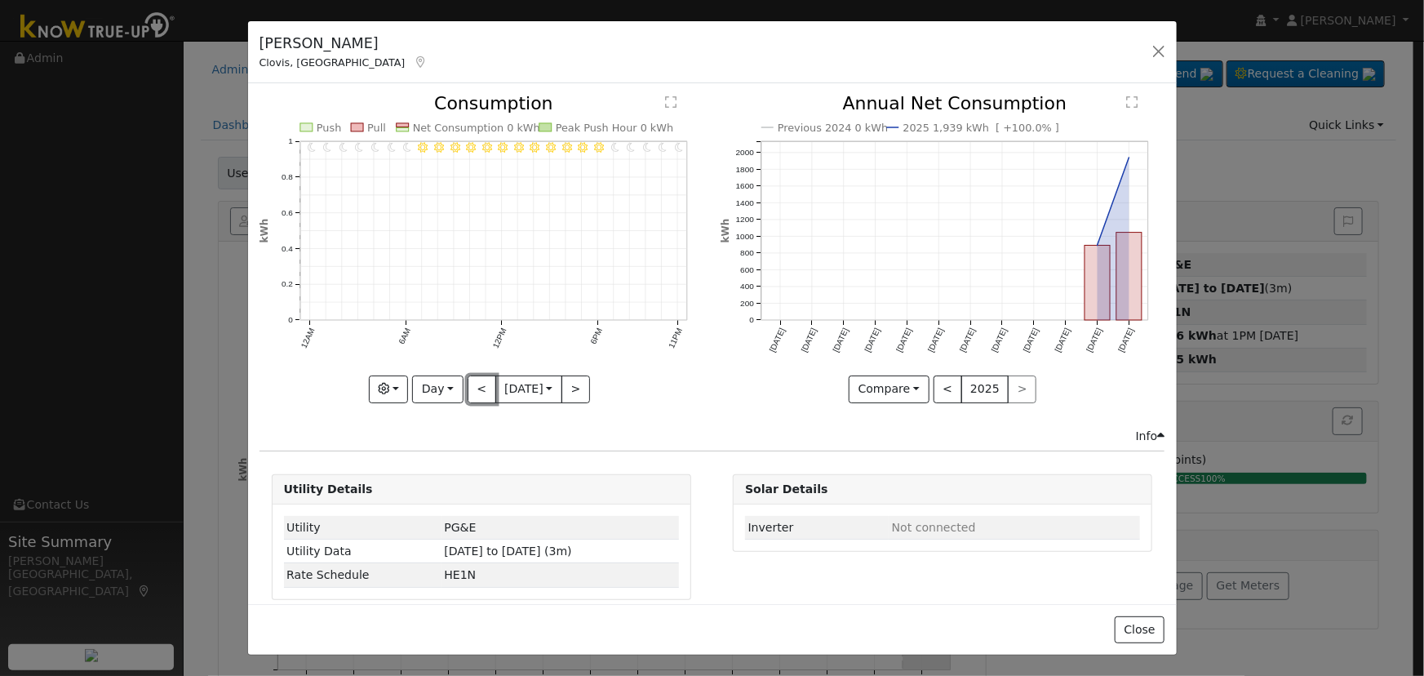
click at [475, 383] on button "<" at bounding box center [482, 389] width 29 height 28
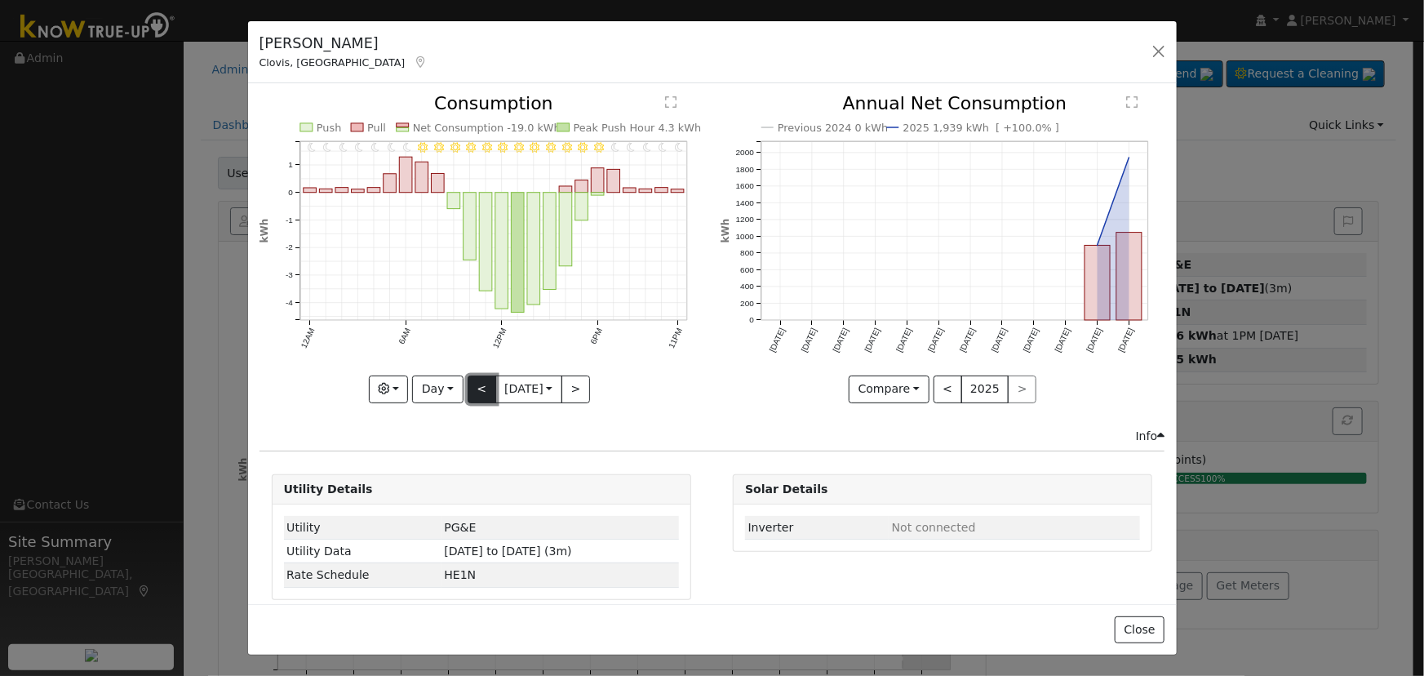
click at [475, 383] on button "<" at bounding box center [482, 389] width 29 height 28
click at [571, 380] on button ">" at bounding box center [576, 389] width 29 height 28
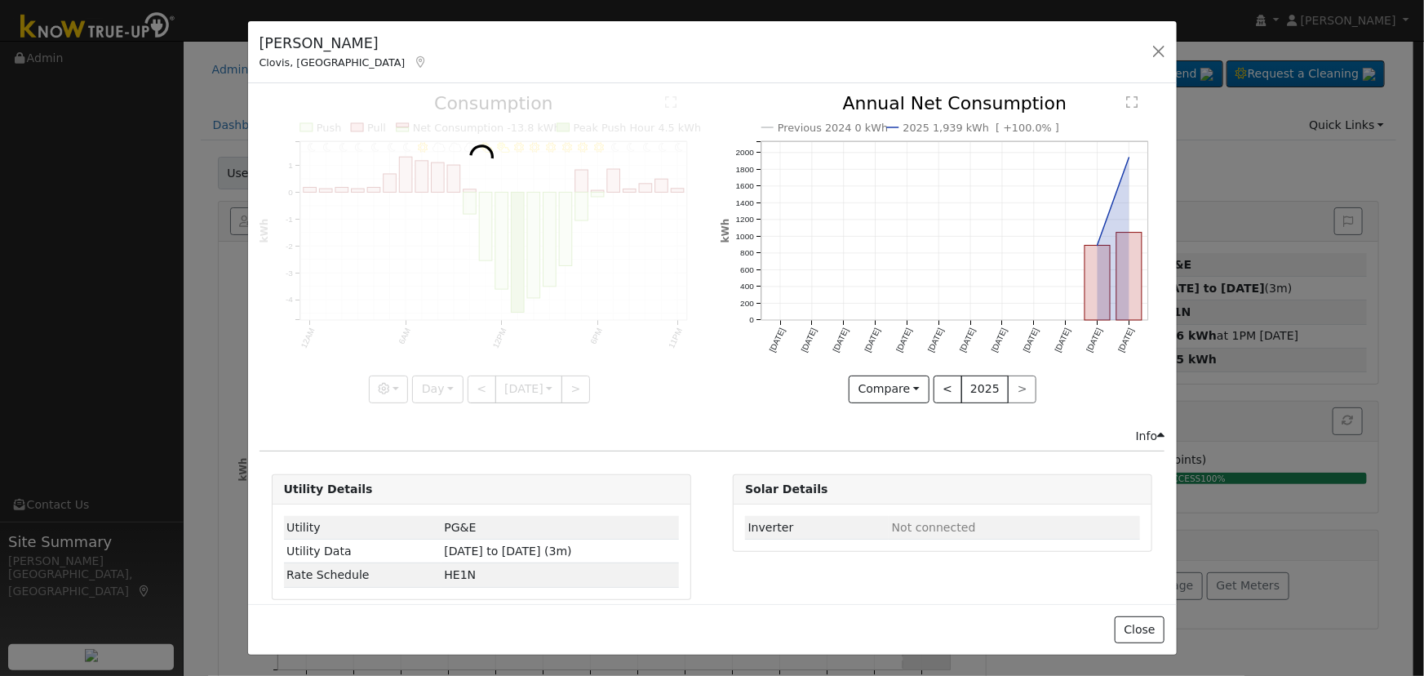
click at [571, 380] on div at bounding box center [482, 249] width 444 height 308
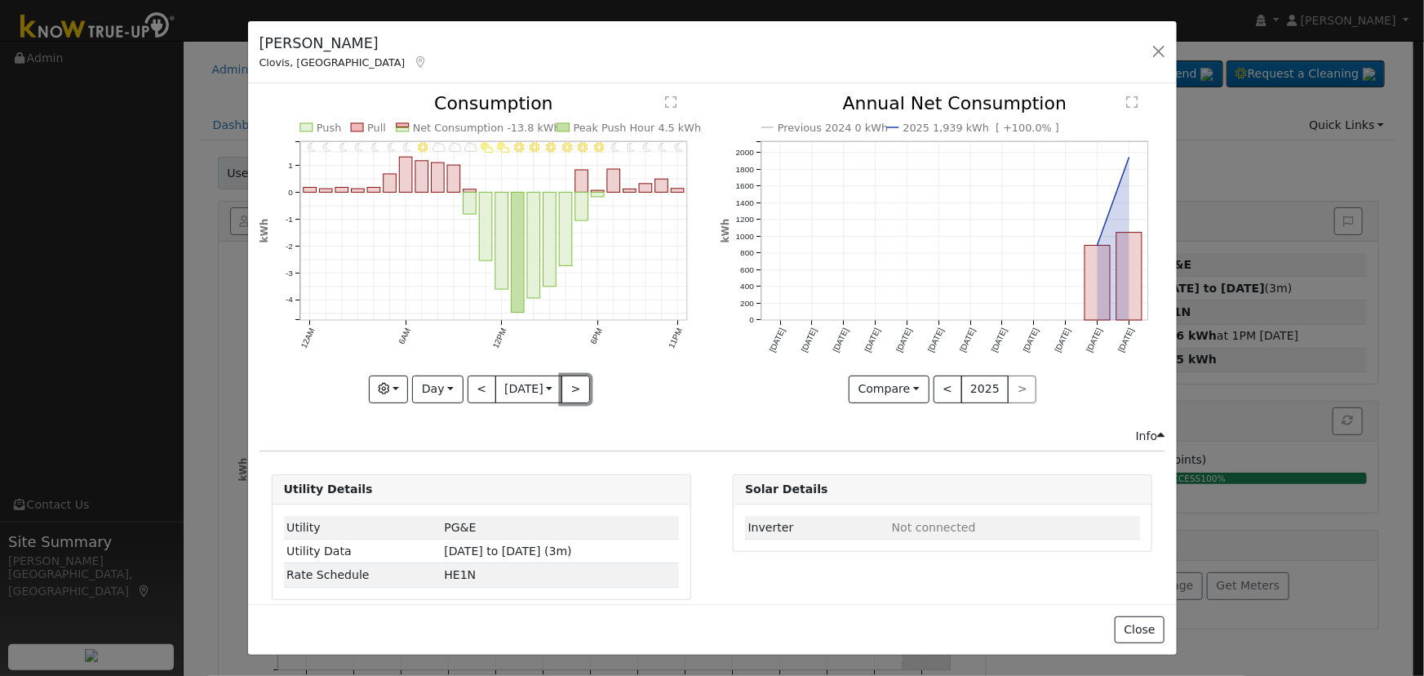
click at [571, 380] on button ">" at bounding box center [576, 389] width 29 height 28
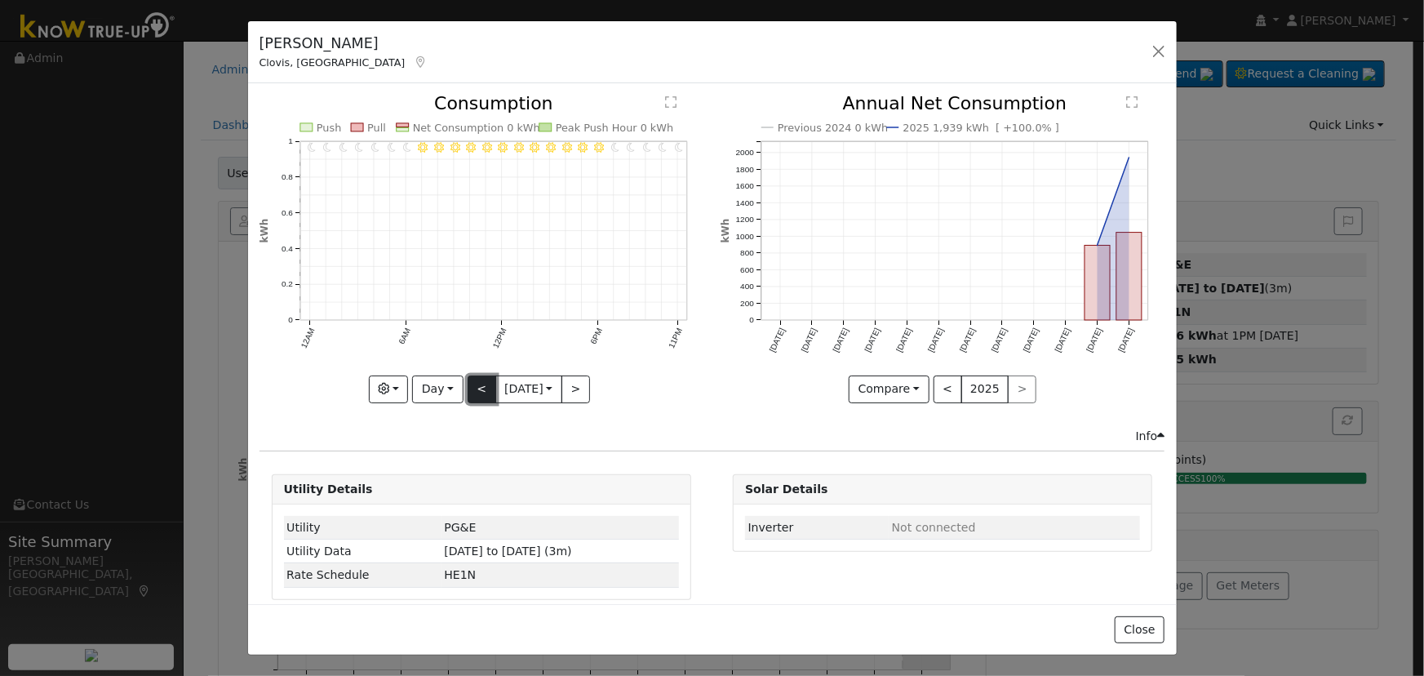
click at [480, 379] on button "<" at bounding box center [482, 389] width 29 height 28
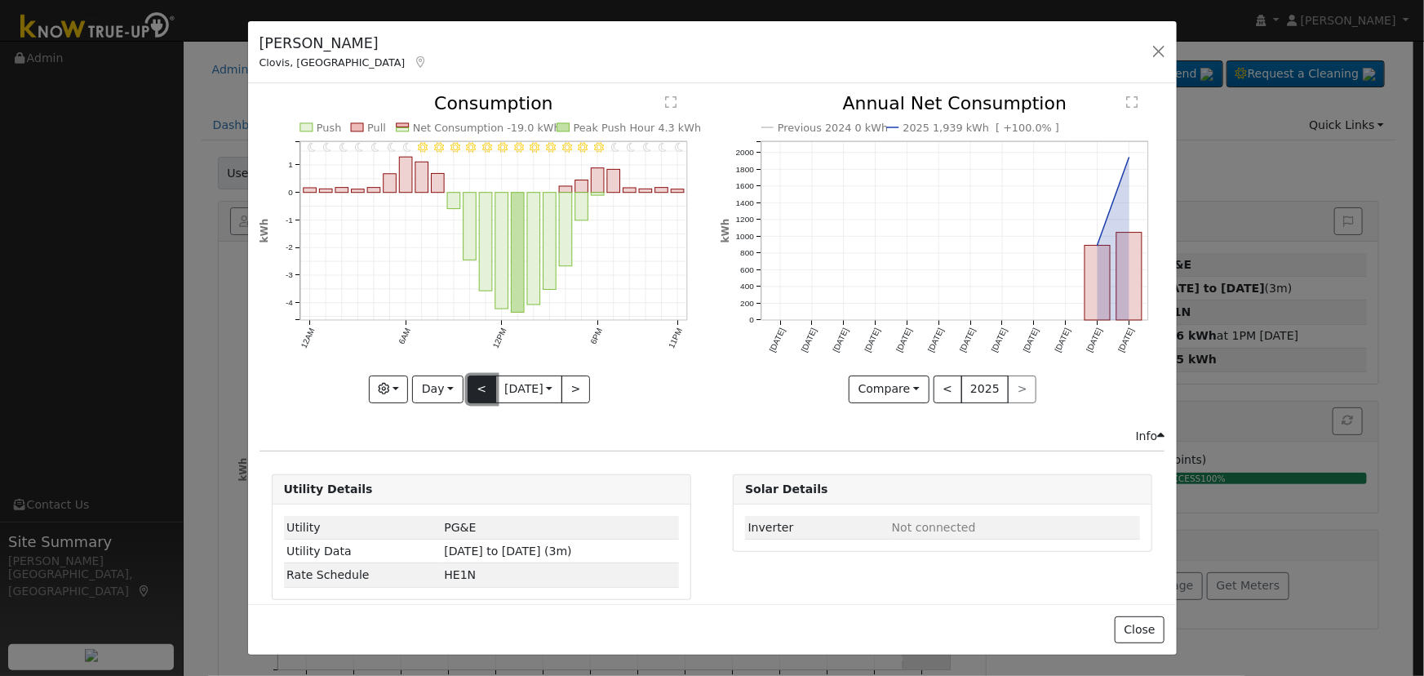
click at [480, 379] on button "<" at bounding box center [482, 389] width 29 height 28
click at [581, 383] on button ">" at bounding box center [576, 389] width 29 height 28
click at [474, 388] on button "<" at bounding box center [482, 389] width 29 height 28
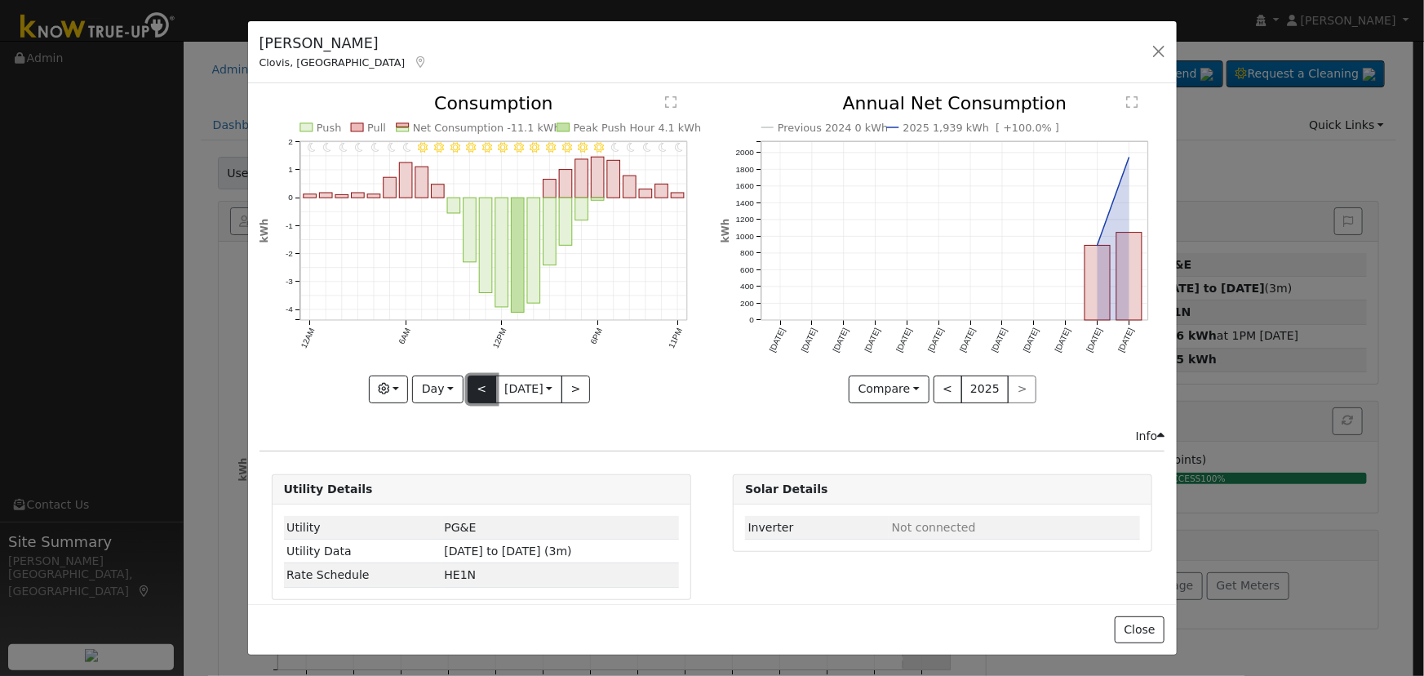
click at [474, 388] on button "<" at bounding box center [482, 389] width 29 height 28
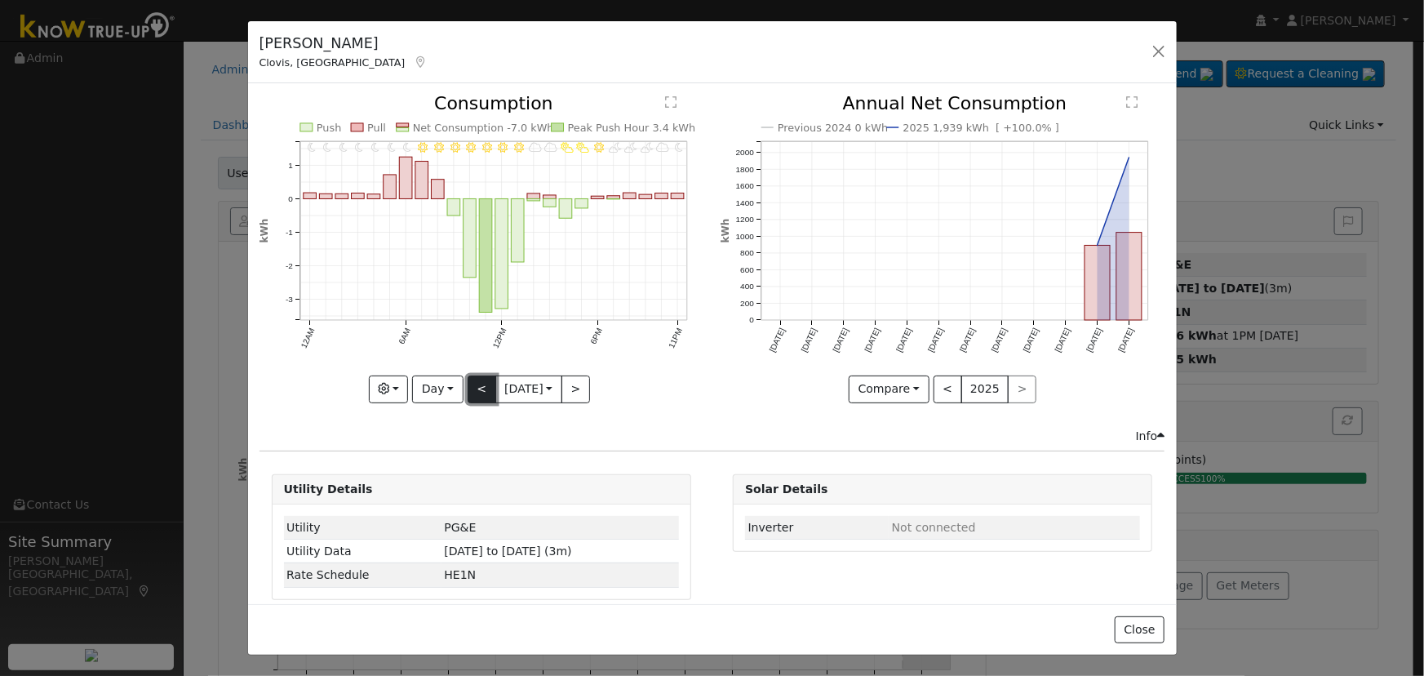
click at [474, 388] on button "<" at bounding box center [482, 389] width 29 height 28
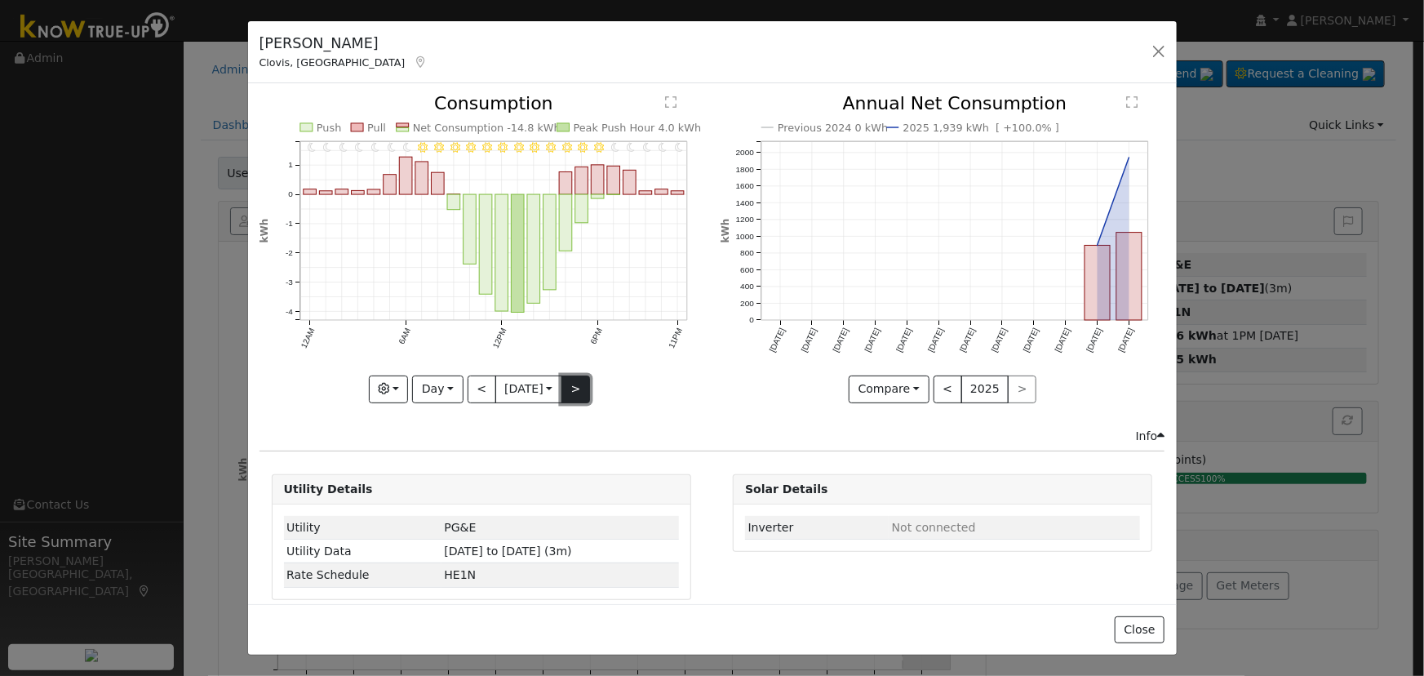
click at [578, 384] on button ">" at bounding box center [576, 389] width 29 height 28
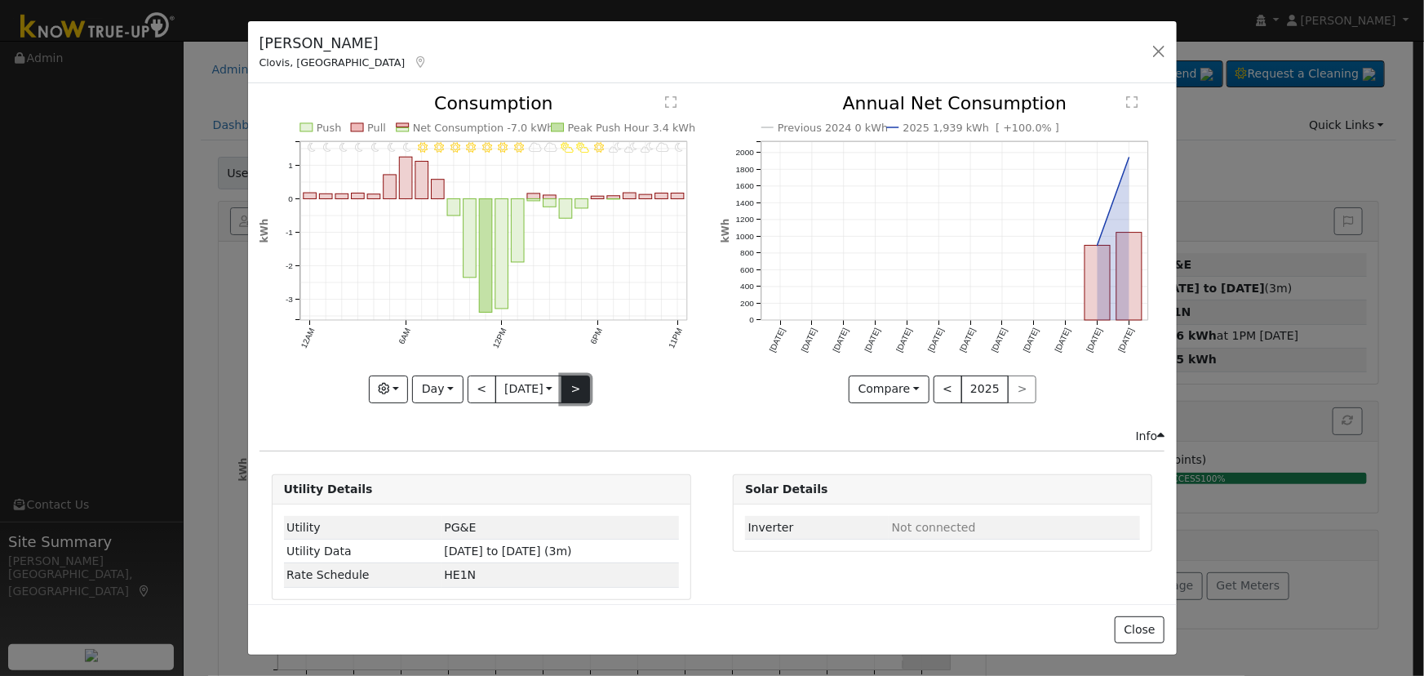
click at [578, 384] on button ">" at bounding box center [576, 389] width 29 height 28
type input "[DATE]"
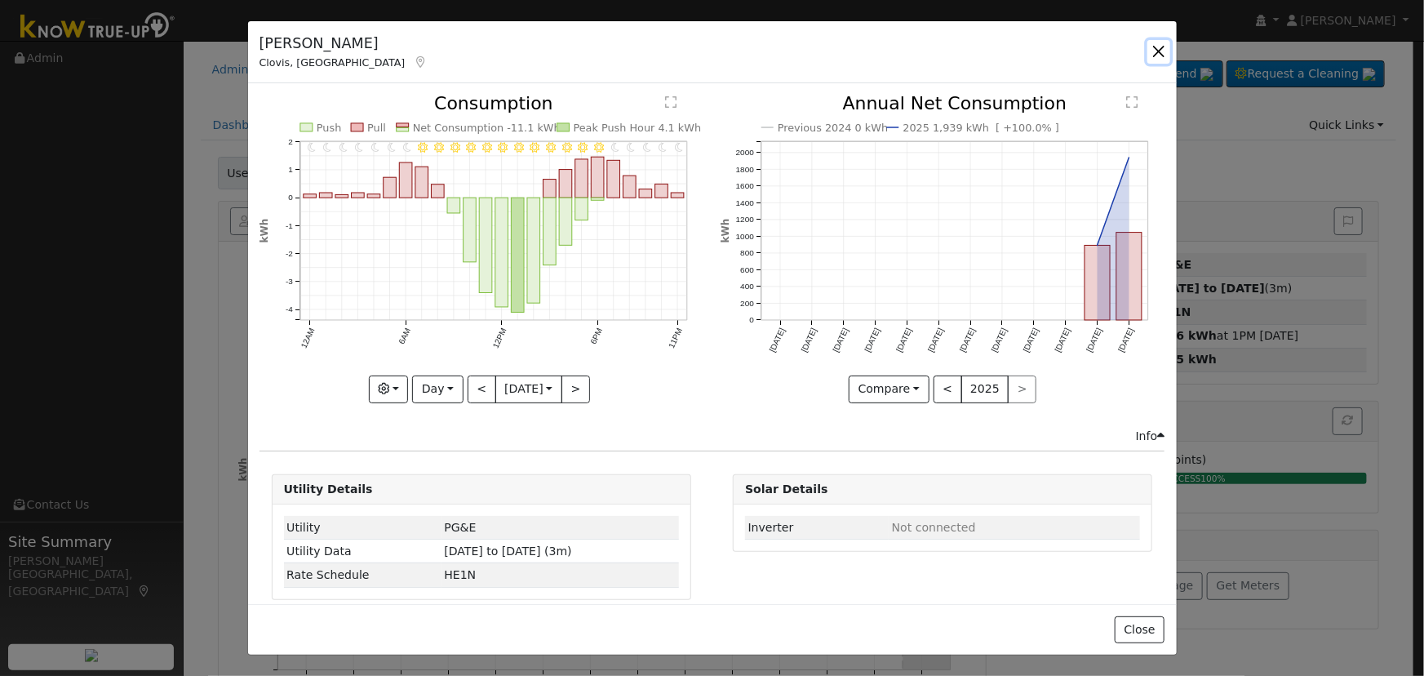
click at [1153, 48] on button "button" at bounding box center [1159, 51] width 23 height 23
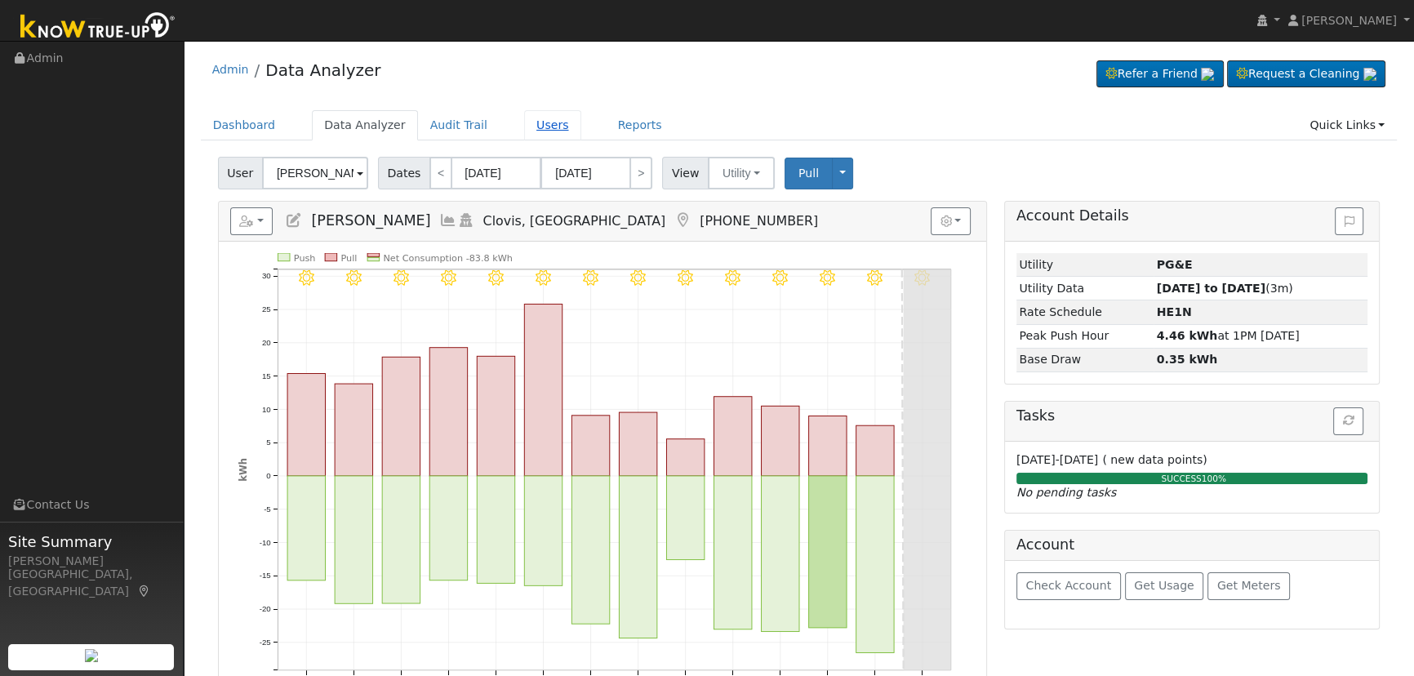
click at [534, 124] on link "Users" at bounding box center [552, 125] width 57 height 30
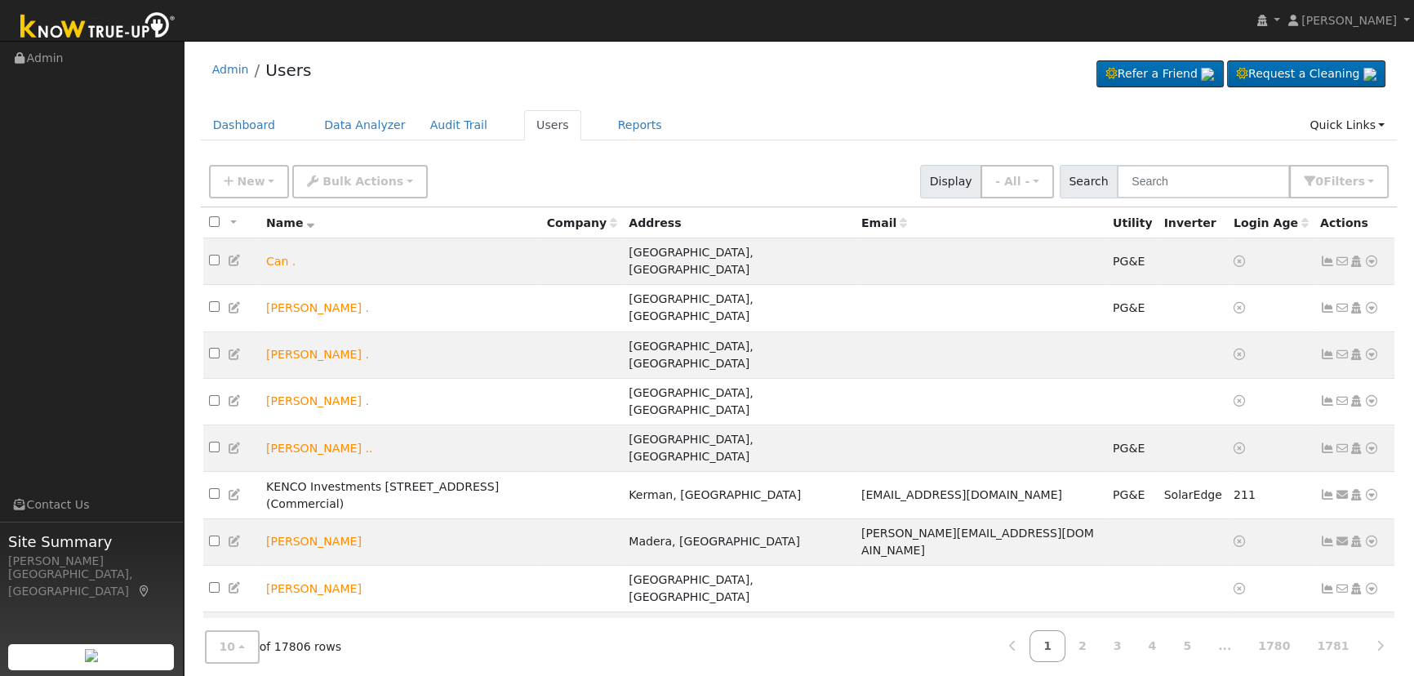
click at [1205, 136] on ul "Dashboard Data Analyzer Audit Trail Users Reports Quick Links Quick Add Quick C…" at bounding box center [799, 125] width 1197 height 30
